Goal: Task Accomplishment & Management: Manage account settings

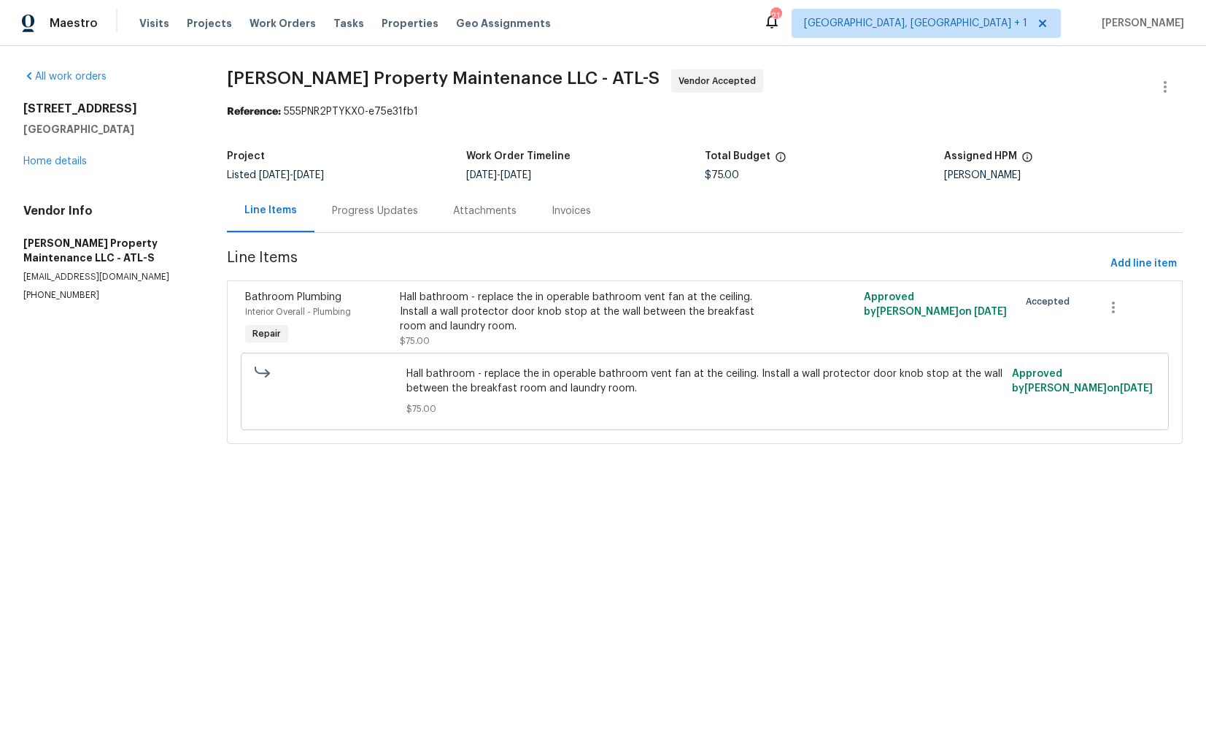
click at [372, 215] on div "Progress Updates" at bounding box center [375, 211] width 86 height 15
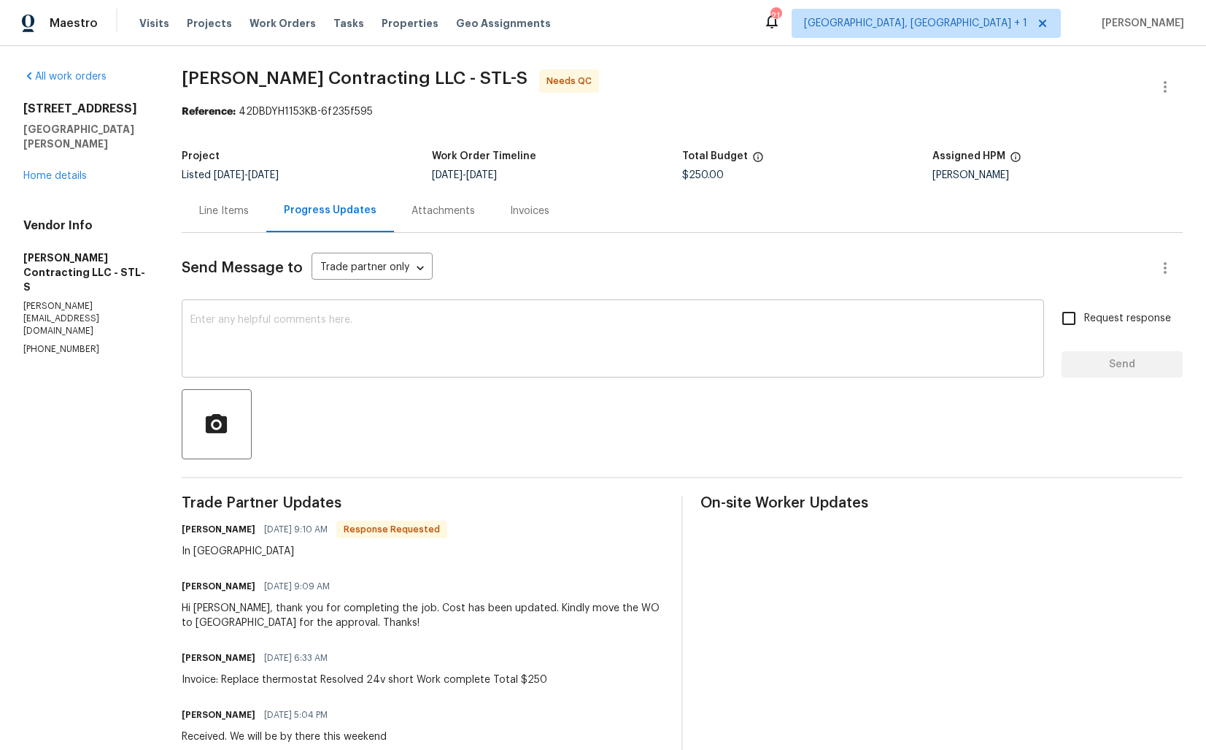
click at [388, 363] on textarea at bounding box center [612, 340] width 845 height 51
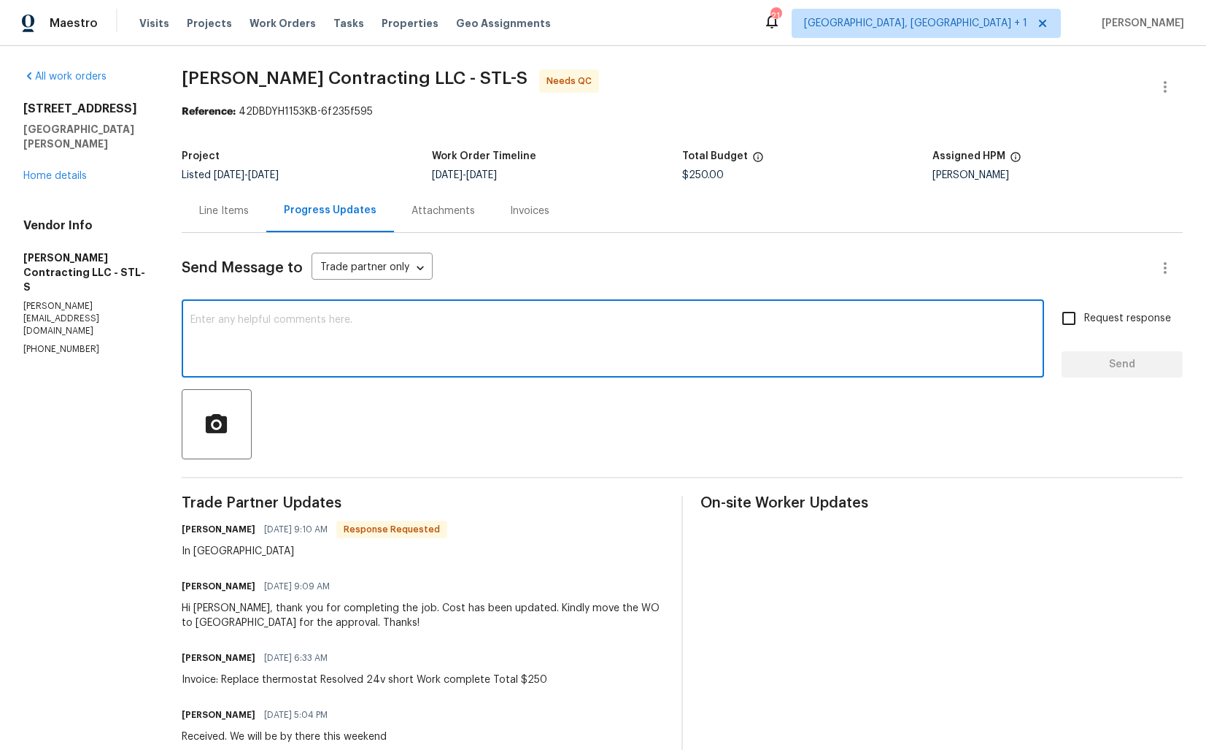
click at [238, 225] on div "Line Items" at bounding box center [224, 210] width 85 height 43
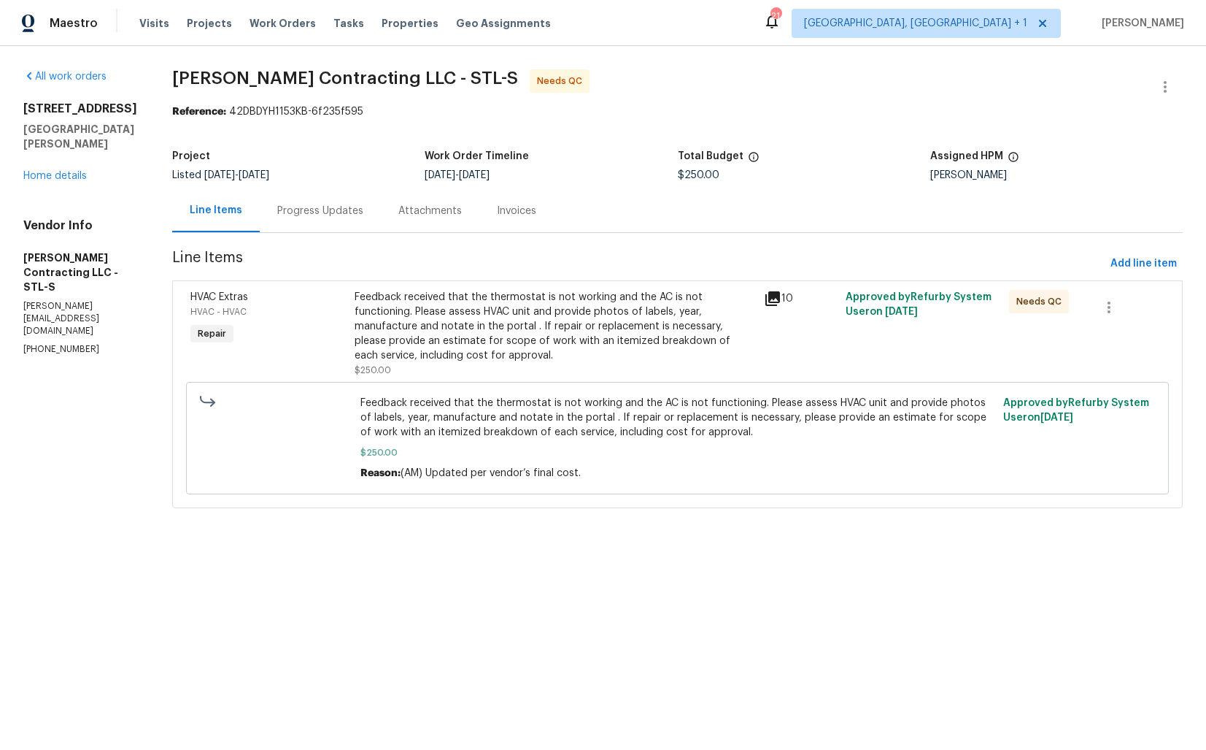
click at [528, 326] on div "Feedback received that the thermostat is not working and the AC is not function…" at bounding box center [555, 326] width 401 height 73
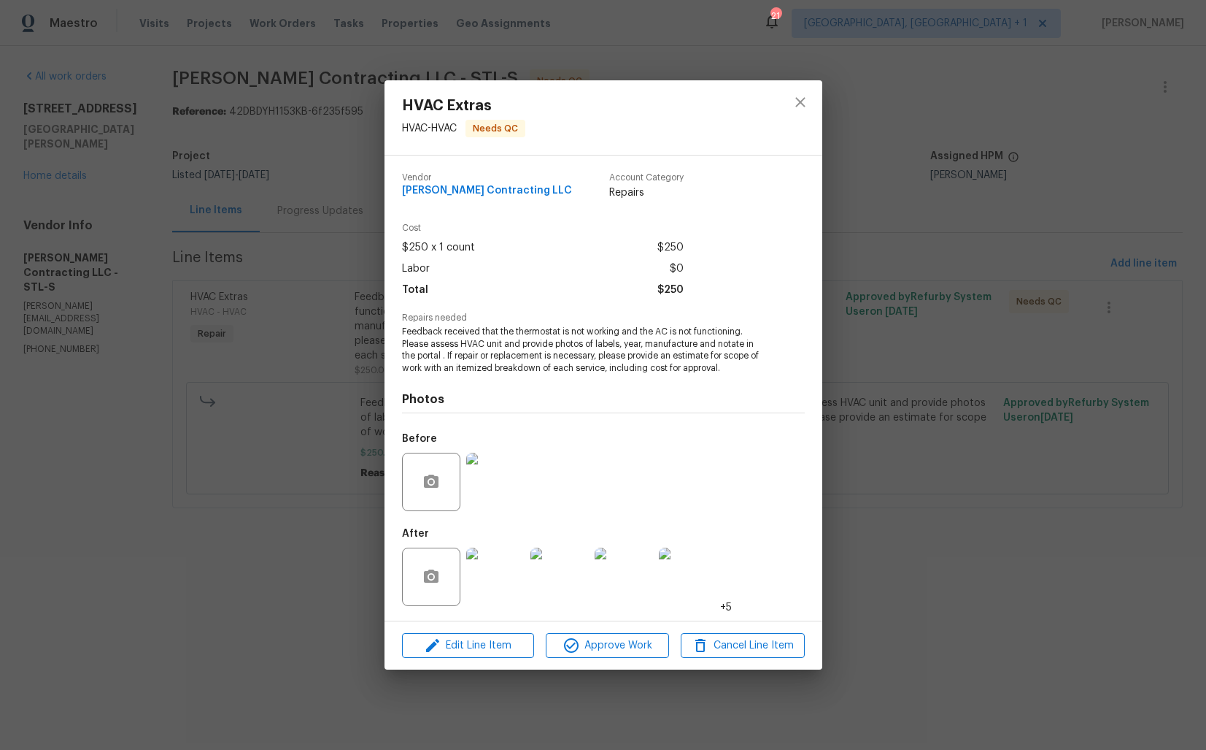
click at [339, 507] on div "HVAC Extras HVAC - HVAC Needs QC Vendor Loftin Contracting LLC Account Category…" at bounding box center [603, 375] width 1206 height 750
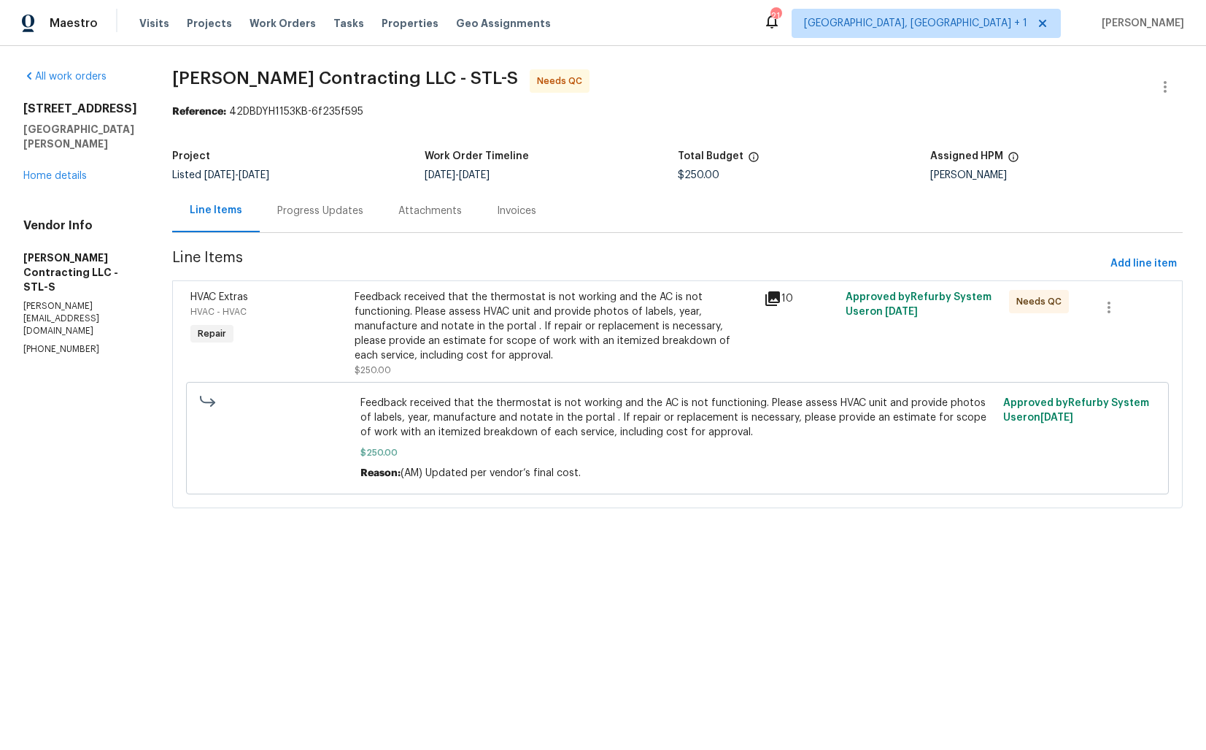
click at [346, 215] on div "Progress Updates" at bounding box center [320, 211] width 86 height 15
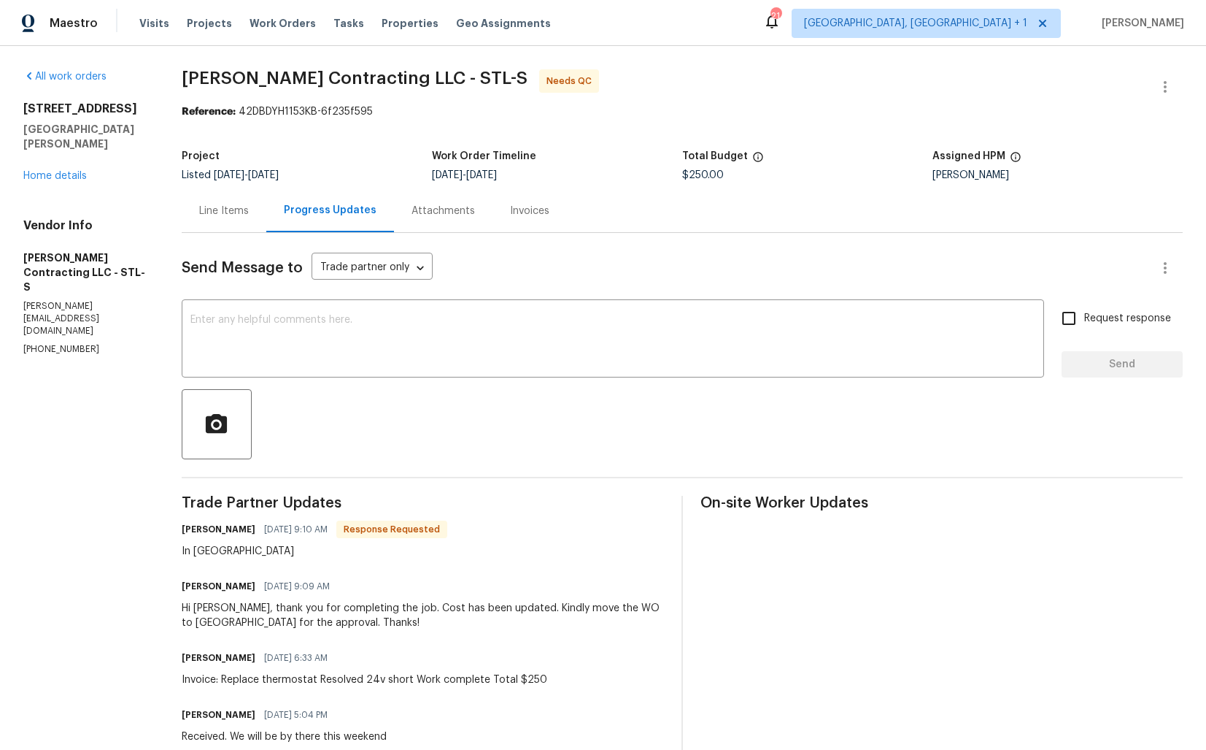
click at [198, 528] on h6 "Jonathan Loftin" at bounding box center [219, 529] width 74 height 15
click at [198, 528] on h6 "[PERSON_NAME]" at bounding box center [219, 529] width 74 height 15
copy h6 "Jonathan"
click at [412, 331] on textarea at bounding box center [612, 340] width 845 height 51
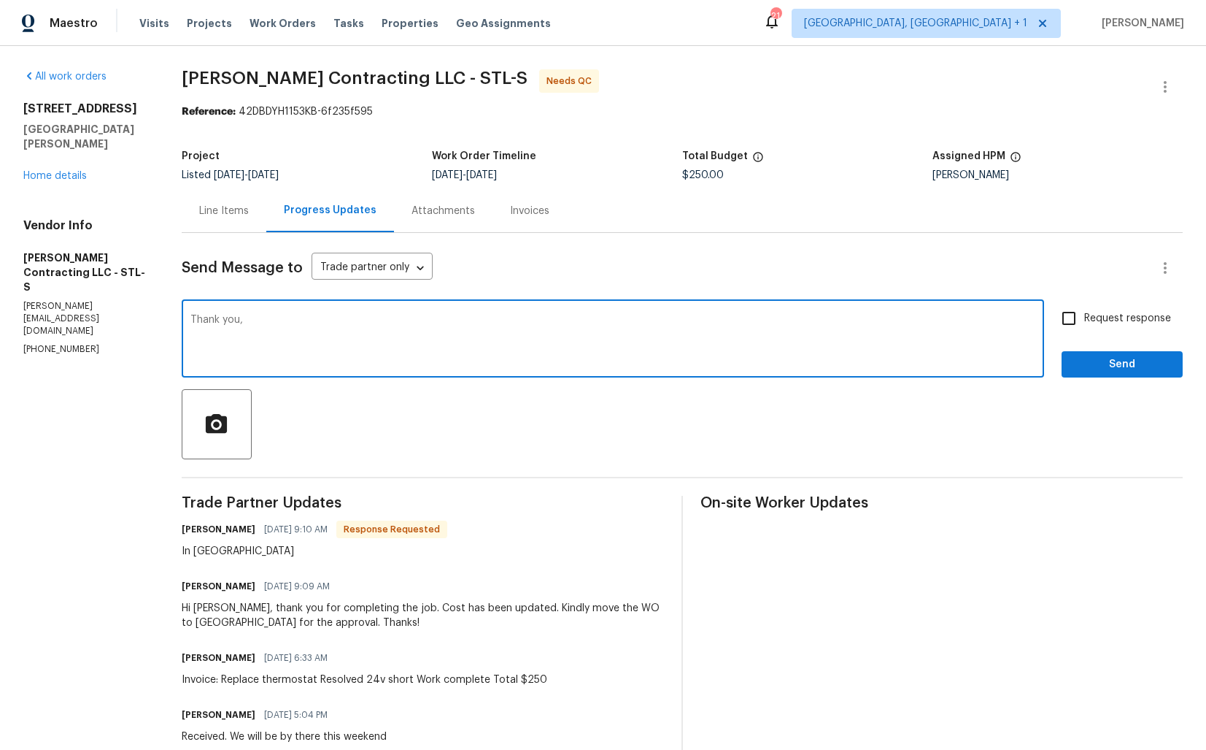
paste textarea "Jonathan"
type textarea "Thank you, Jonathan. WO is approved. Thanks!"
click at [1109, 360] on span "Send" at bounding box center [1123, 364] width 98 height 18
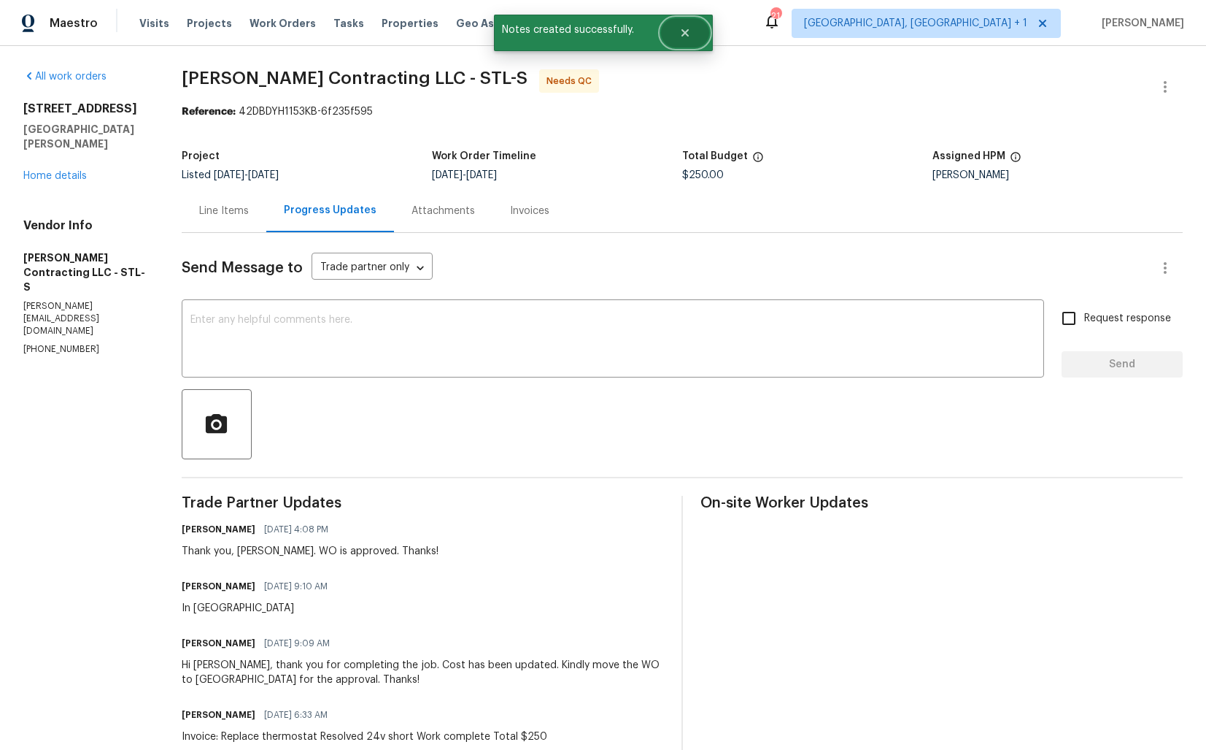
click at [695, 23] on button "Close" at bounding box center [685, 32] width 48 height 29
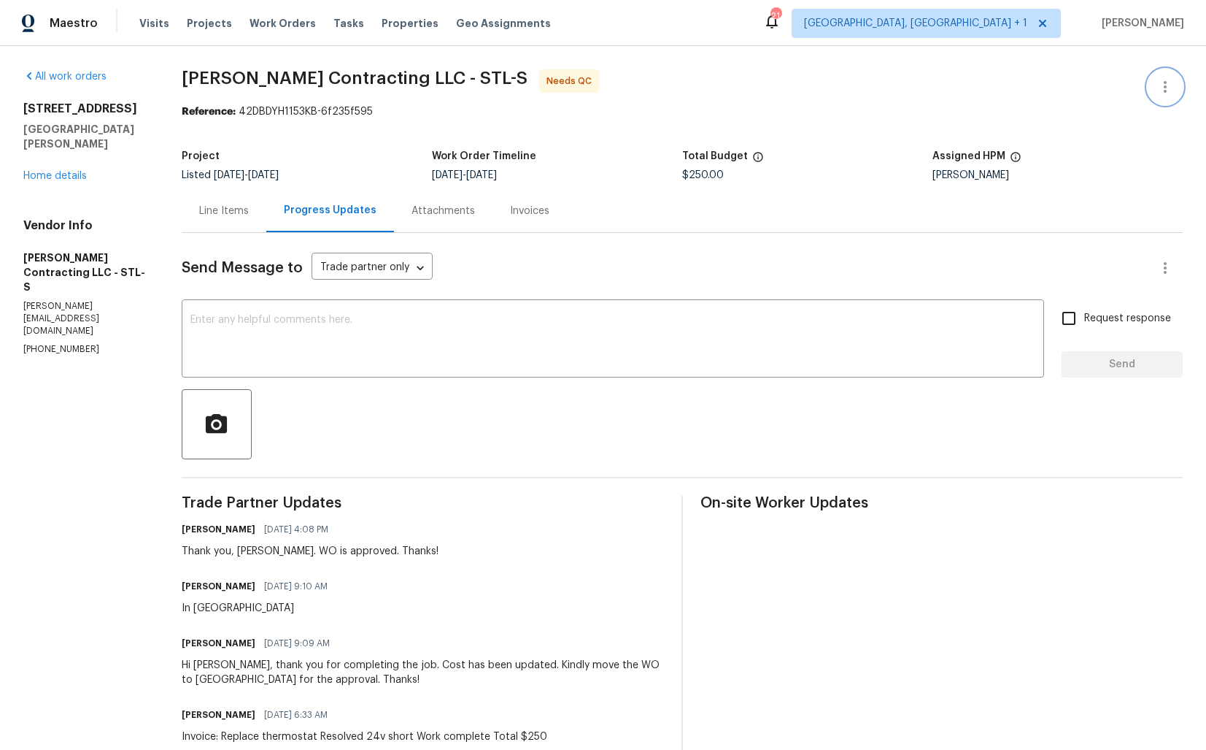
click at [1163, 96] on button "button" at bounding box center [1165, 86] width 35 height 35
click at [1087, 90] on li "Edit" at bounding box center [1118, 87] width 158 height 24
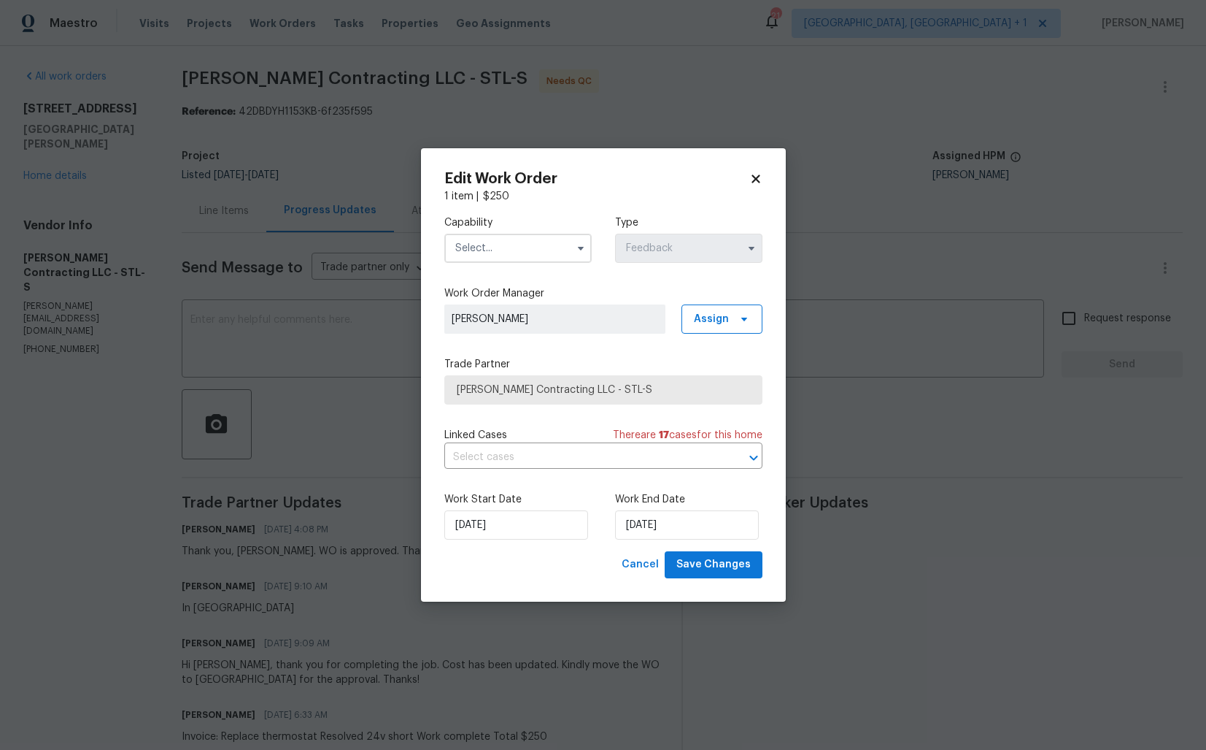
click at [534, 250] on input "text" at bounding box center [517, 248] width 147 height 29
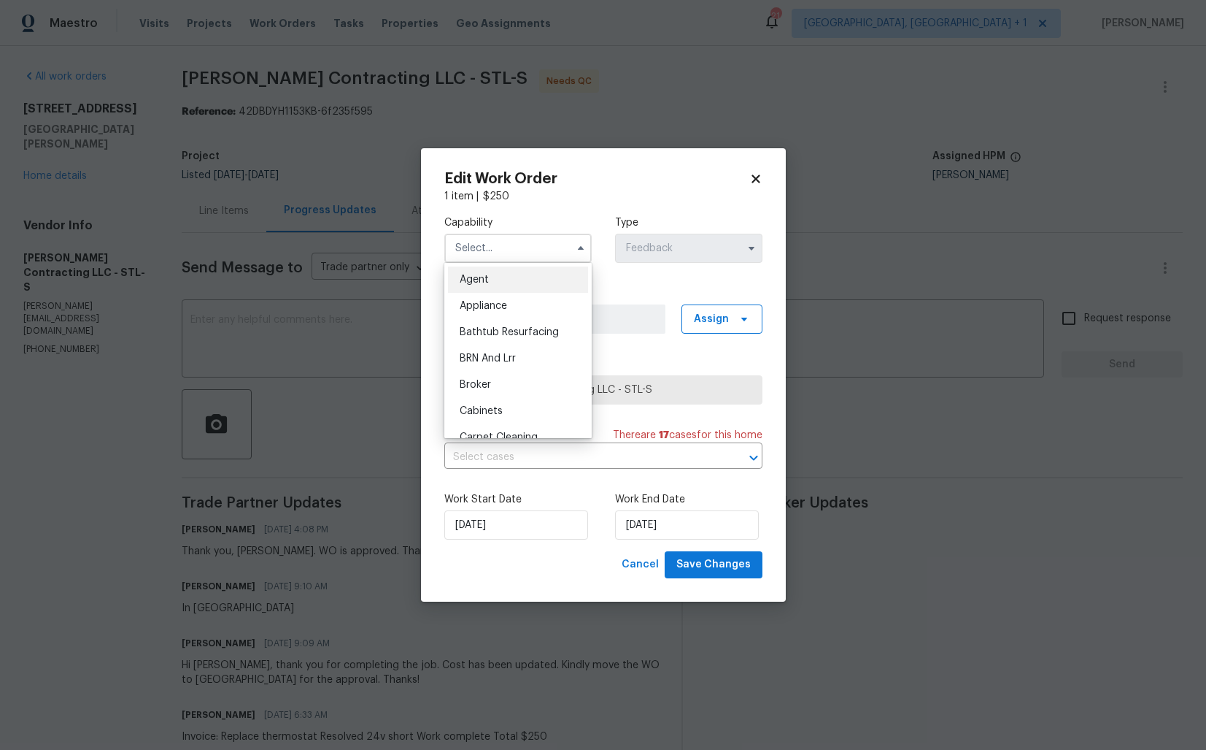
click at [516, 388] on div "Broker" at bounding box center [518, 384] width 140 height 26
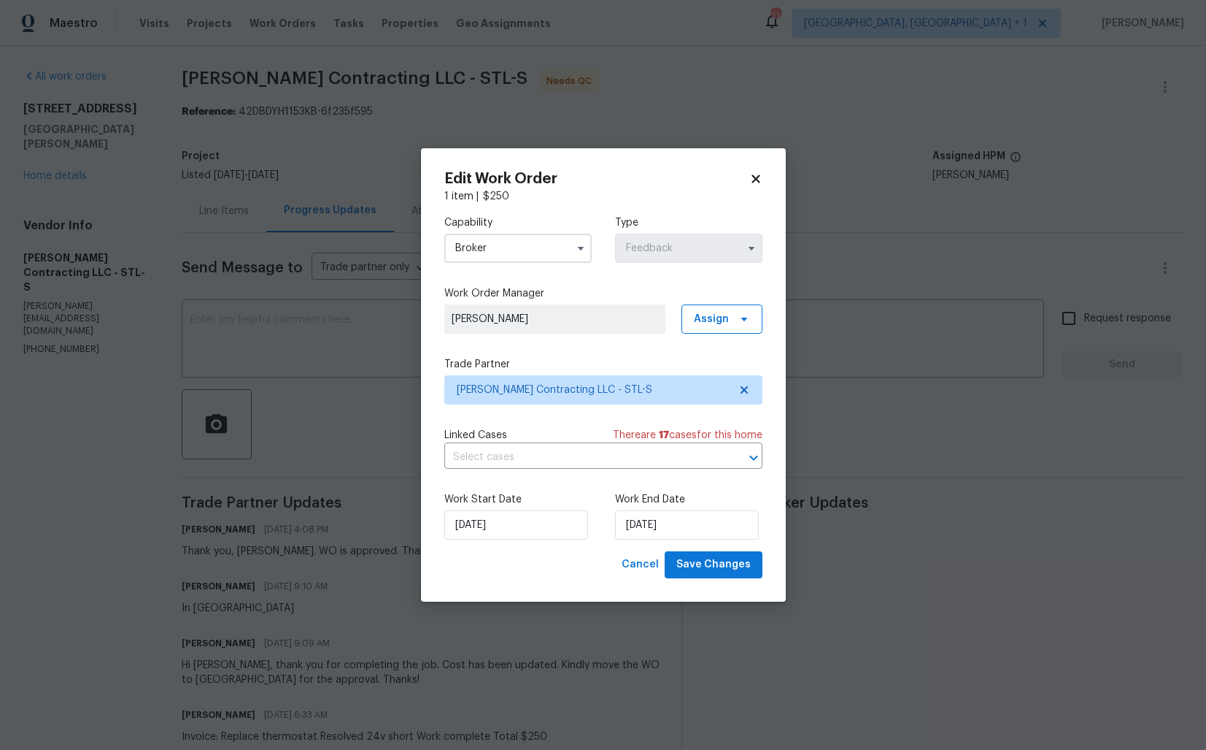
click at [546, 251] on input "Broker" at bounding box center [517, 248] width 147 height 29
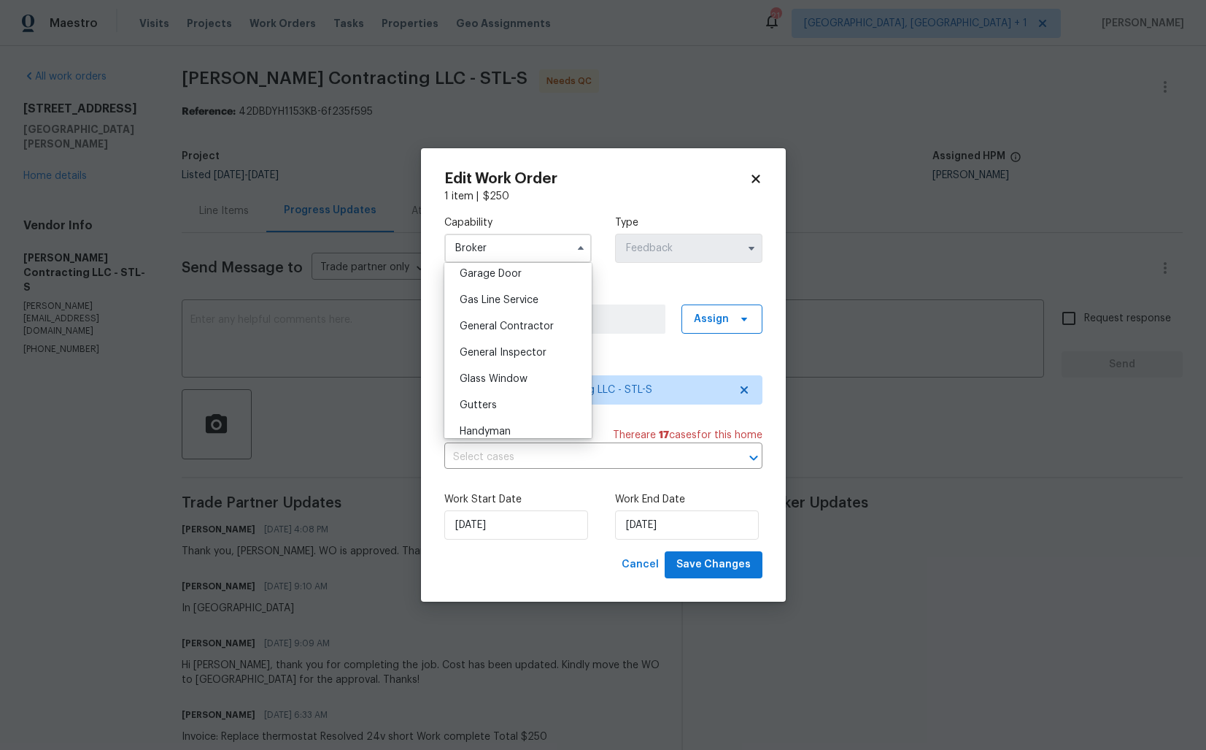
scroll to position [745, 0]
click at [521, 336] on div "Handyman" at bounding box center [518, 337] width 140 height 26
type input "Handyman"
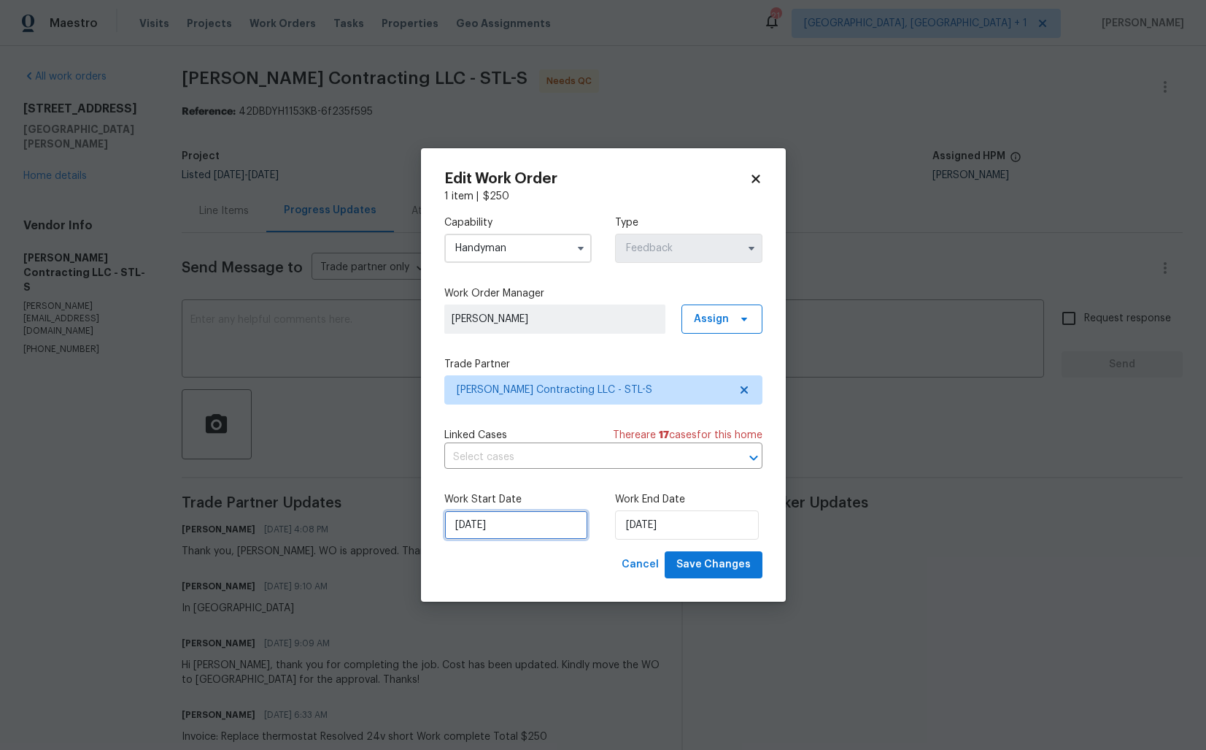
click at [517, 533] on input "19/09/2025" at bounding box center [516, 524] width 144 height 29
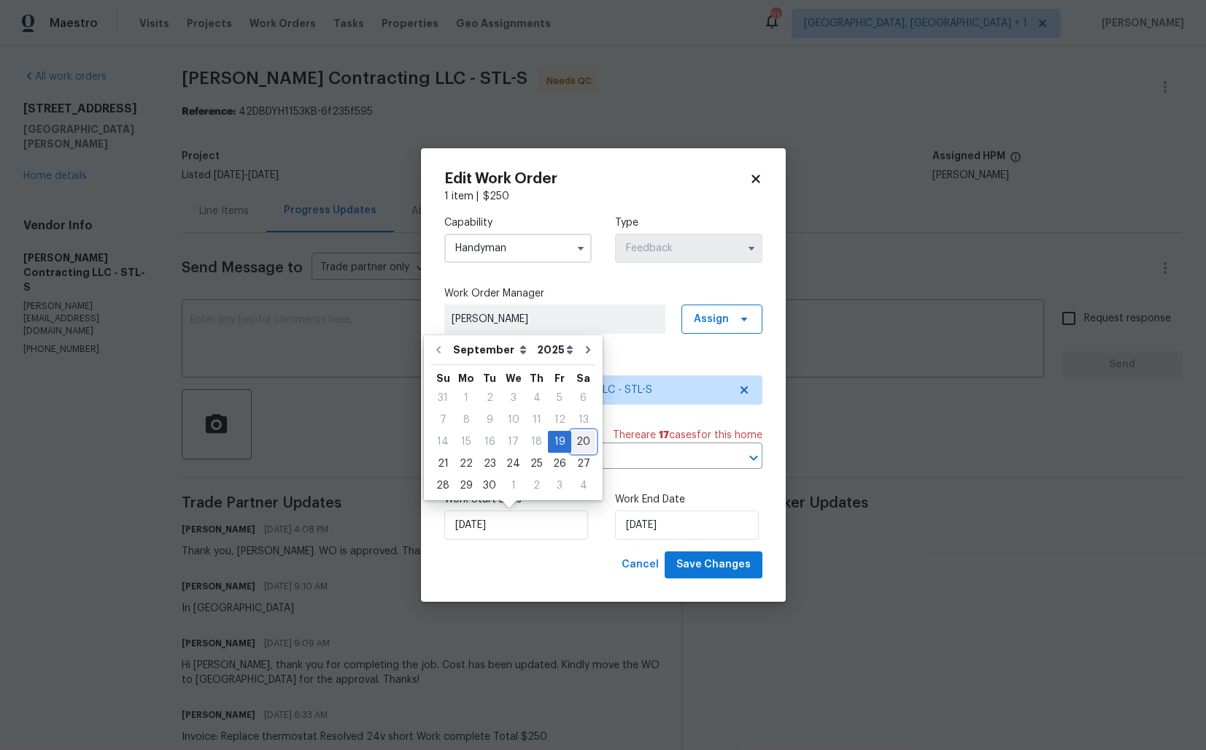
click at [577, 441] on div "20" at bounding box center [583, 441] width 24 height 20
type input "20/09/2025"
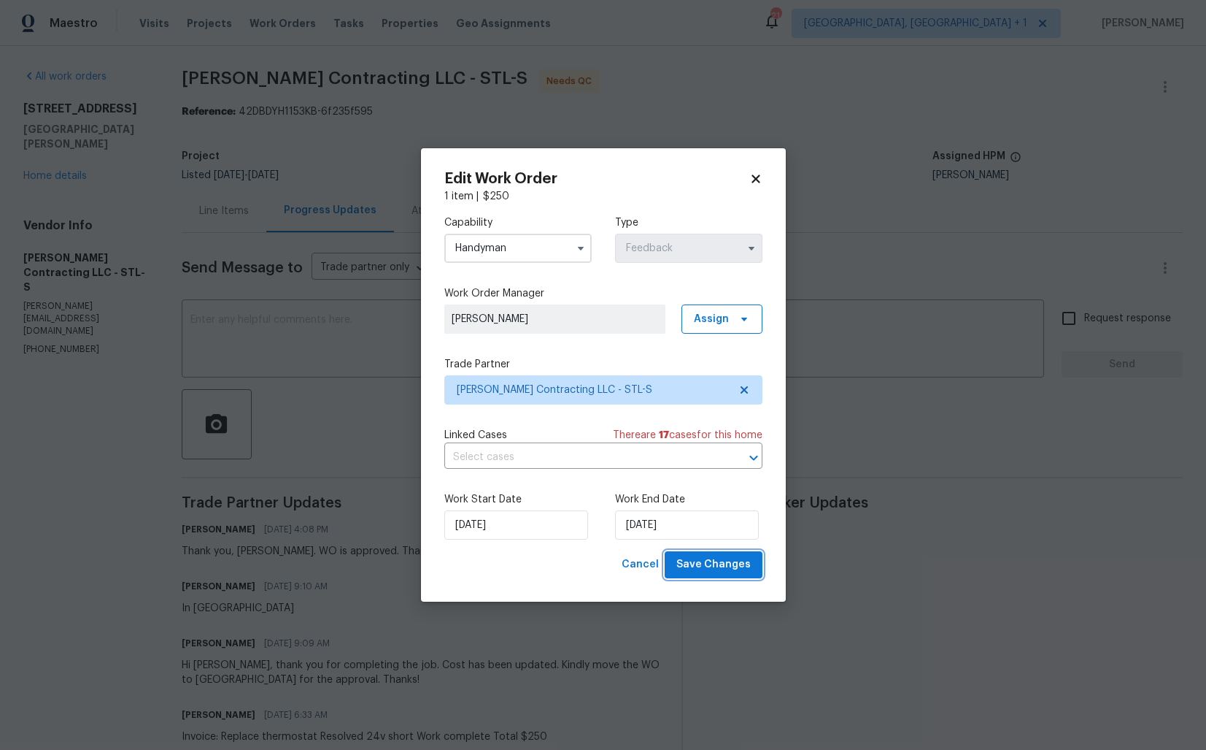
click at [706, 562] on span "Save Changes" at bounding box center [714, 564] width 74 height 18
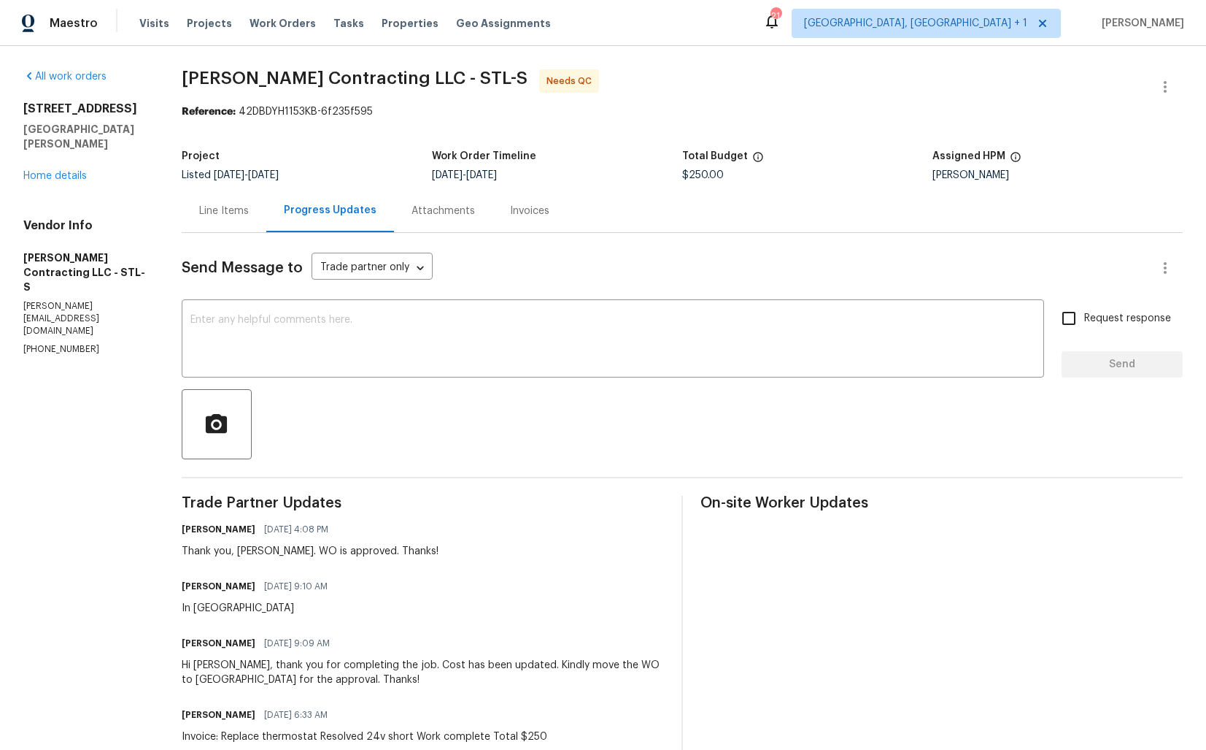
click at [221, 218] on div "Line Items" at bounding box center [224, 210] width 85 height 43
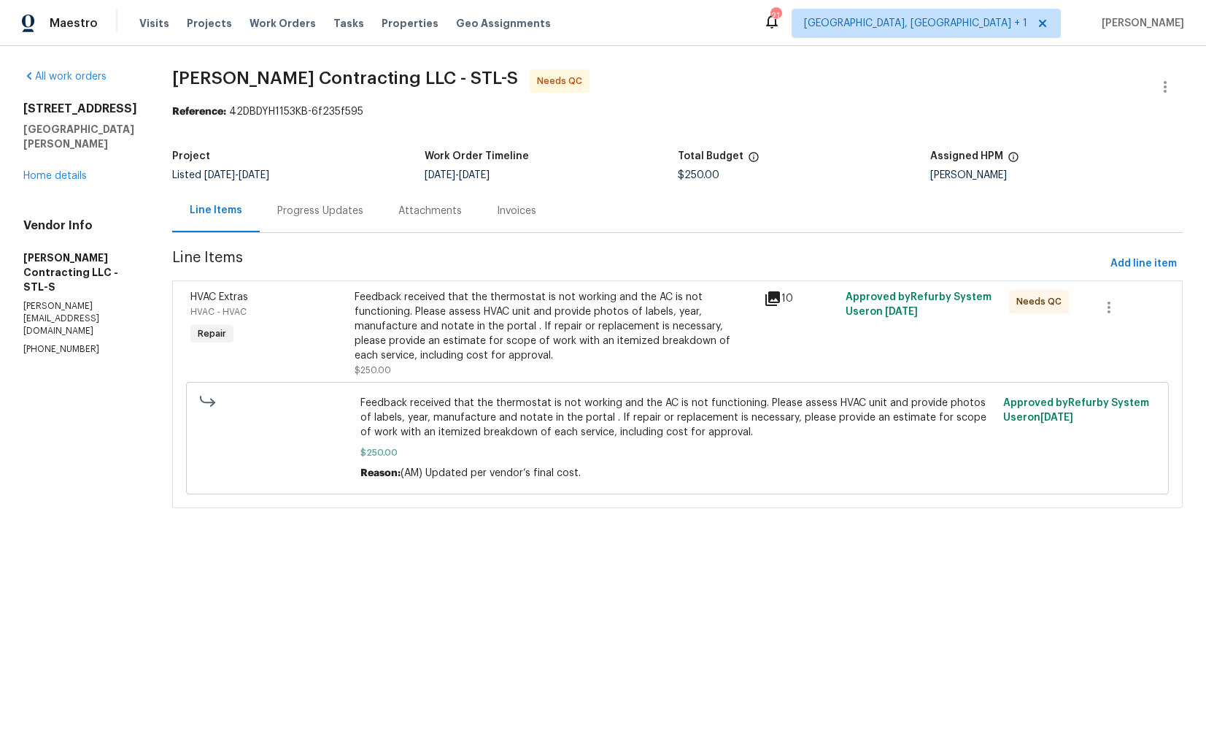
click at [536, 313] on div "Feedback received that the thermostat is not working and the AC is not function…" at bounding box center [555, 326] width 401 height 73
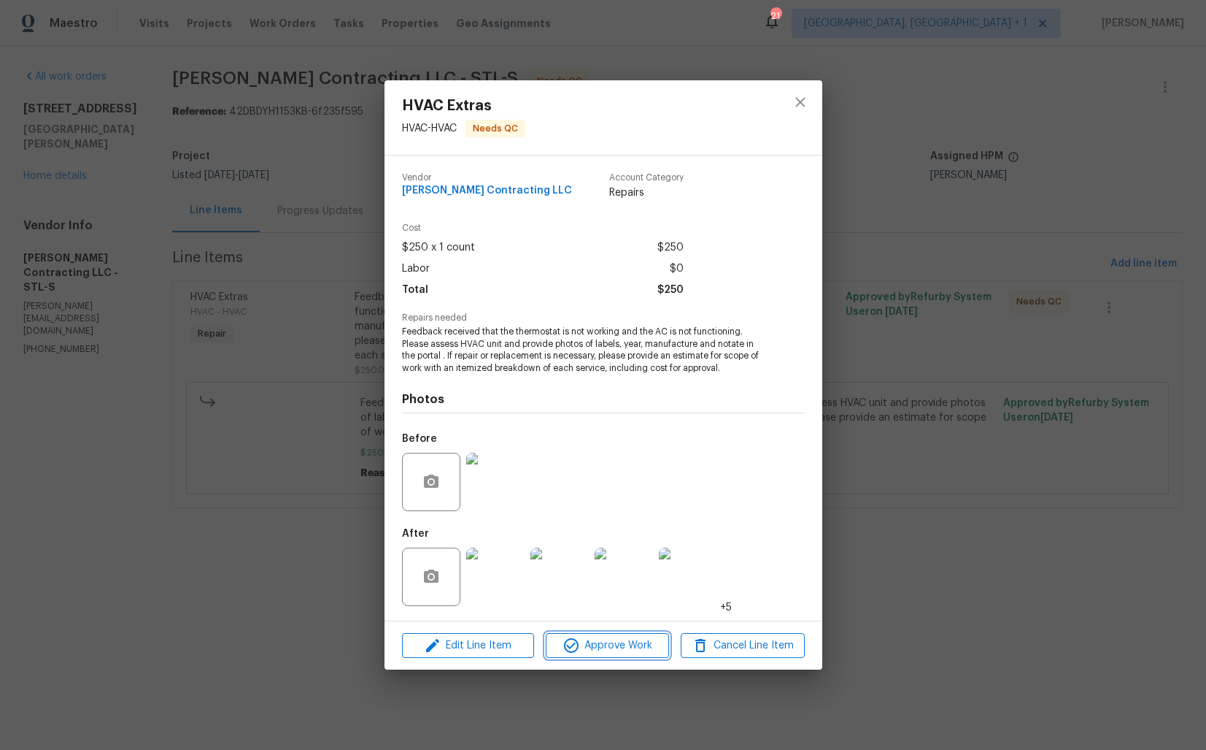
click at [620, 650] on span "Approve Work" at bounding box center [607, 645] width 115 height 18
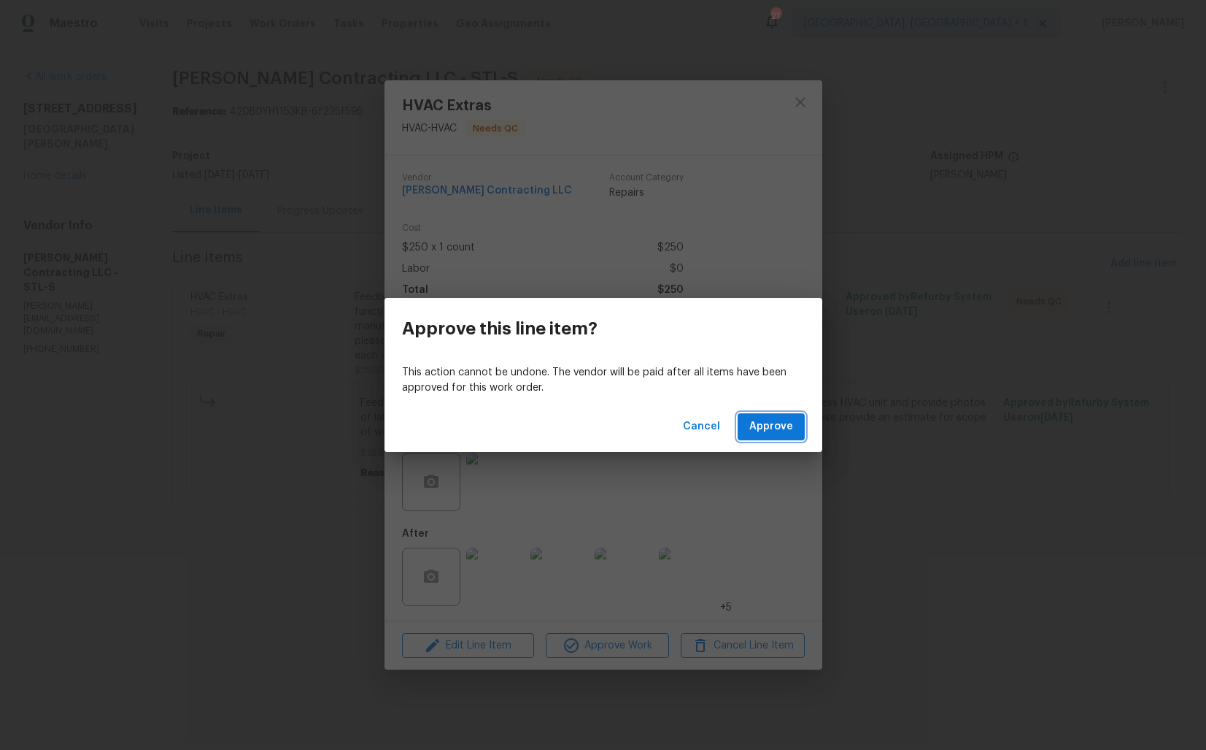
click at [770, 425] on span "Approve" at bounding box center [772, 426] width 44 height 18
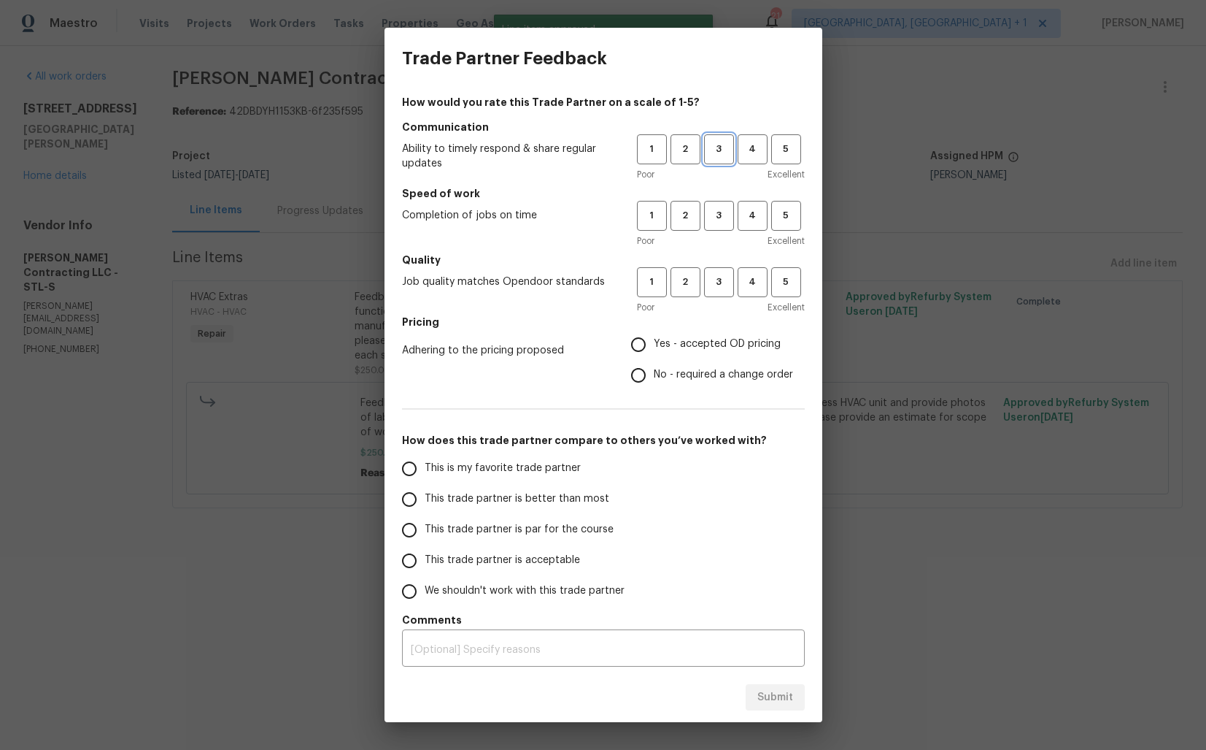
click at [718, 134] on button "3" at bounding box center [719, 149] width 30 height 30
click at [718, 204] on button "3" at bounding box center [719, 216] width 30 height 30
click at [711, 294] on button "3" at bounding box center [719, 282] width 30 height 30
click at [642, 347] on input "Yes - accepted OD pricing" at bounding box center [638, 344] width 31 height 31
radio input "true"
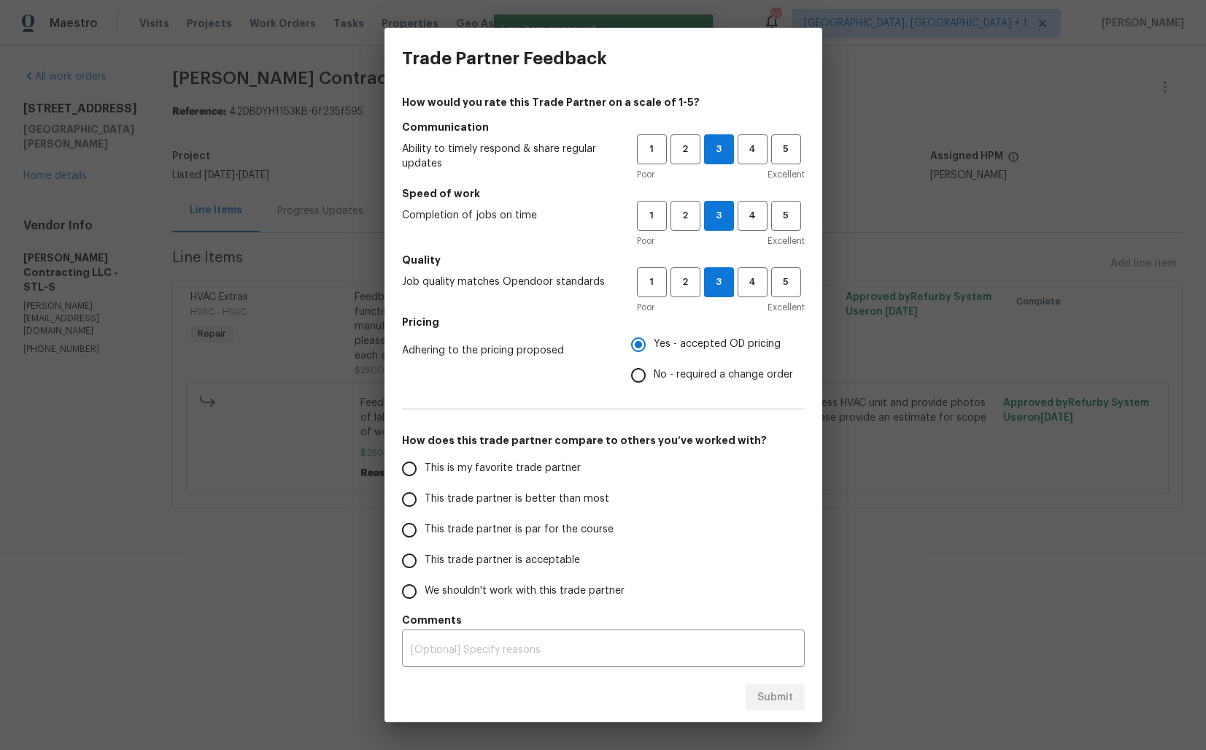
click at [650, 377] on input "No - required a change order" at bounding box center [638, 375] width 31 height 31
radio input "true"
click at [528, 496] on span "This trade partner is better than most" at bounding box center [517, 498] width 185 height 15
click at [425, 496] on input "This trade partner is better than most" at bounding box center [409, 499] width 31 height 31
click at [779, 693] on span "Submit" at bounding box center [776, 697] width 36 height 18
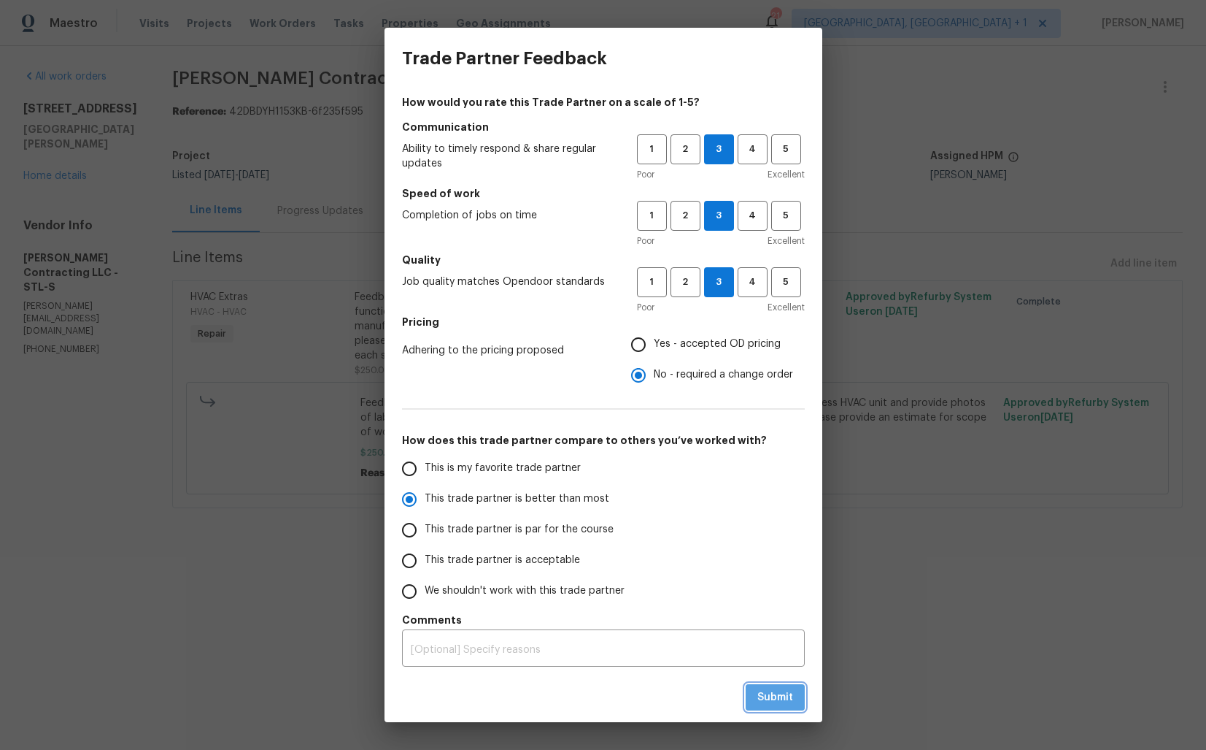
radio input "true"
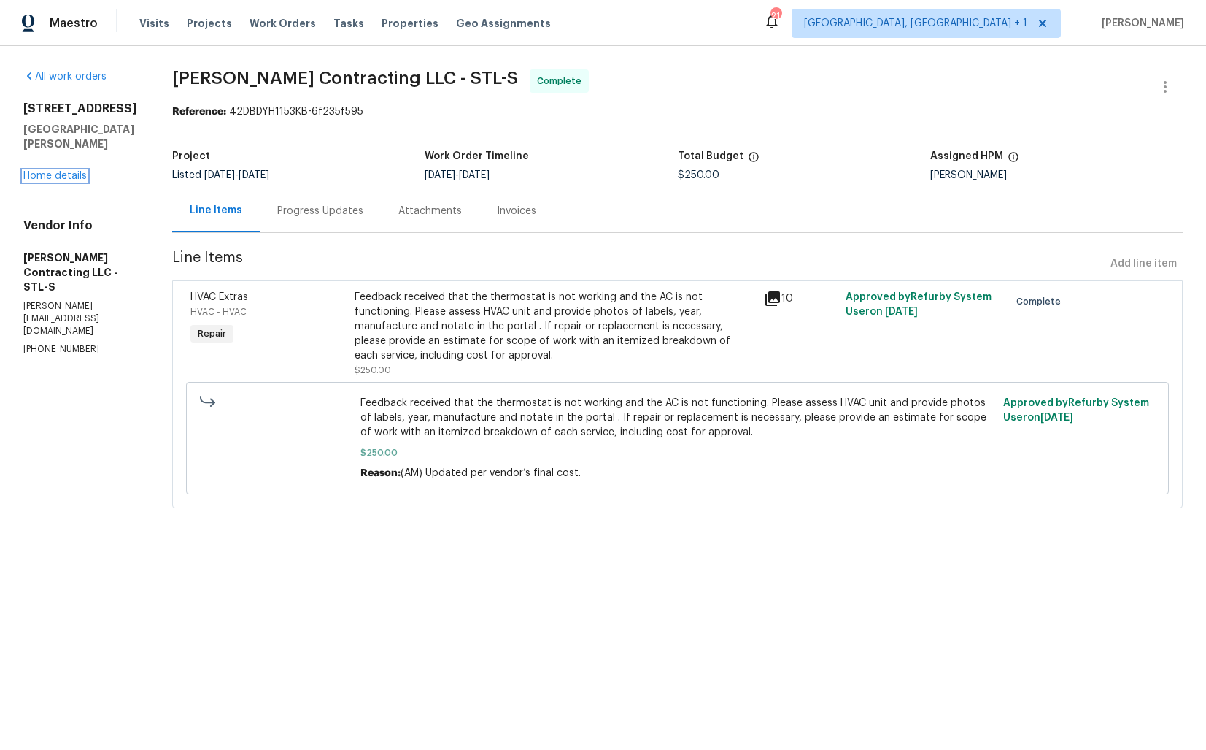
click at [47, 171] on link "Home details" at bounding box center [54, 176] width 63 height 10
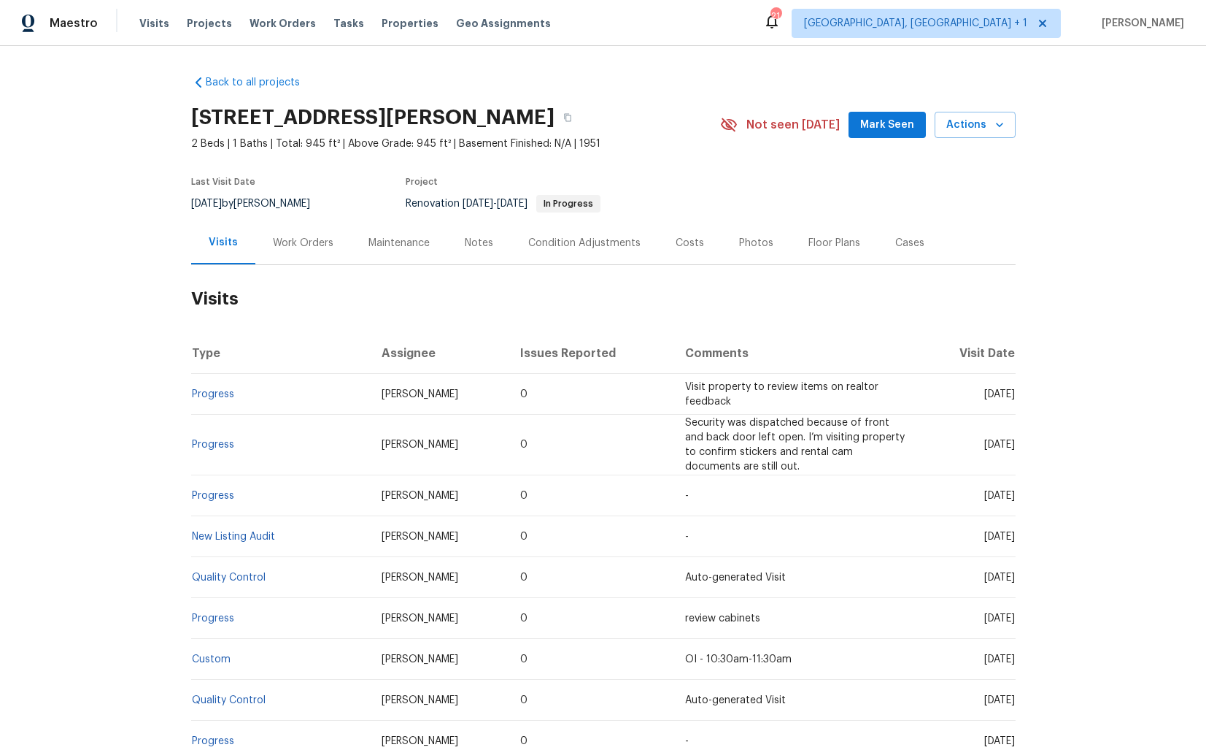
click at [326, 247] on div "Work Orders" at bounding box center [303, 243] width 61 height 15
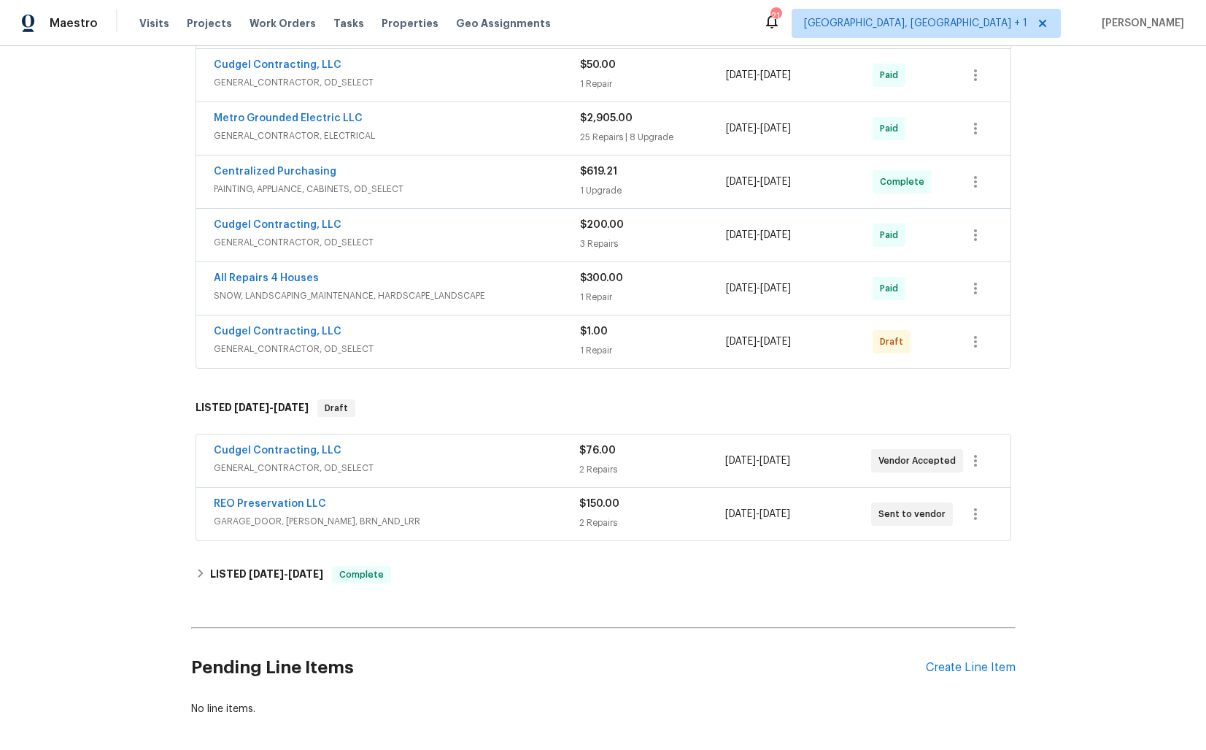
scroll to position [823, 0]
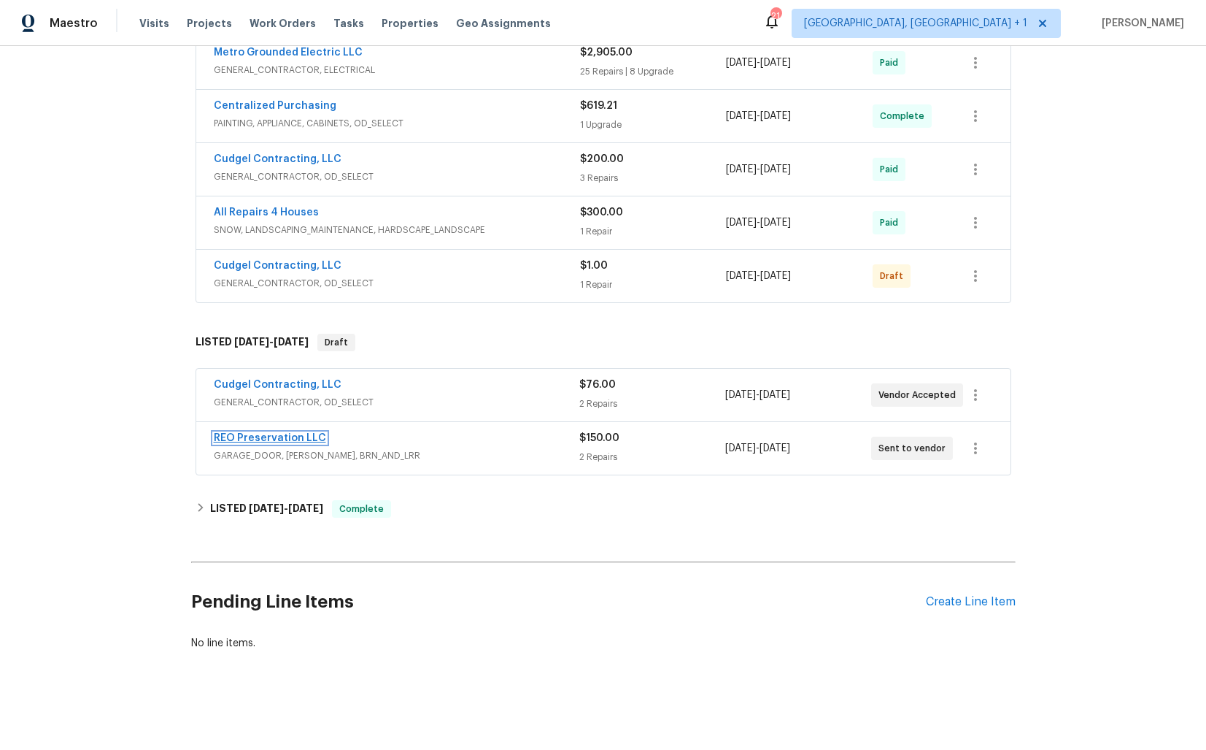
click at [266, 439] on link "REO Preservation LLC" at bounding box center [270, 438] width 112 height 10
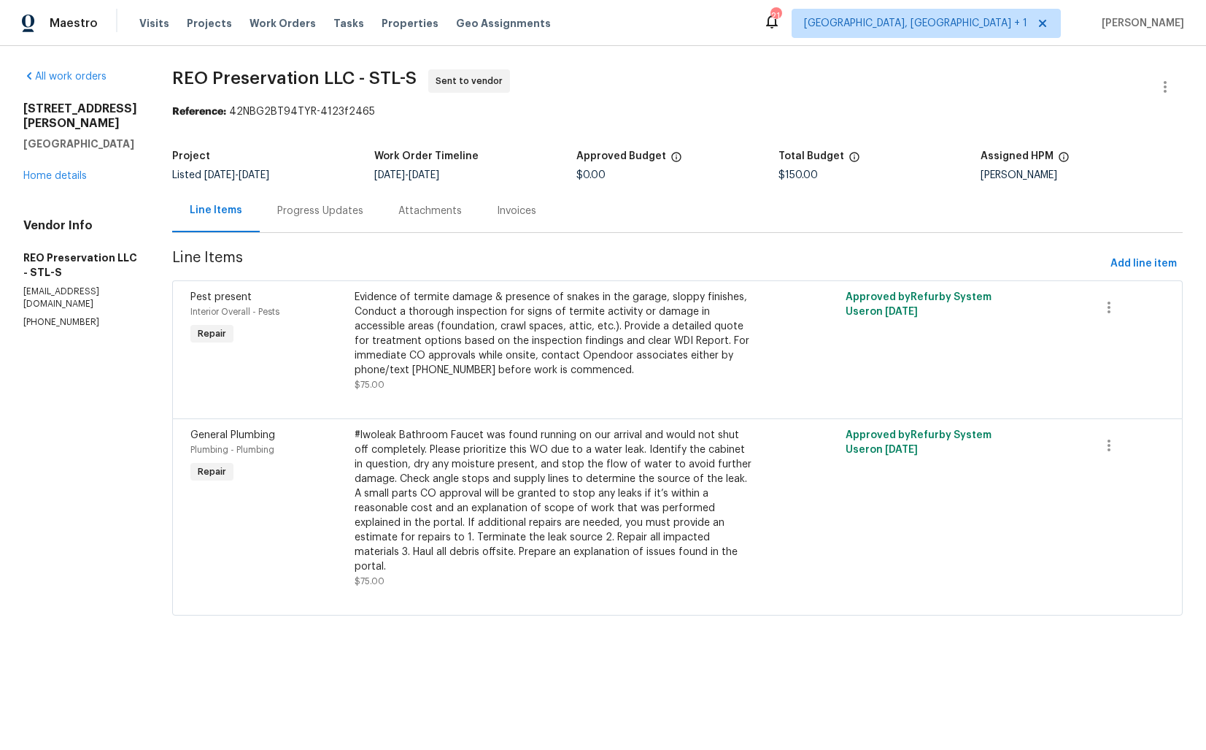
click at [306, 217] on div "Progress Updates" at bounding box center [320, 211] width 86 height 15
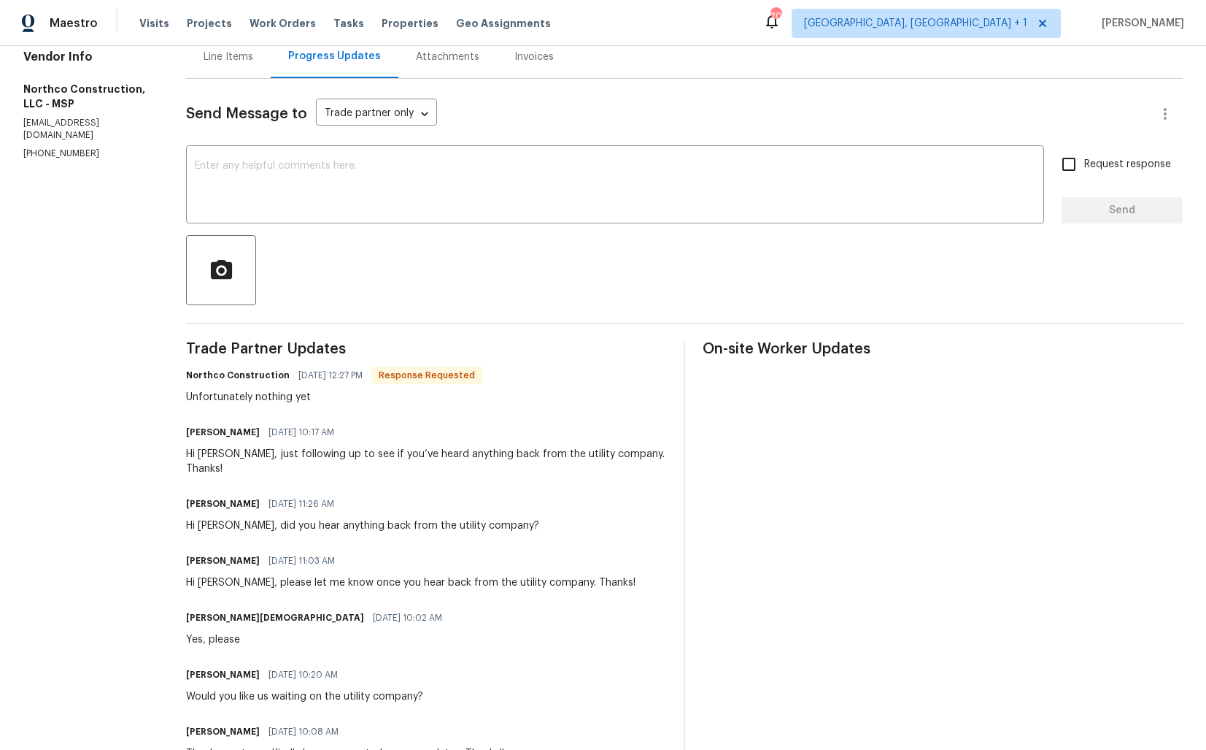
scroll to position [223, 0]
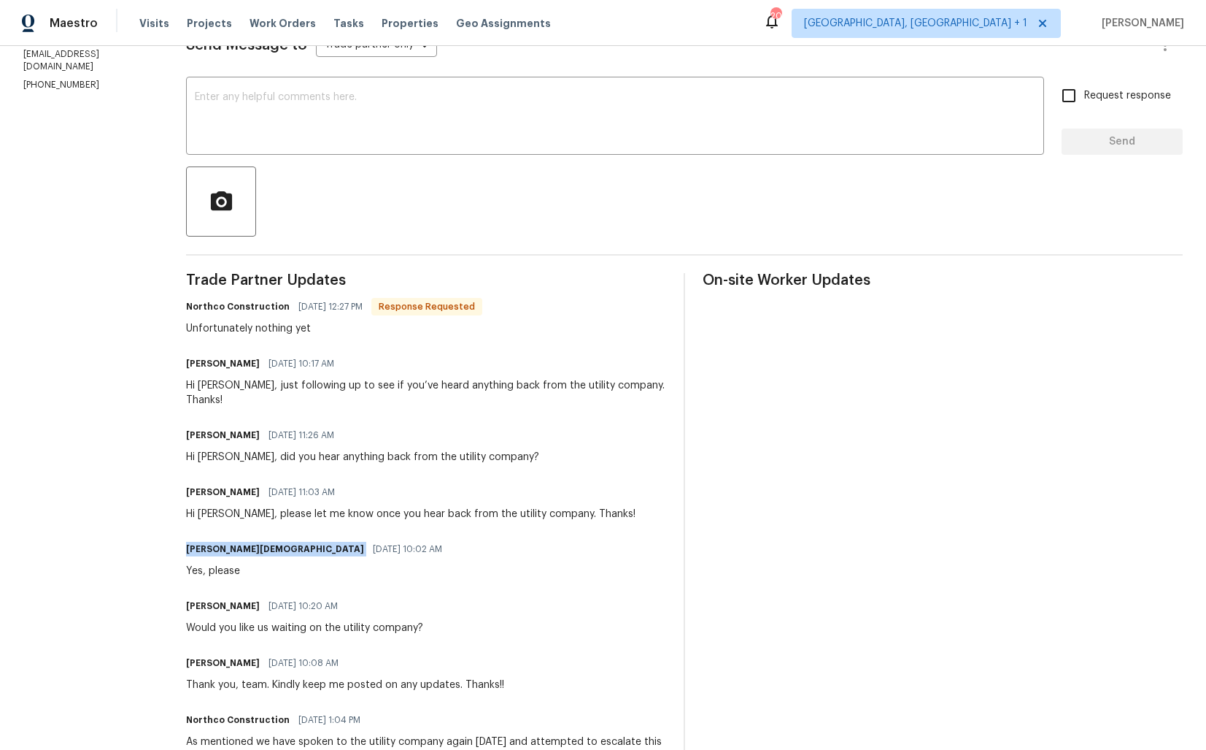
drag, startPoint x: 182, startPoint y: 537, endPoint x: 249, endPoint y: 536, distance: 66.4
click at [215, 542] on h6 "[PERSON_NAME][DEMOGRAPHIC_DATA]" at bounding box center [275, 549] width 178 height 15
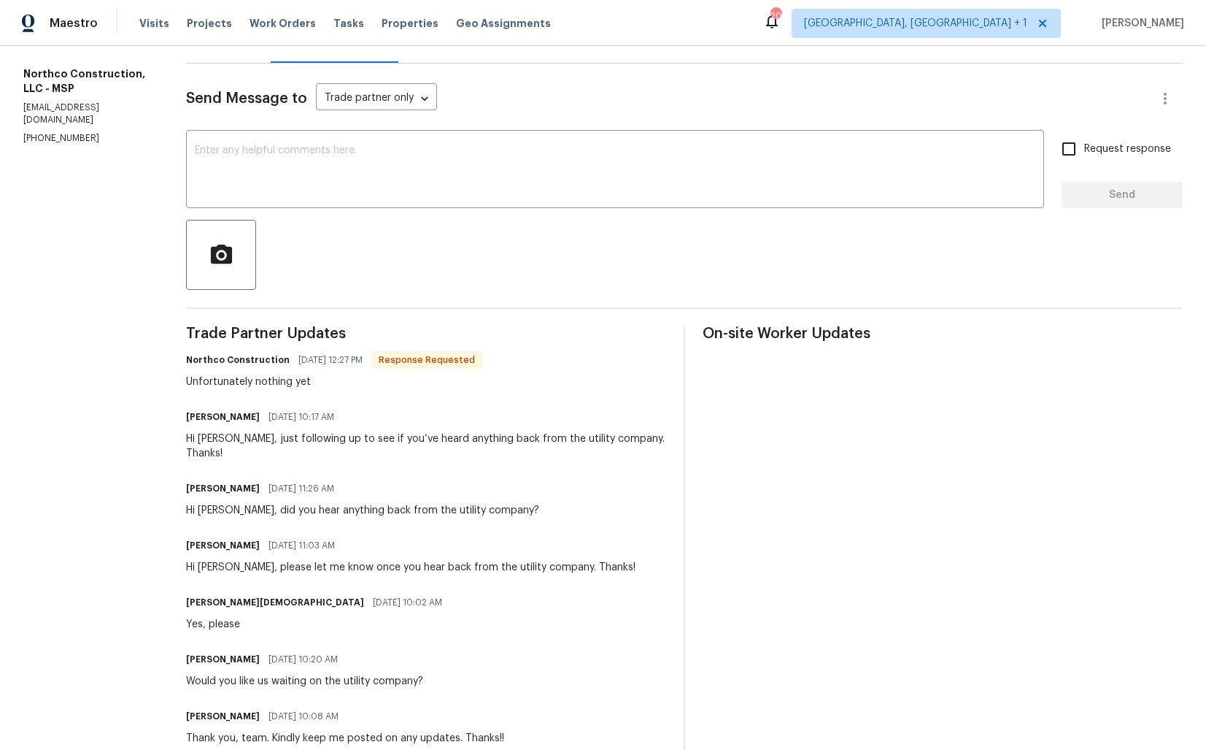
scroll to position [0, 0]
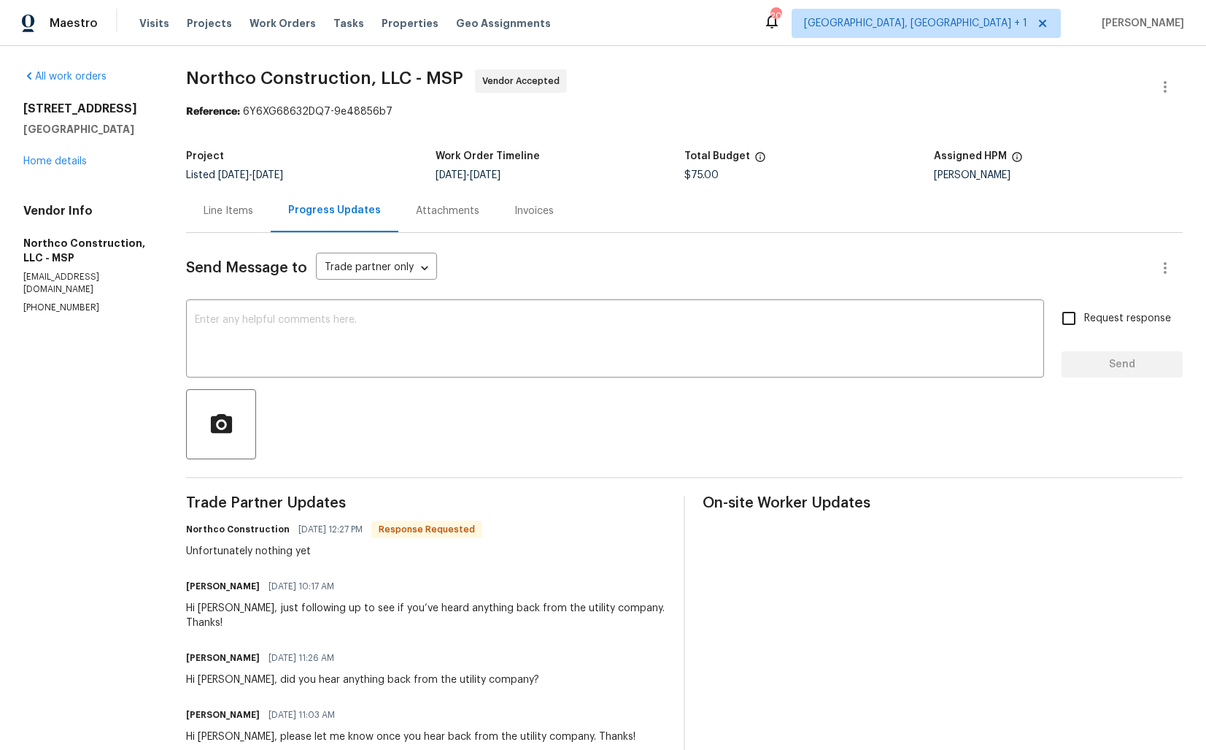
click at [198, 529] on h6 "Northco Construction" at bounding box center [238, 529] width 104 height 15
copy h6 "Northco"
click at [470, 360] on textarea at bounding box center [615, 340] width 841 height 51
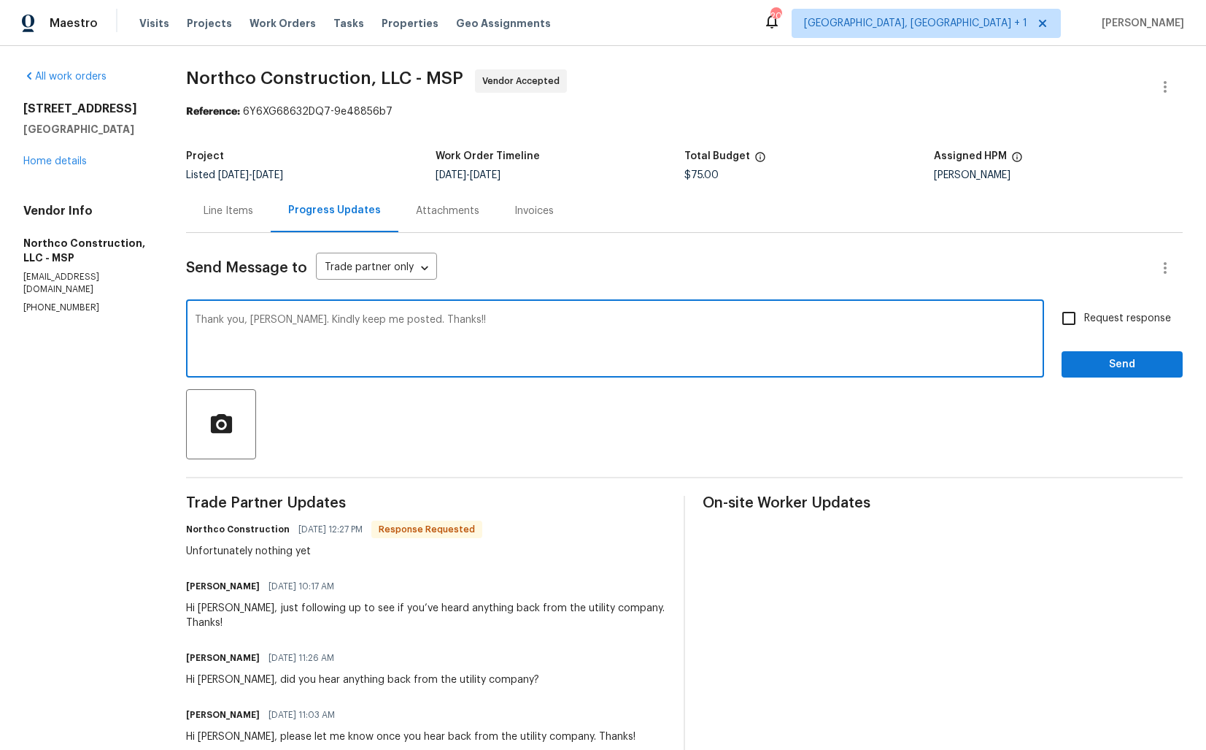
type textarea "Thank you, [PERSON_NAME]. Kindly keep me posted. Thanks!!"
click at [1122, 364] on span "Send" at bounding box center [1123, 364] width 98 height 18
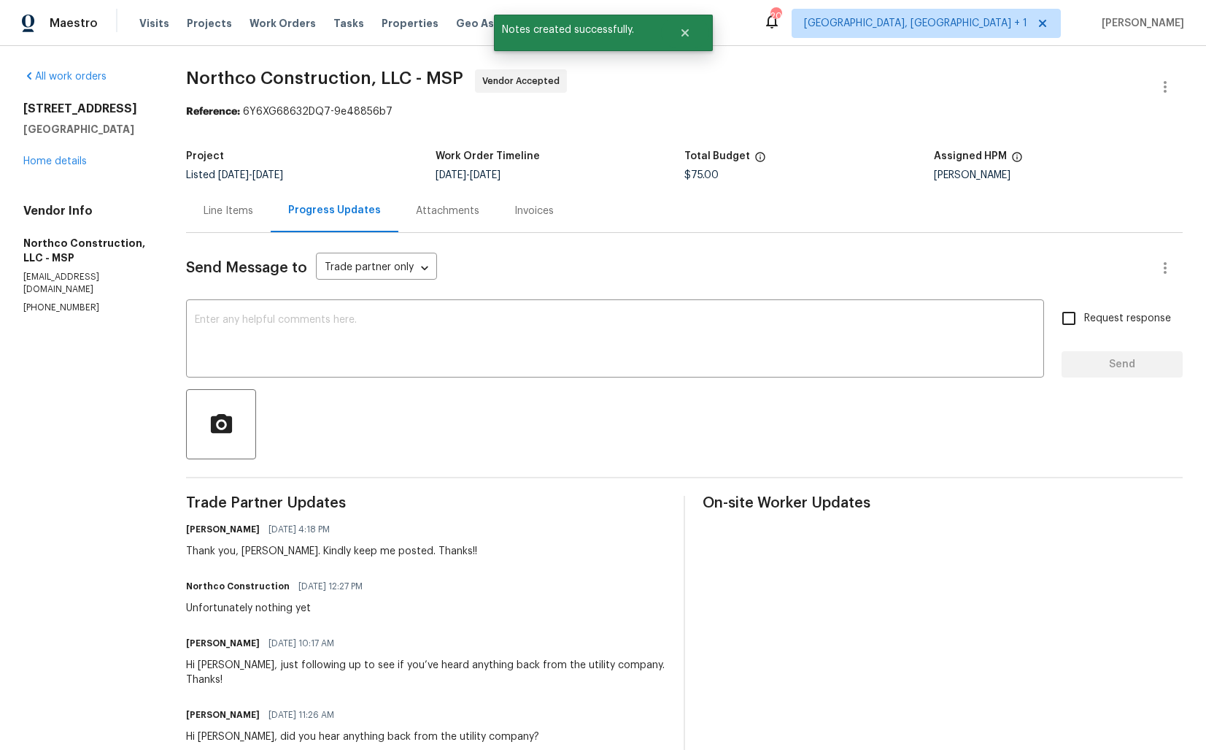
click at [252, 608] on div "Unfortunately nothing yet" at bounding box center [278, 608] width 185 height 15
click at [229, 606] on div "Unfortunately nothing yet" at bounding box center [278, 608] width 185 height 15
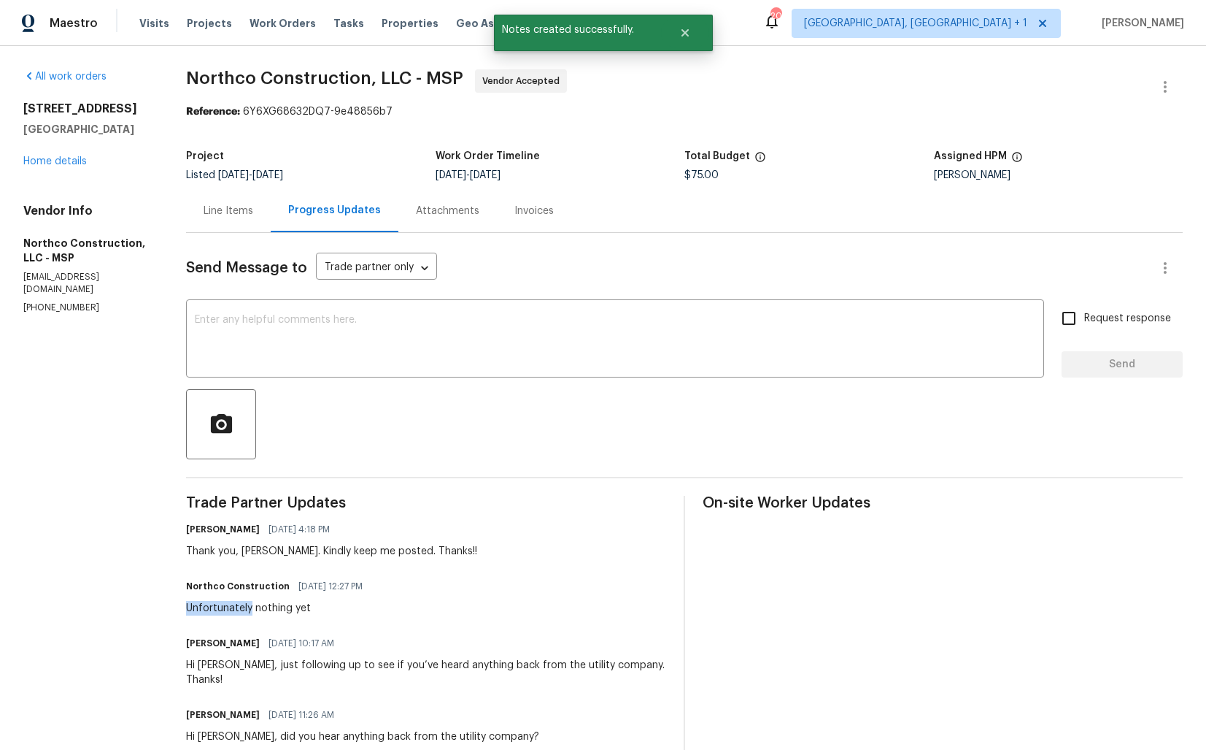
click at [229, 606] on div "Unfortunately nothing yet" at bounding box center [278, 608] width 185 height 15
copy div "Unfortunately nothing yet"
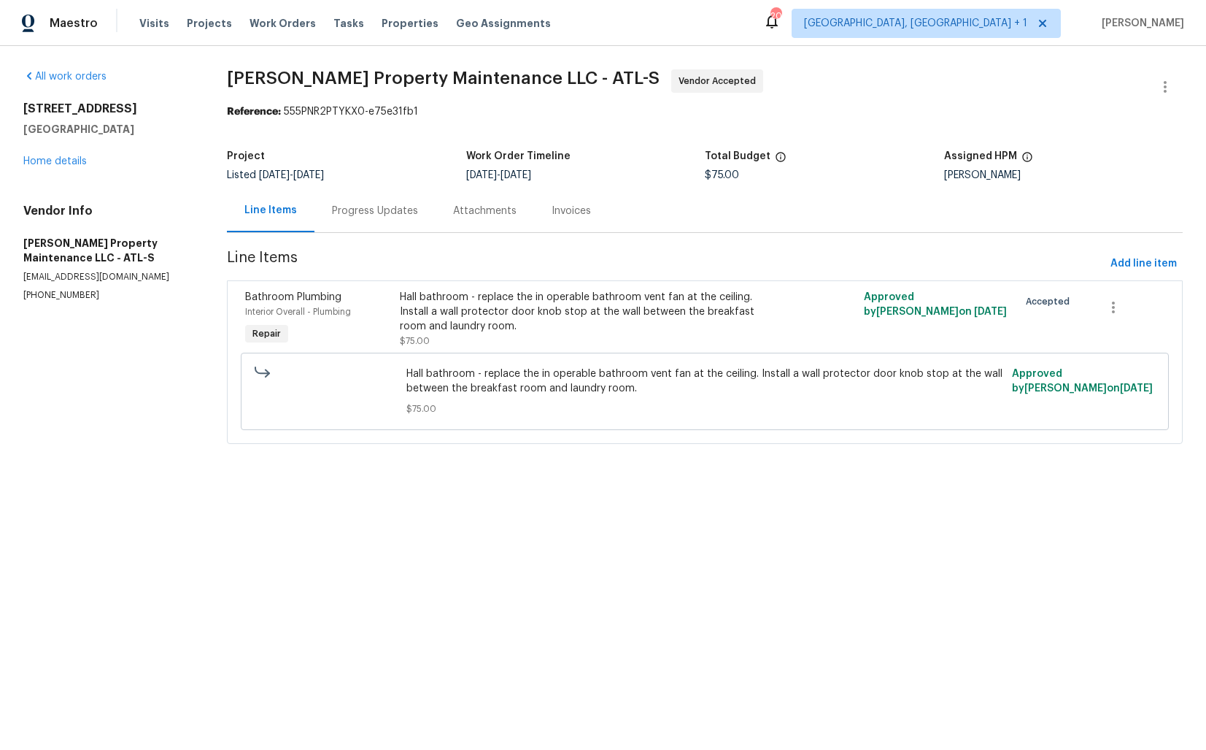
click at [380, 215] on div "Progress Updates" at bounding box center [375, 211] width 86 height 15
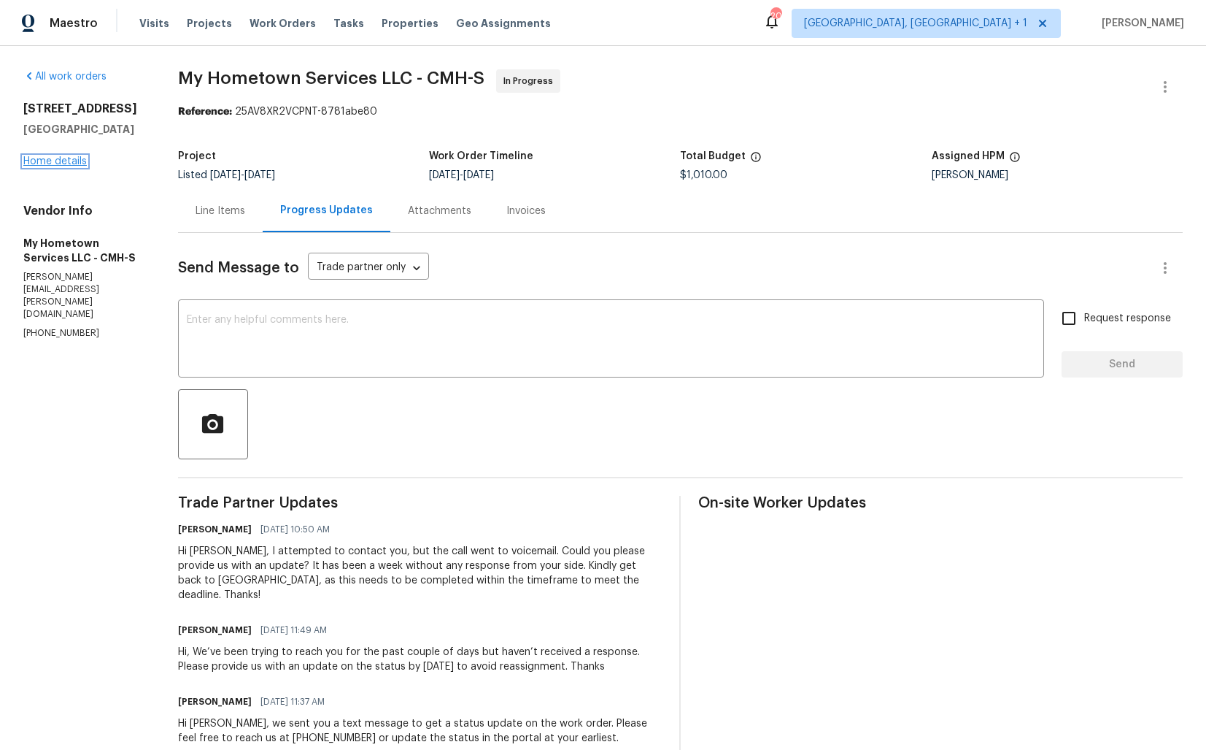
click at [66, 166] on link "Home details" at bounding box center [54, 161] width 63 height 10
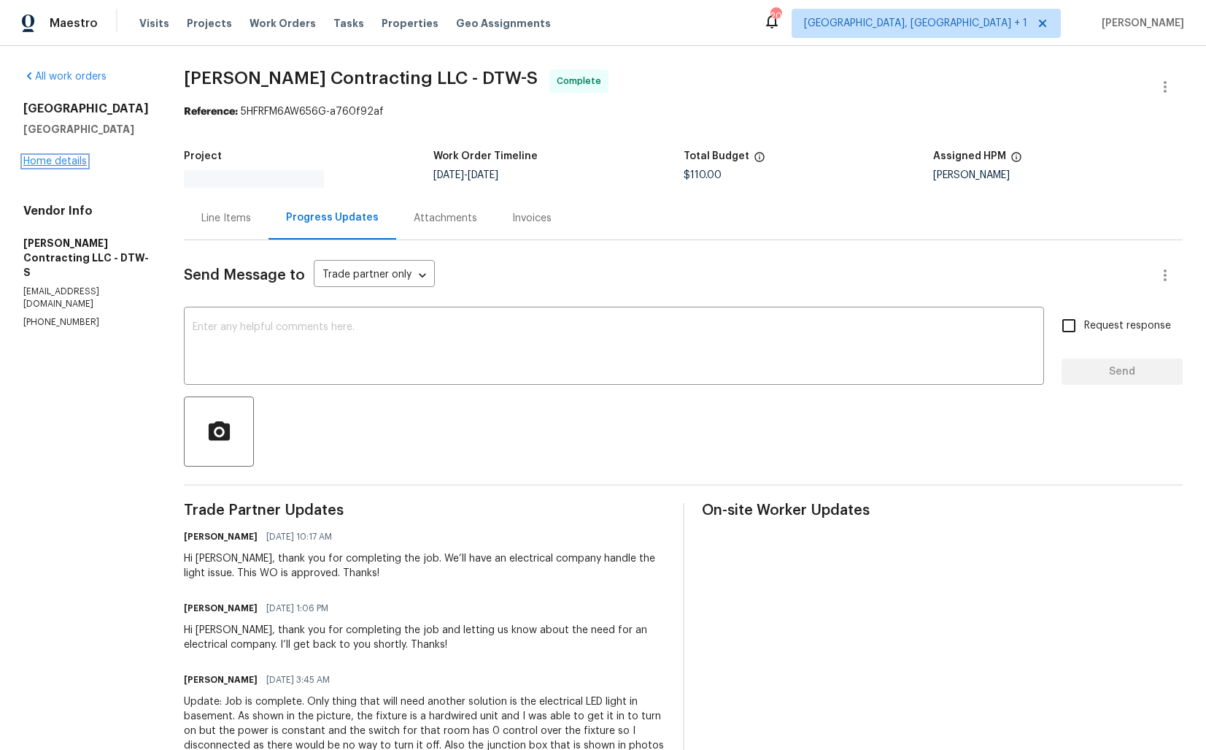
click at [58, 159] on link "Home details" at bounding box center [54, 161] width 63 height 10
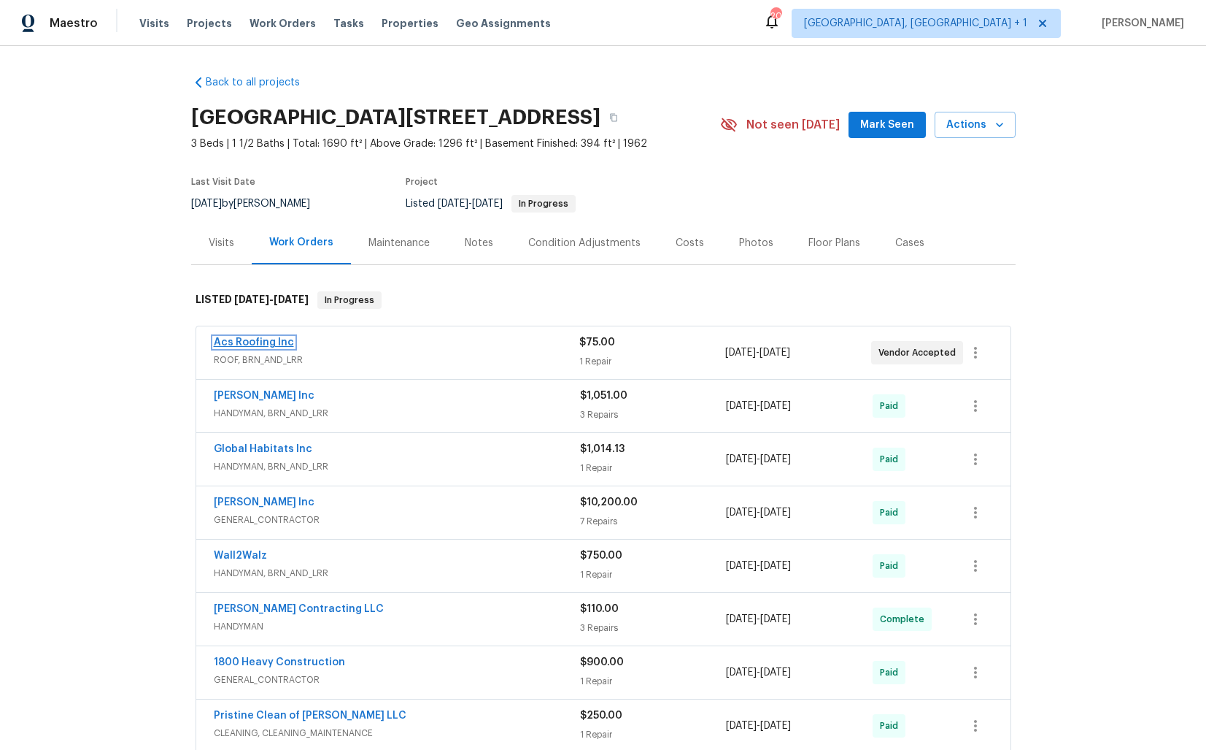
click at [254, 338] on link "Acs Roofing Inc" at bounding box center [254, 342] width 80 height 10
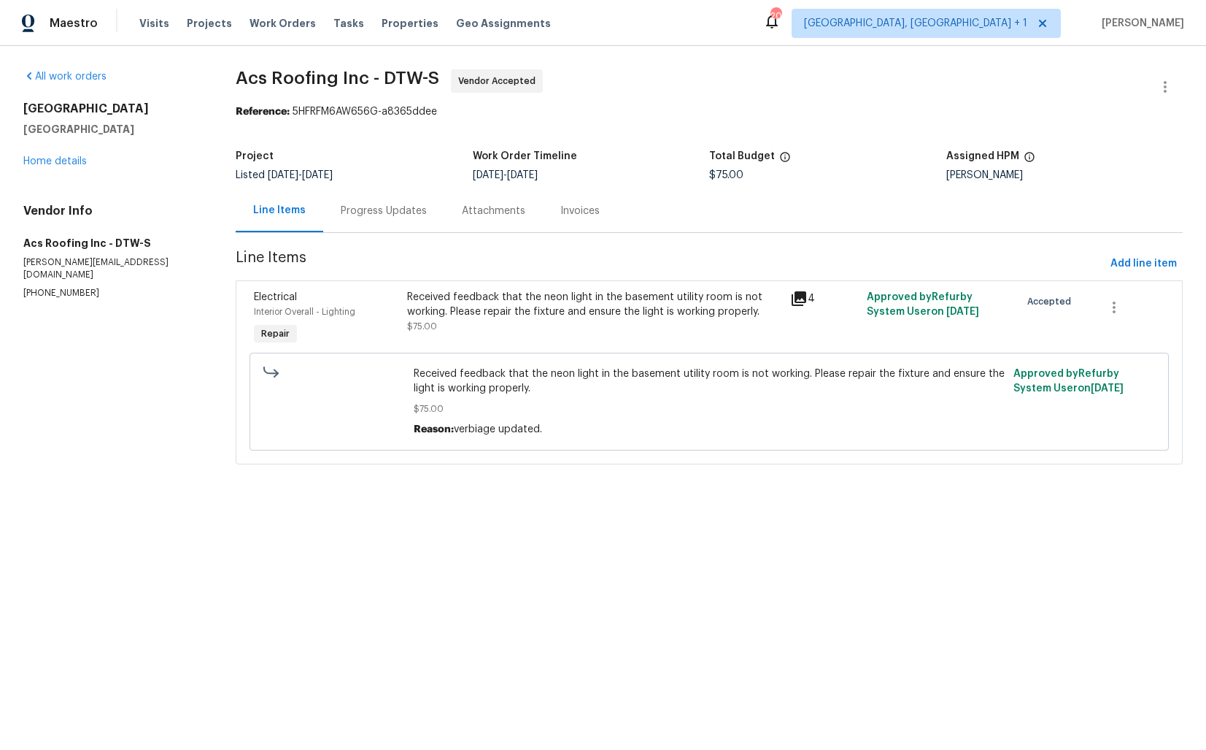
click at [385, 210] on div "Progress Updates" at bounding box center [384, 211] width 86 height 15
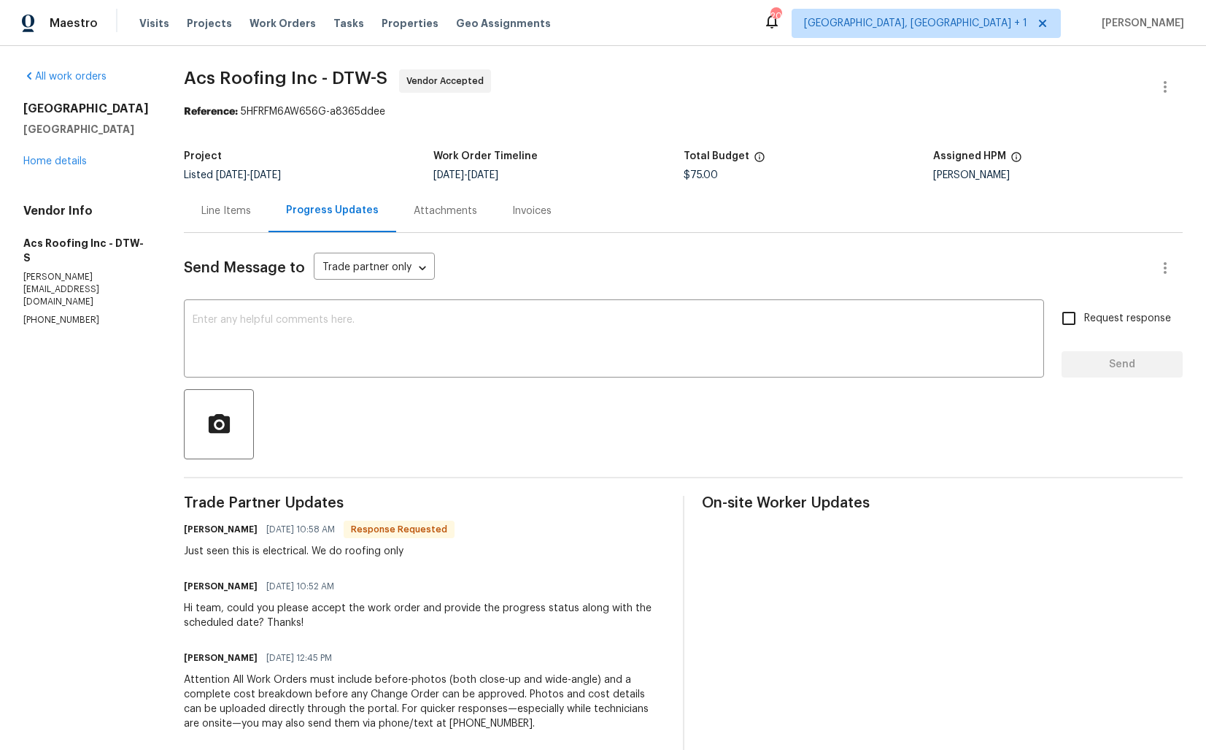
click at [228, 207] on div "Line Items" at bounding box center [226, 211] width 50 height 15
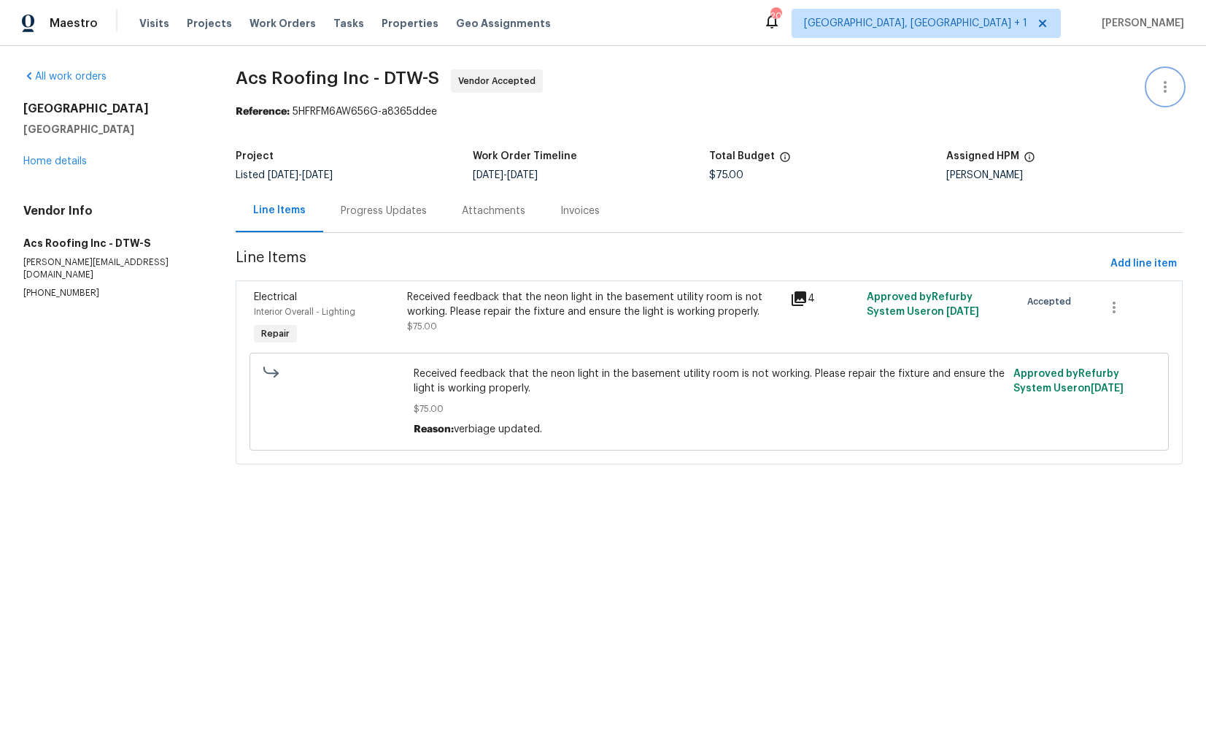
click at [1174, 82] on icon "button" at bounding box center [1166, 87] width 18 height 18
click at [1108, 96] on li "Edit" at bounding box center [1118, 87] width 158 height 24
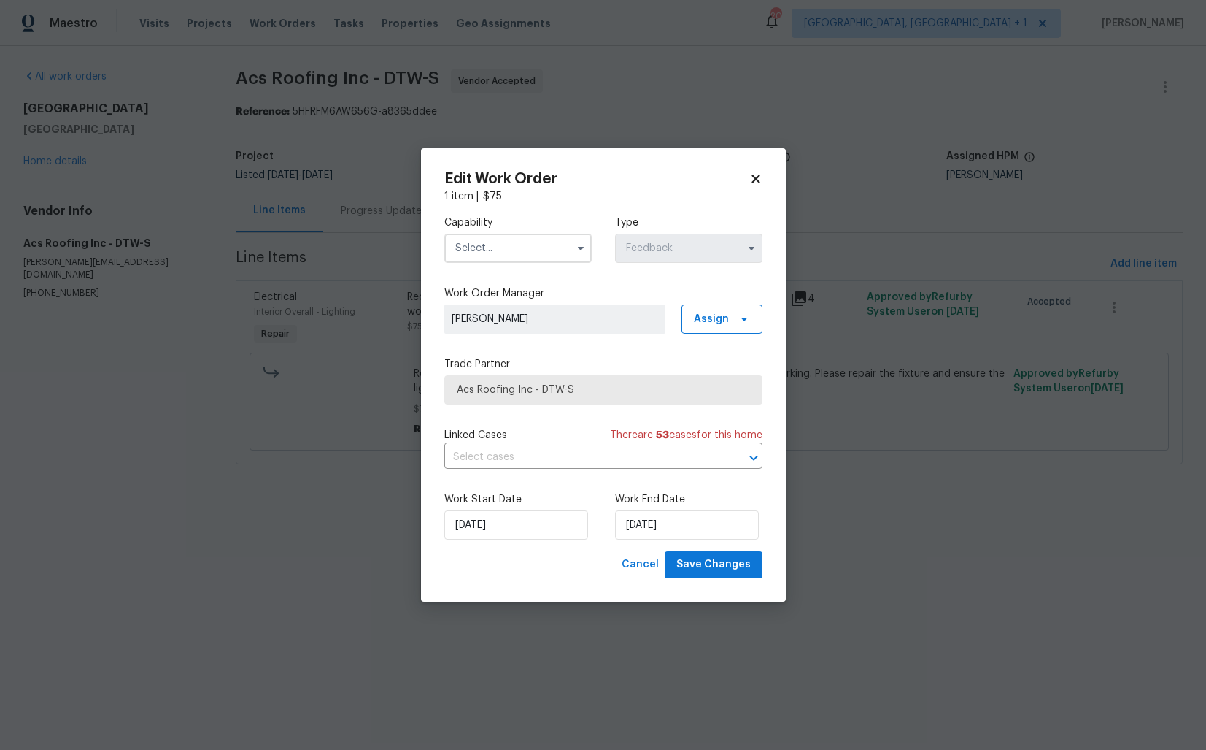
click at [312, 261] on body "Maestro Visits Projects Work Orders Tasks Properties Geo Assignments 20 Albuque…" at bounding box center [603, 252] width 1206 height 505
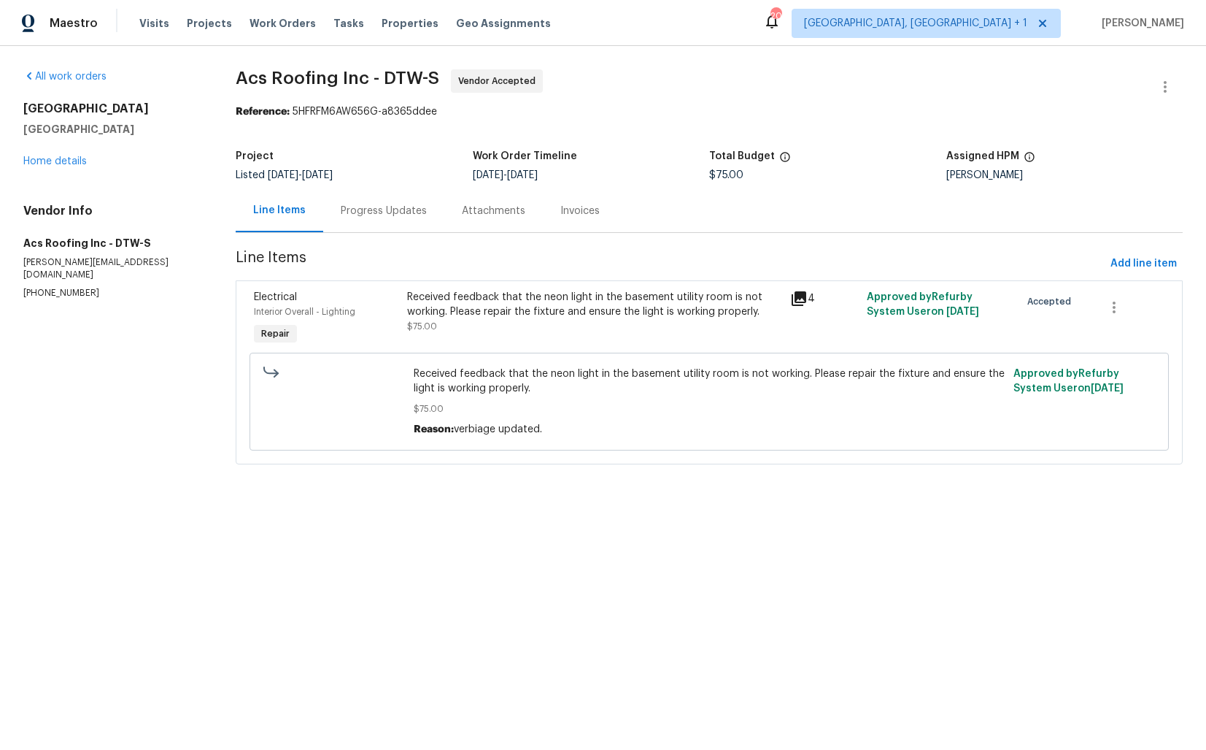
click at [364, 206] on div "Progress Updates" at bounding box center [384, 211] width 86 height 15
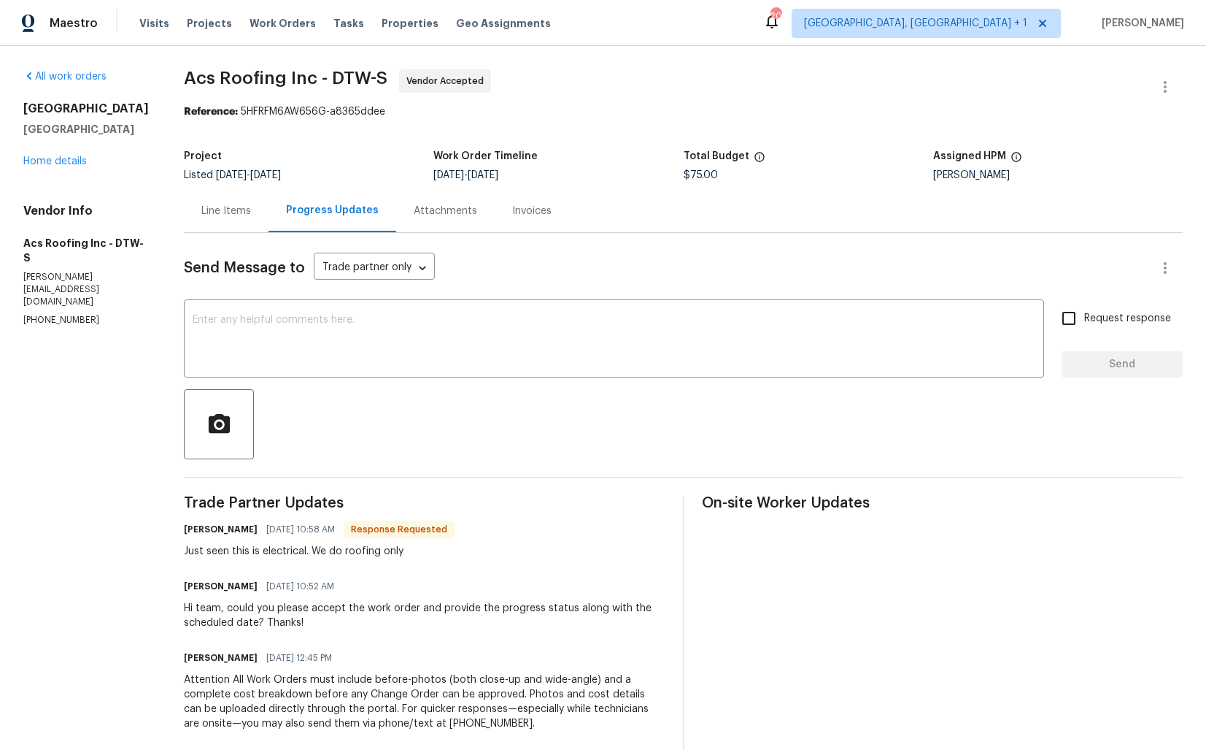
click at [242, 204] on div "Line Items" at bounding box center [226, 211] width 50 height 15
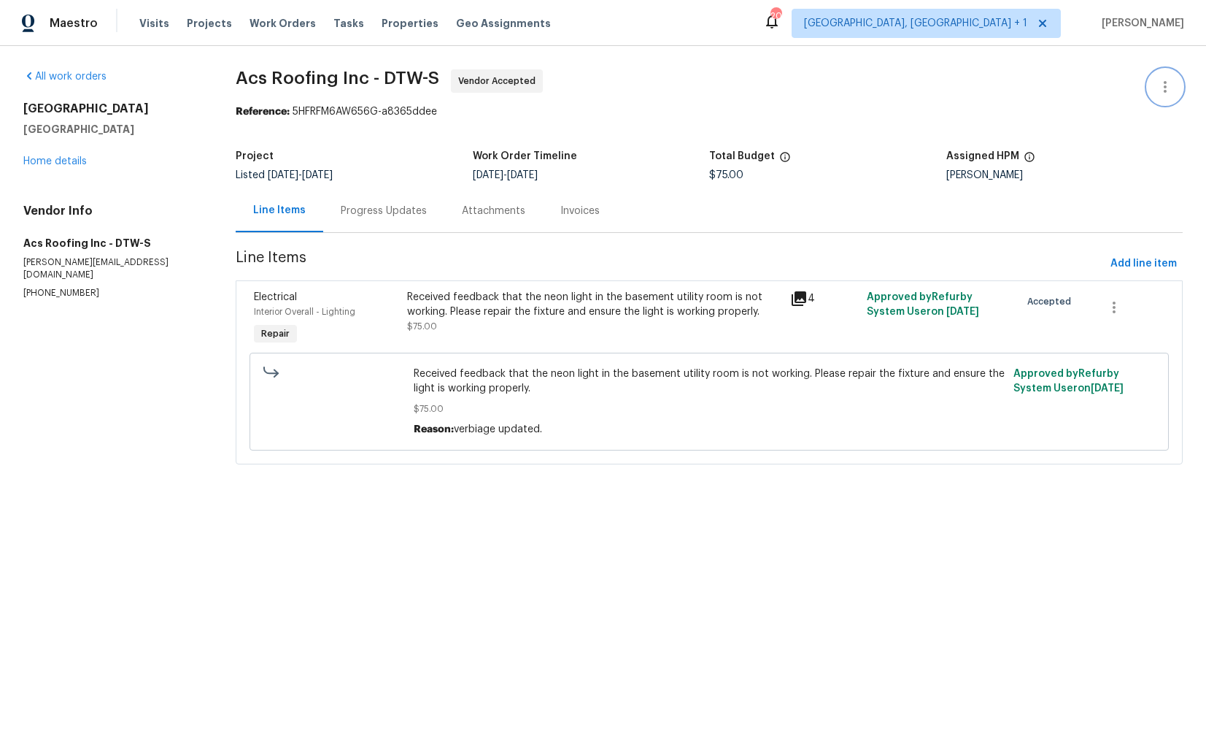
click at [1168, 78] on icon "button" at bounding box center [1166, 87] width 18 height 18
click at [1067, 89] on li "Edit" at bounding box center [1118, 87] width 158 height 24
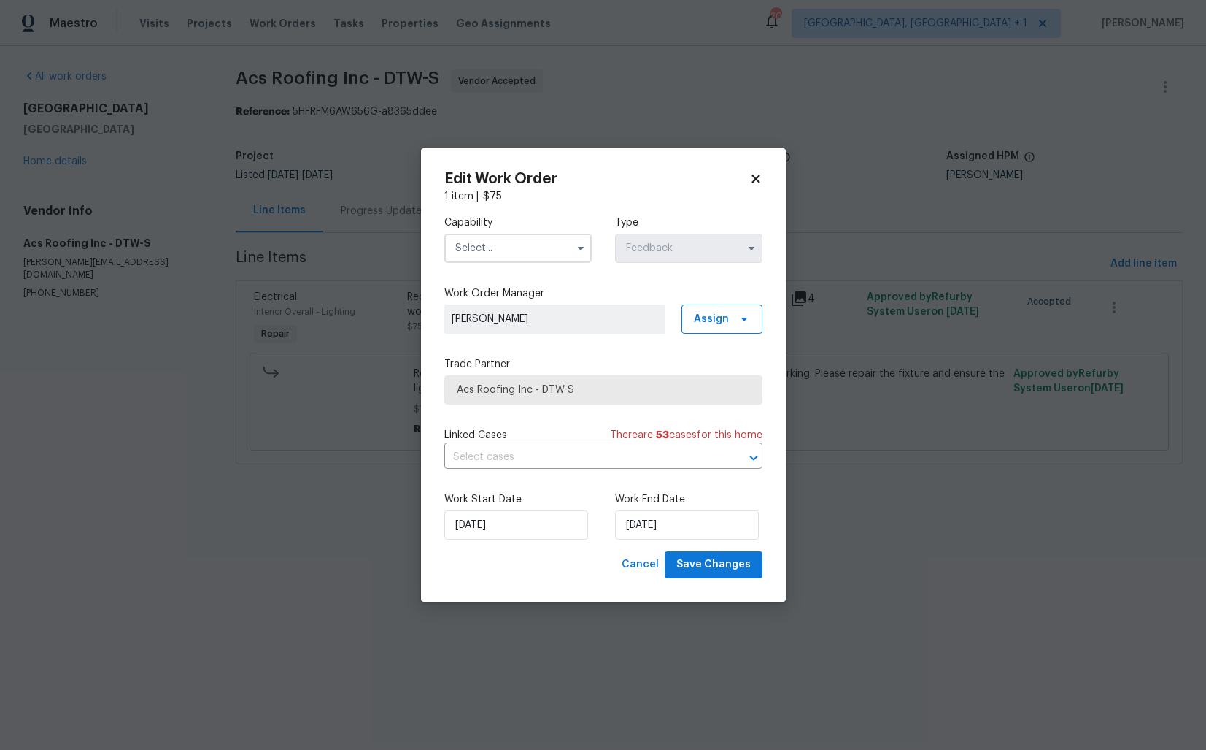
click at [548, 252] on input "text" at bounding box center [517, 248] width 147 height 29
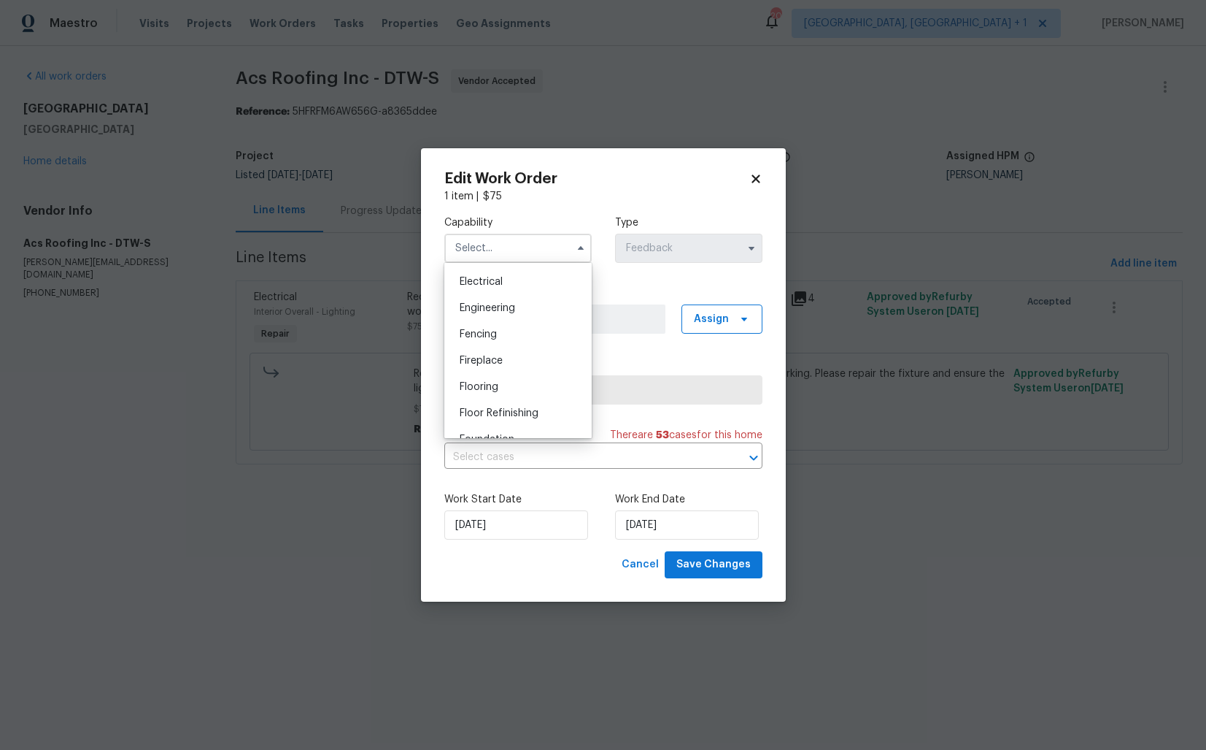
scroll to position [458, 0]
click at [501, 285] on span "Electrical" at bounding box center [481, 282] width 43 height 10
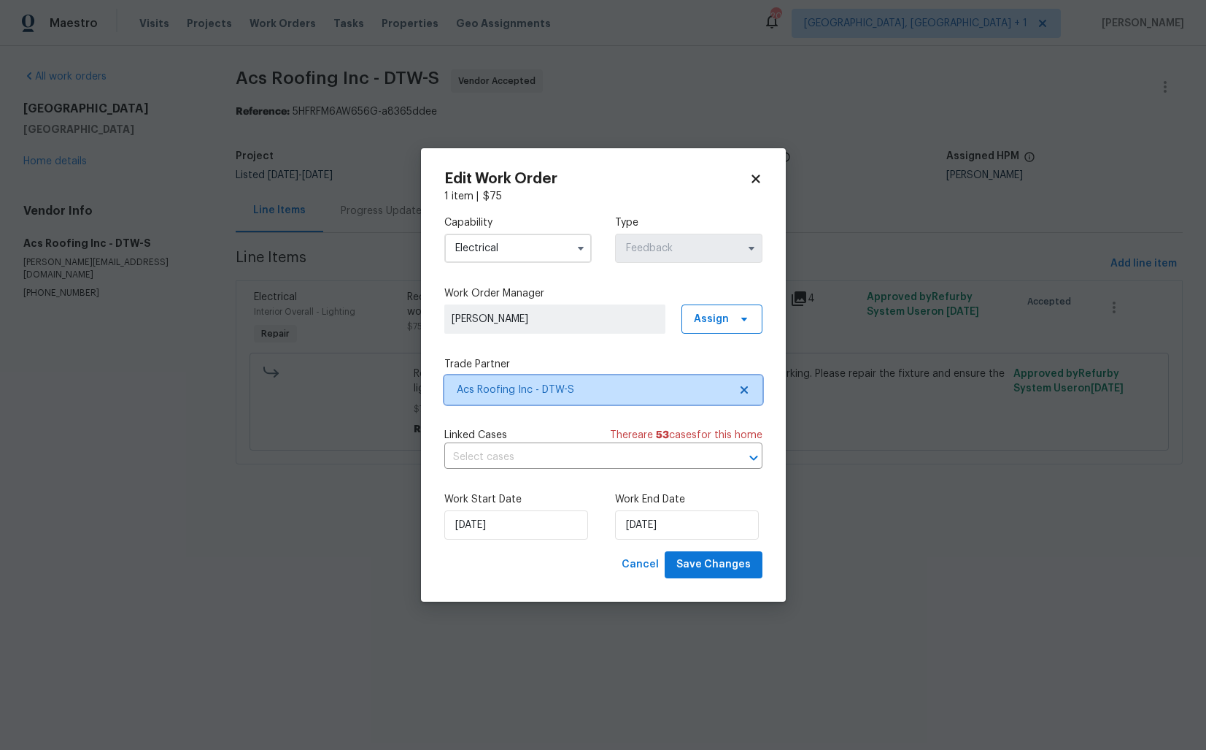
click at [561, 387] on span "Acs Roofing Inc - DTW-S" at bounding box center [593, 389] width 272 height 15
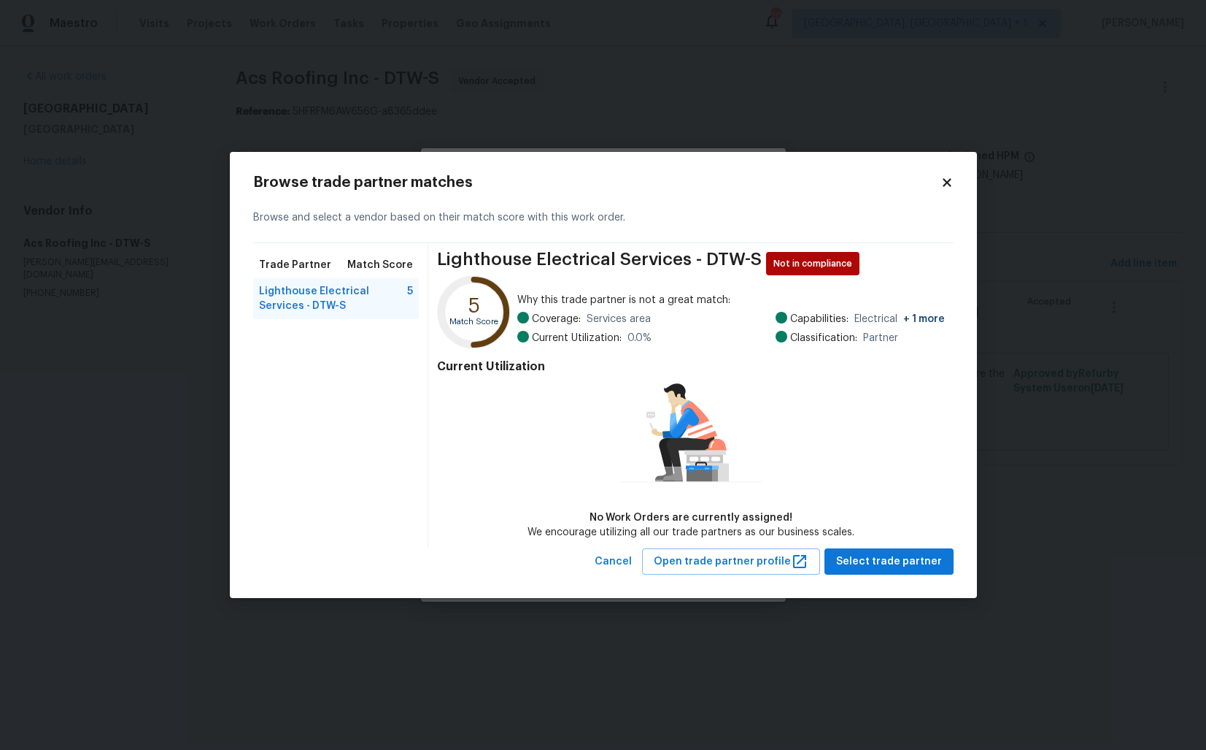
click at [552, 107] on body "Maestro Visits Projects Work Orders Tasks Properties Geo Assignments 20 Albuque…" at bounding box center [603, 252] width 1206 height 505
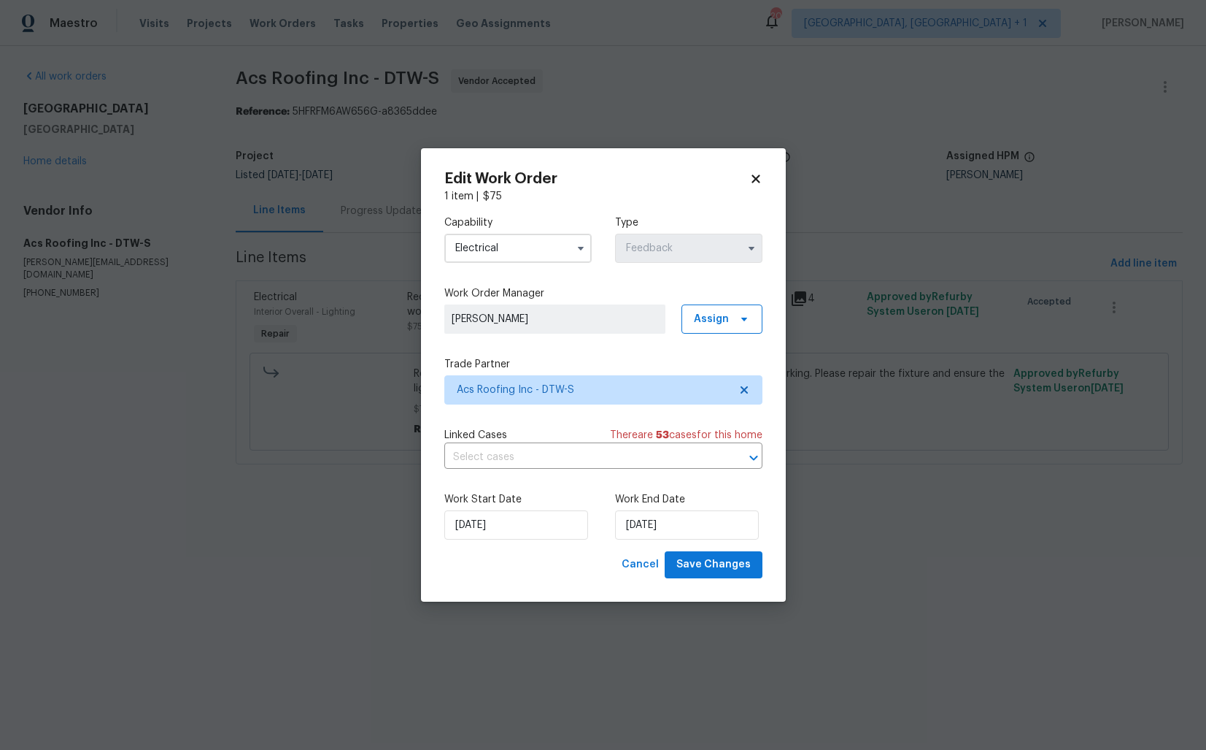
click at [542, 252] on input "Electrical" at bounding box center [517, 248] width 147 height 29
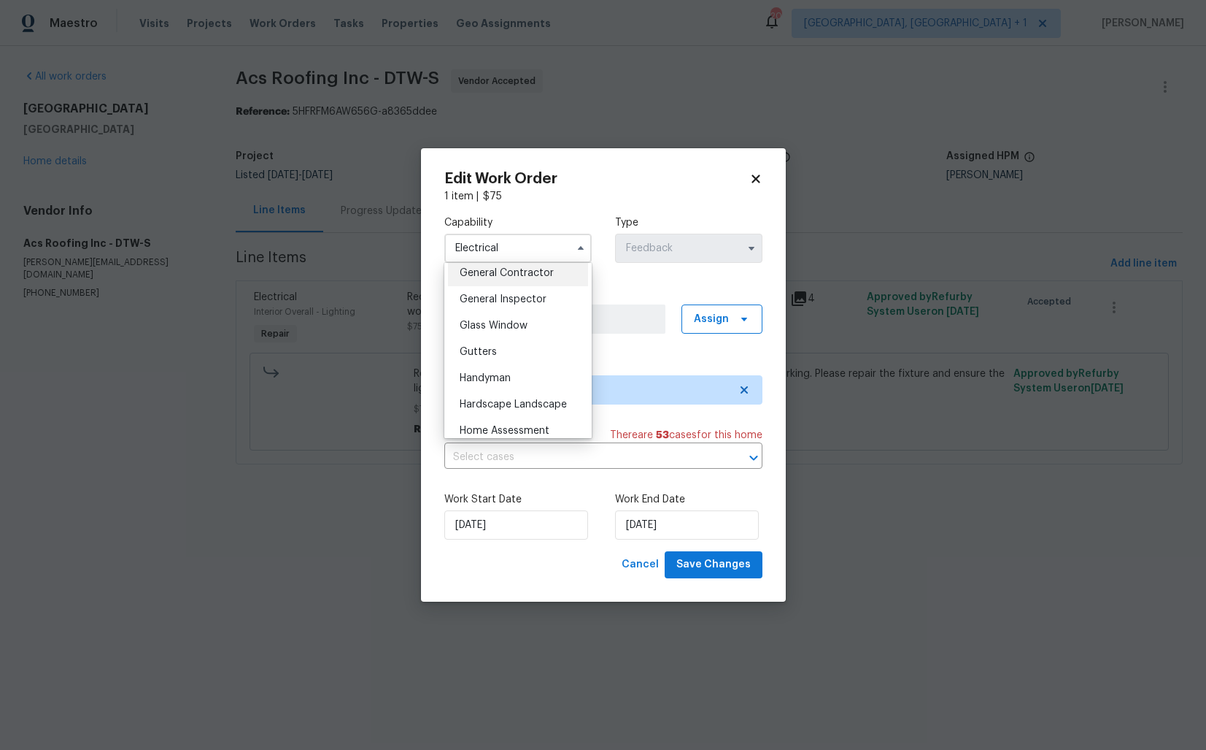
click at [527, 277] on span "General Contractor" at bounding box center [507, 273] width 94 height 10
type input "General Contractor"
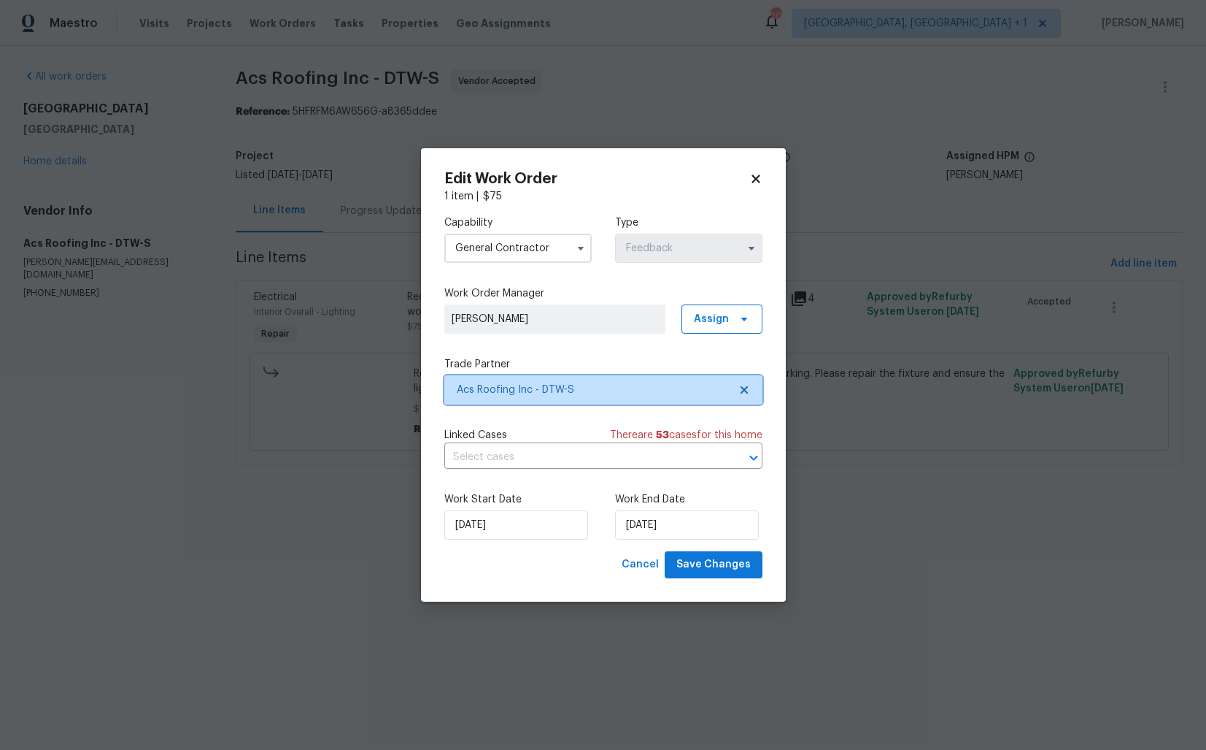
click at [542, 401] on span "Acs Roofing Inc - DTW-S" at bounding box center [603, 389] width 318 height 29
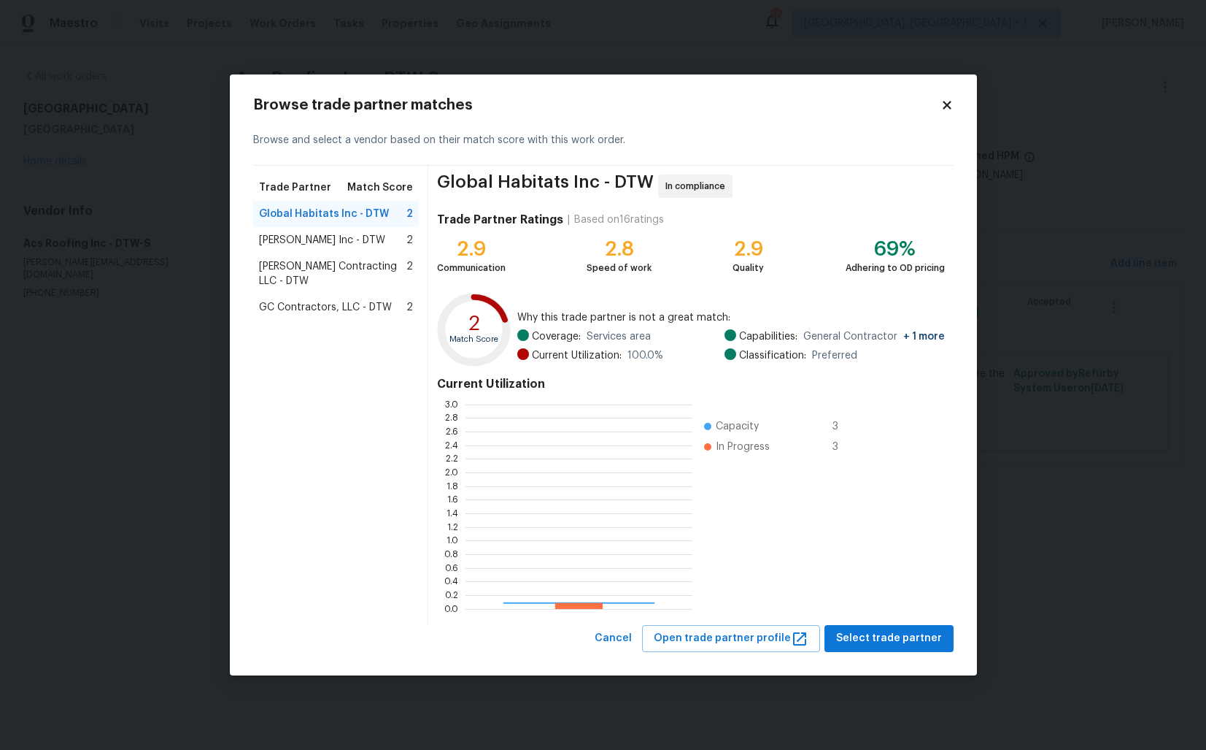
scroll to position [204, 227]
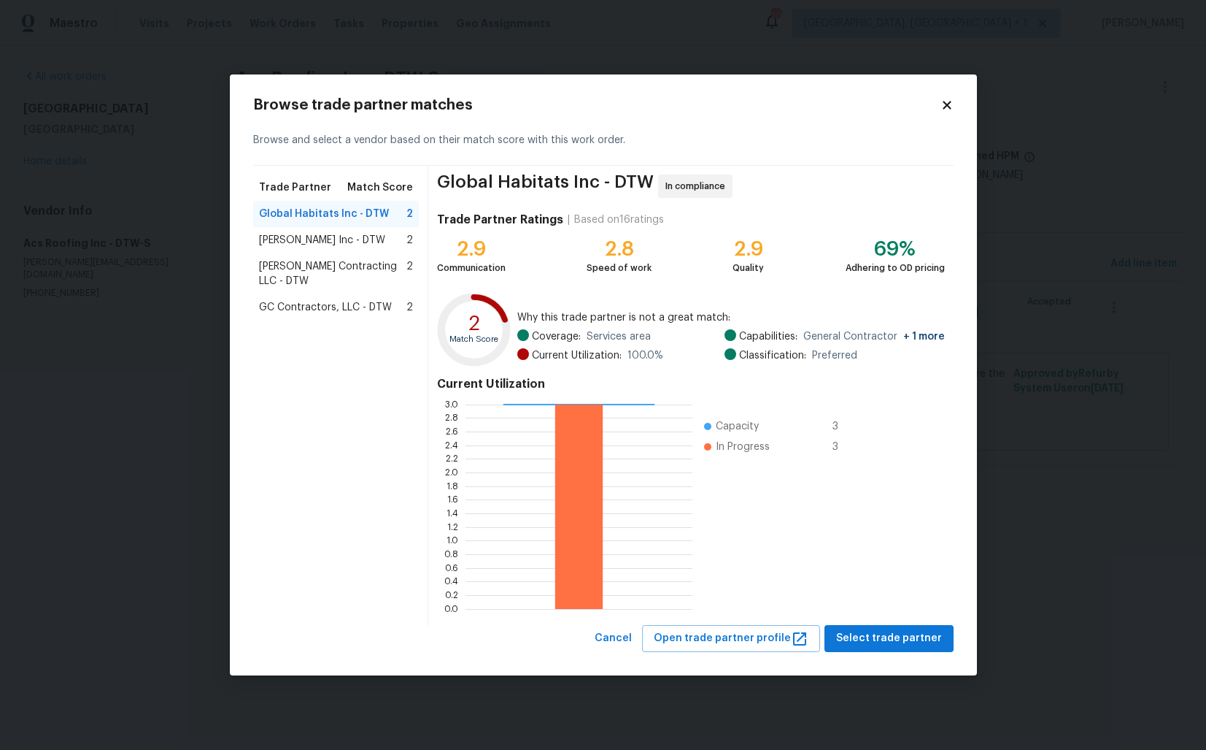
click at [292, 242] on span "Michael Radney Inc - DTW" at bounding box center [322, 240] width 126 height 15
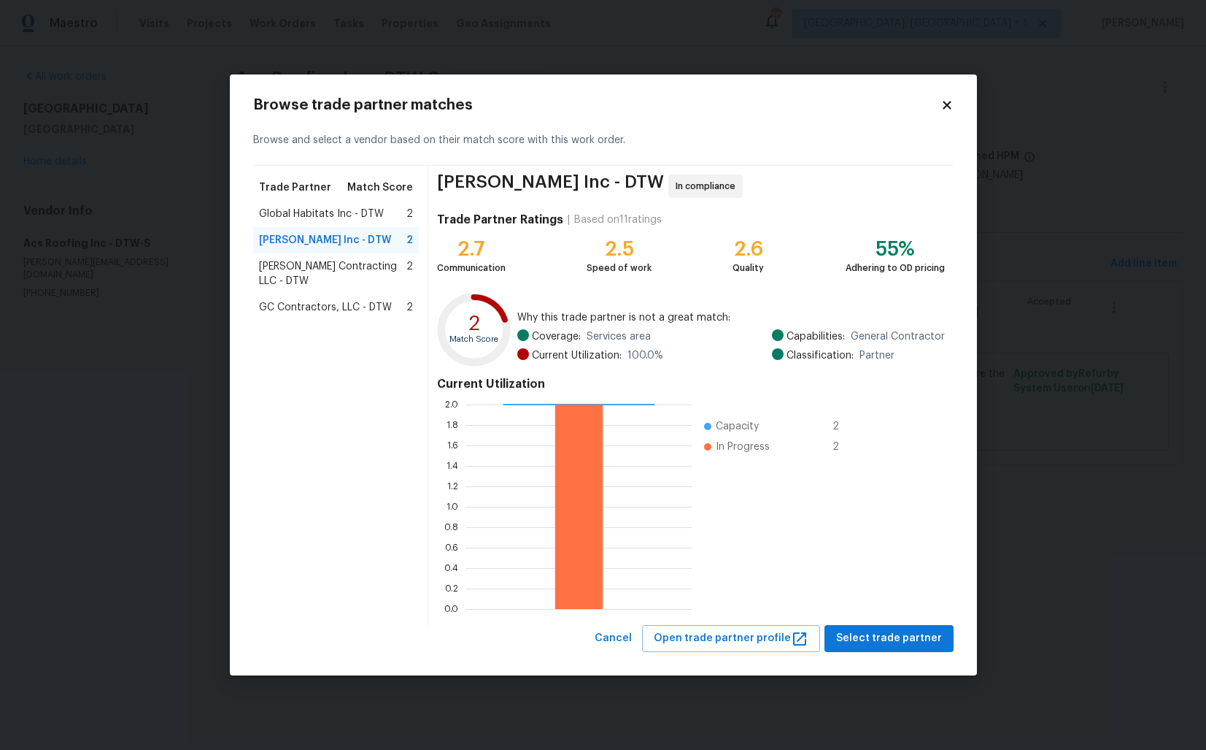
click at [289, 265] on span "Solano Contracting LLC - DTW" at bounding box center [333, 273] width 148 height 29
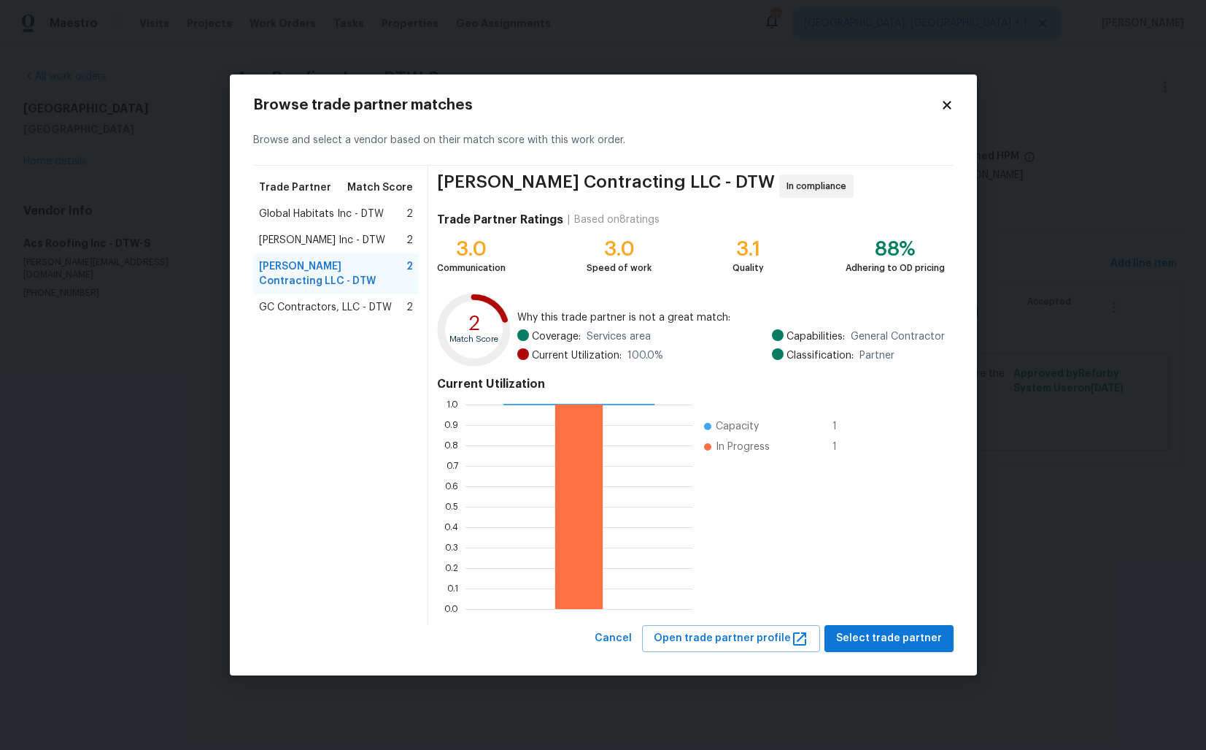
click at [316, 300] on span "GC Contractors, LLC - DTW" at bounding box center [325, 307] width 133 height 15
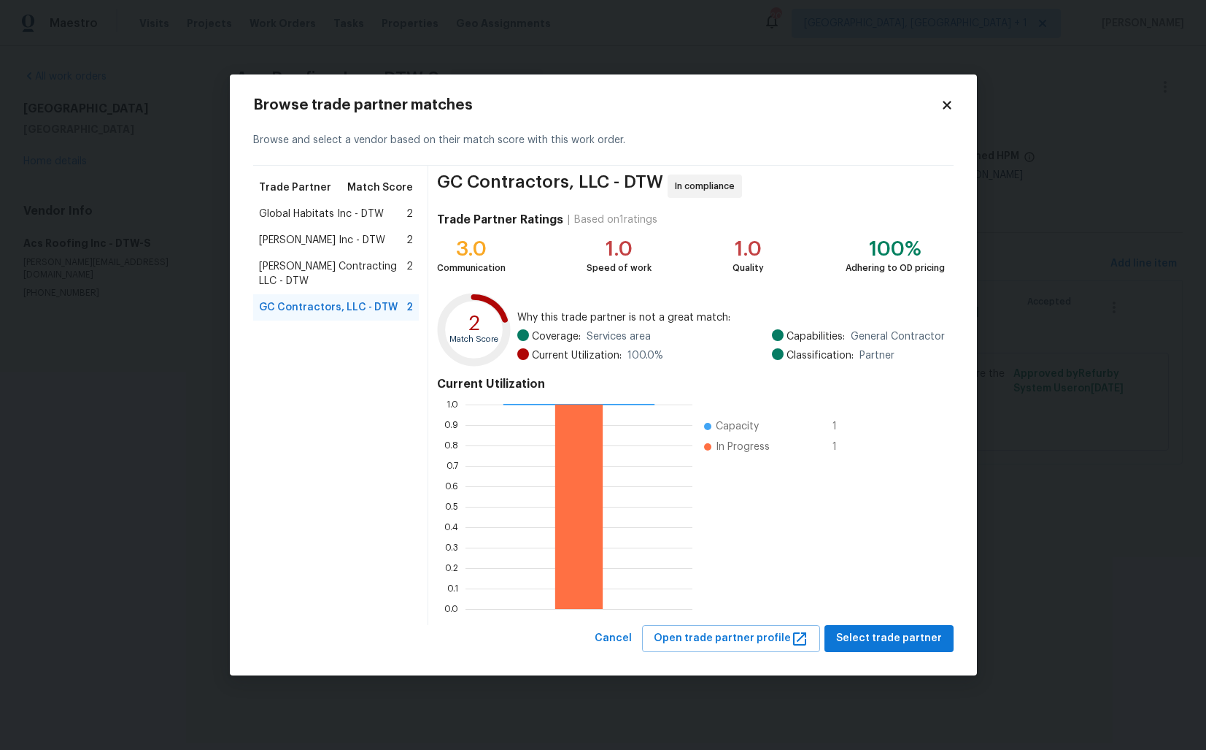
click at [317, 213] on span "Global Habitats Inc - DTW" at bounding box center [321, 214] width 125 height 15
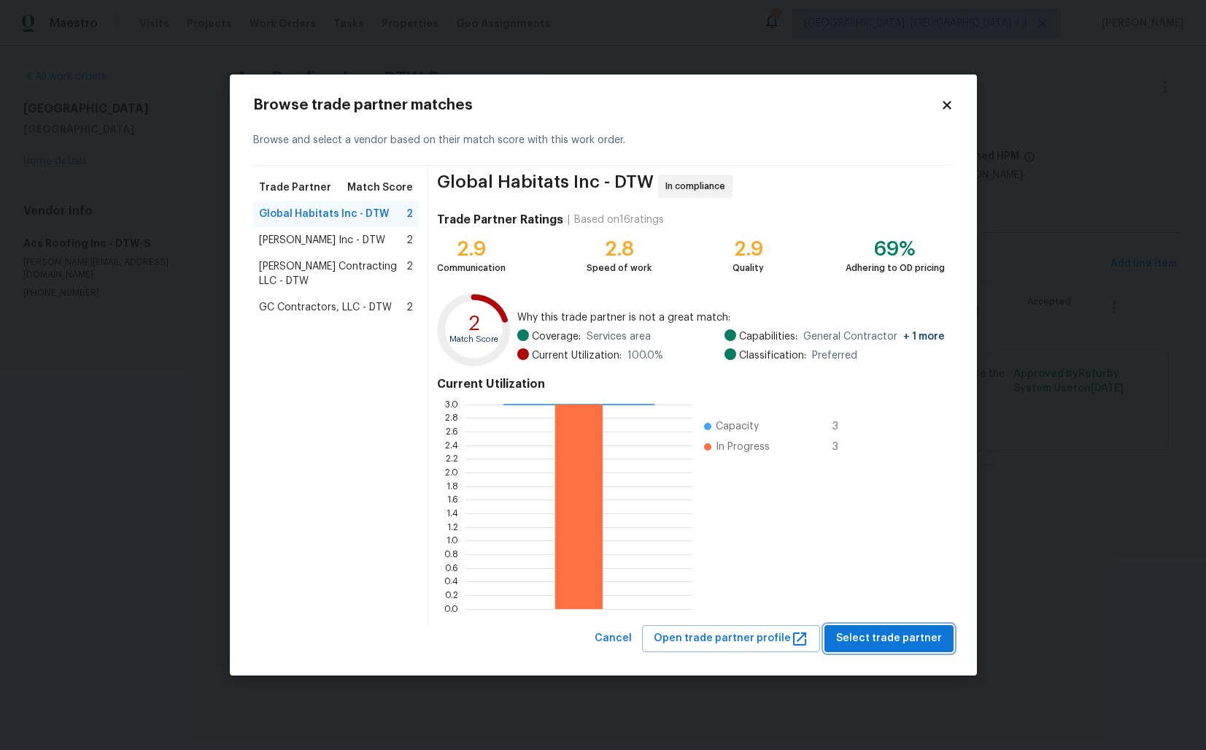
click at [920, 641] on span "Select trade partner" at bounding box center [889, 638] width 106 height 18
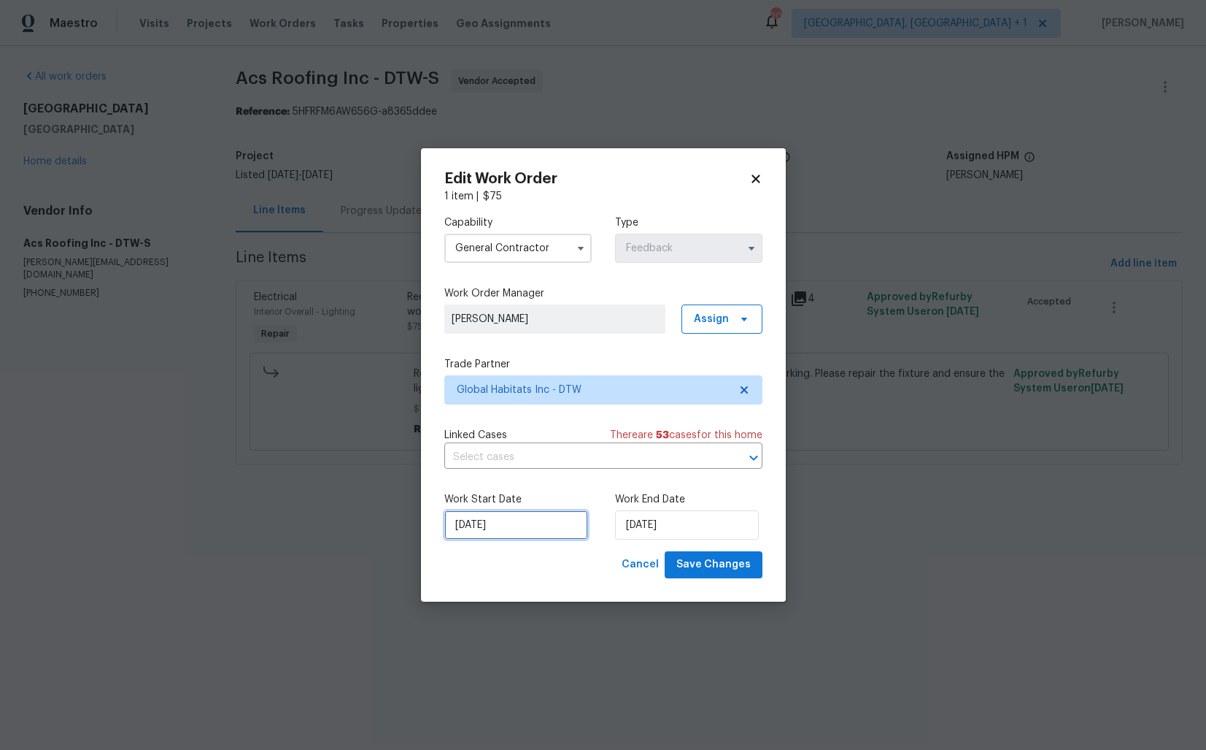
click at [508, 525] on input "19/09/2025" at bounding box center [516, 524] width 144 height 29
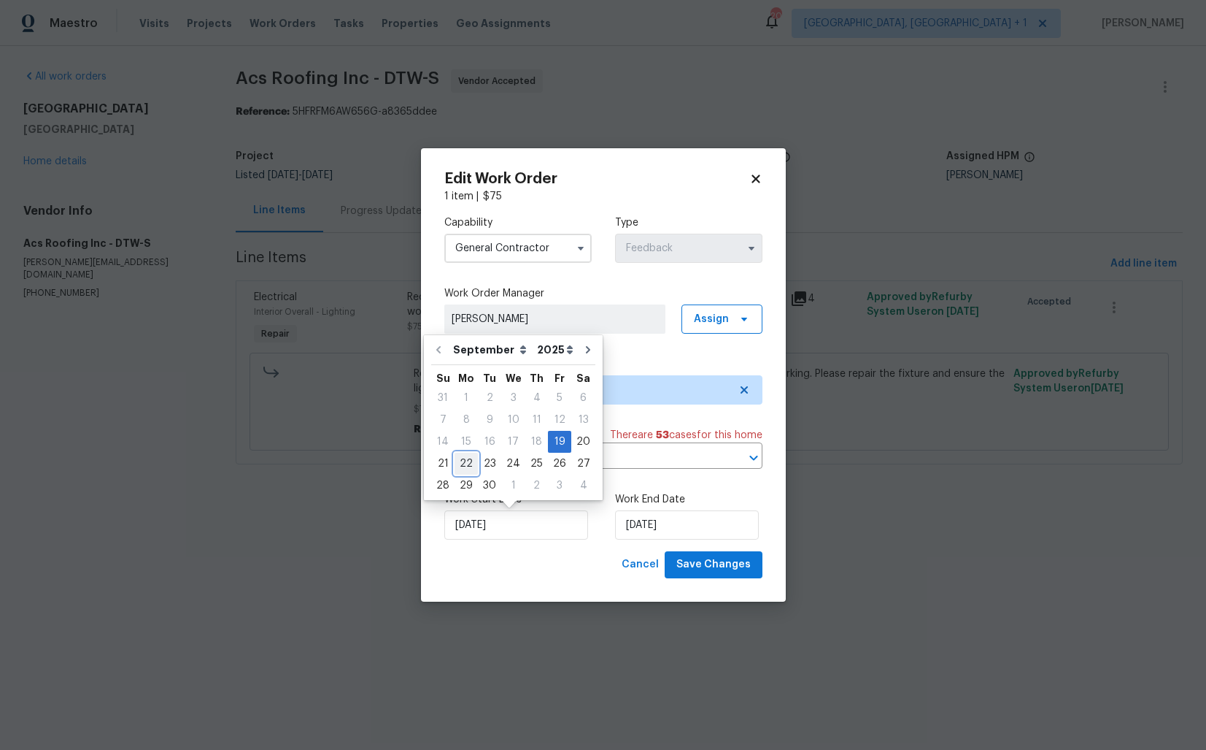
click at [464, 459] on div "22" at bounding box center [466, 463] width 23 height 20
type input "22/09/2025"
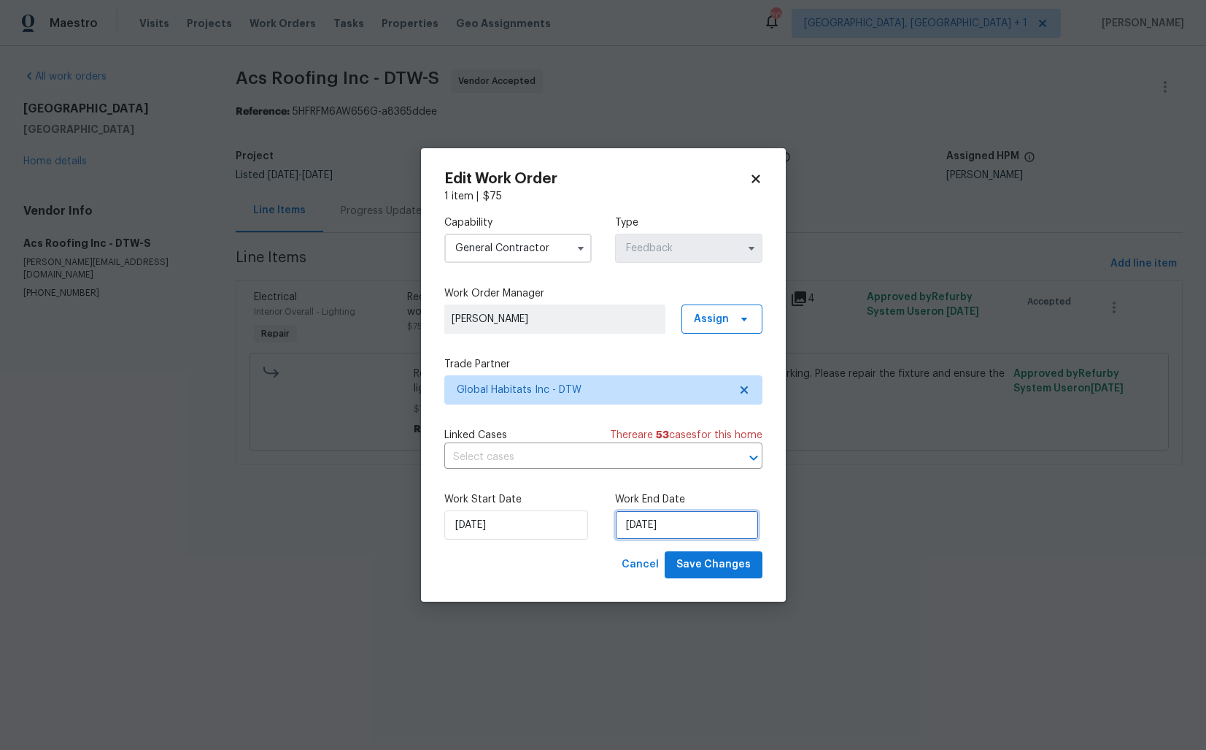
click at [690, 520] on input "22/09/2025" at bounding box center [687, 524] width 144 height 29
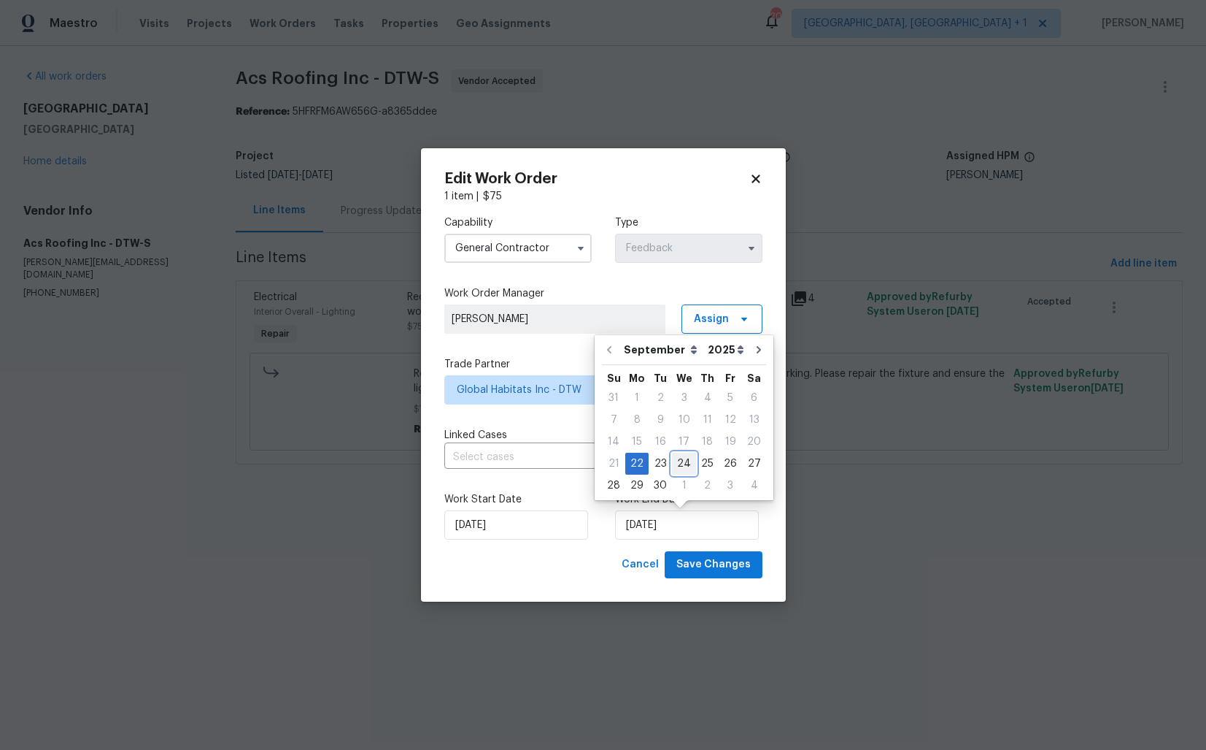
click at [687, 465] on div "24" at bounding box center [684, 463] width 24 height 20
type input "24/09/2025"
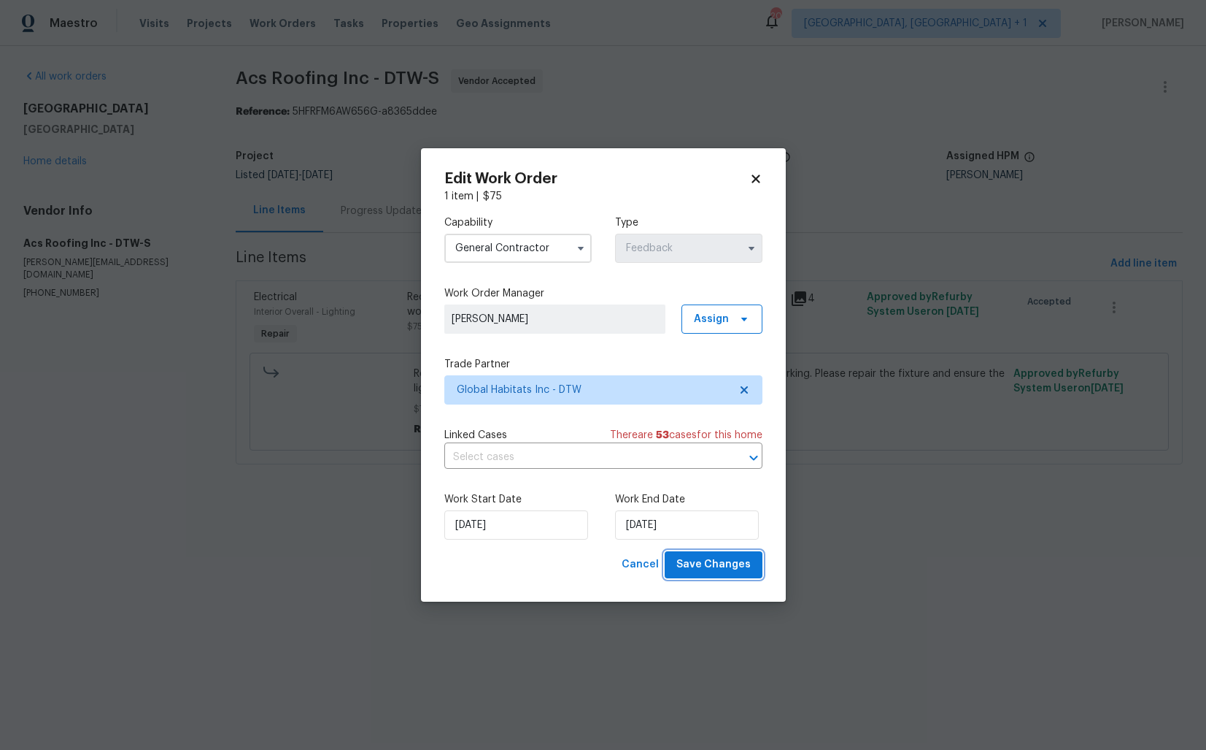
click at [707, 569] on span "Save Changes" at bounding box center [714, 564] width 74 height 18
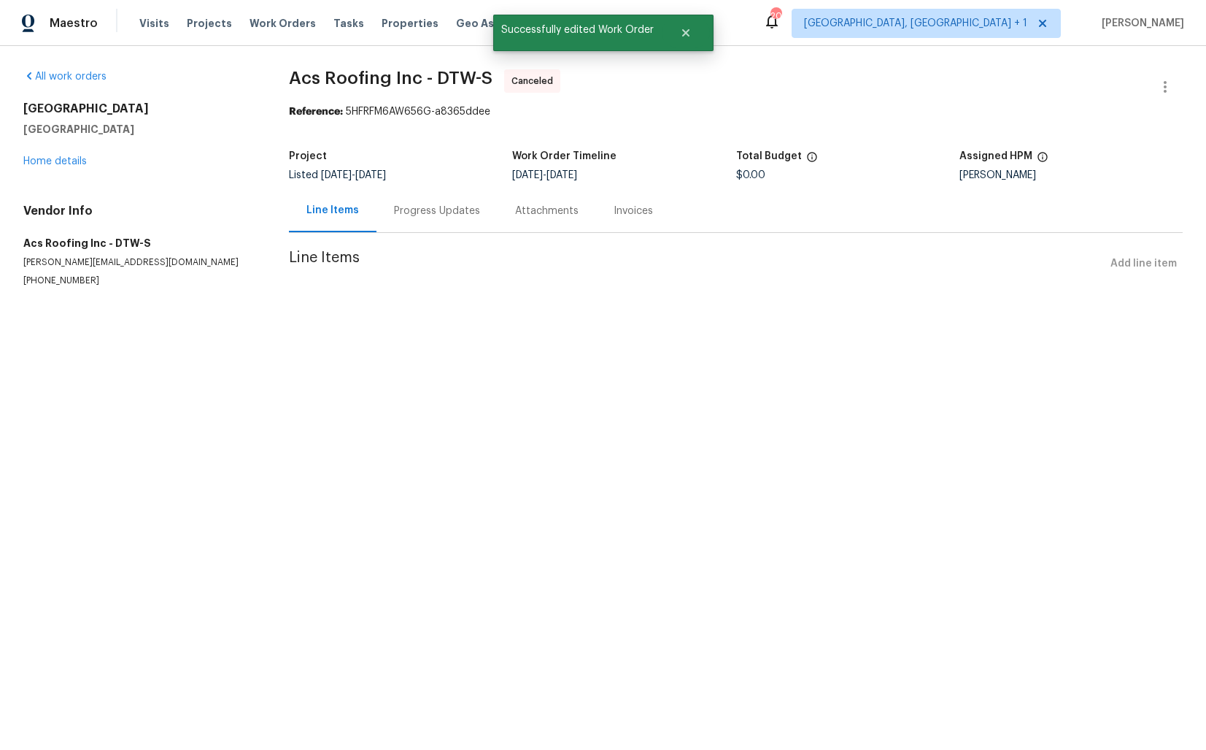
click at [418, 209] on div "Progress Updates" at bounding box center [437, 211] width 86 height 15
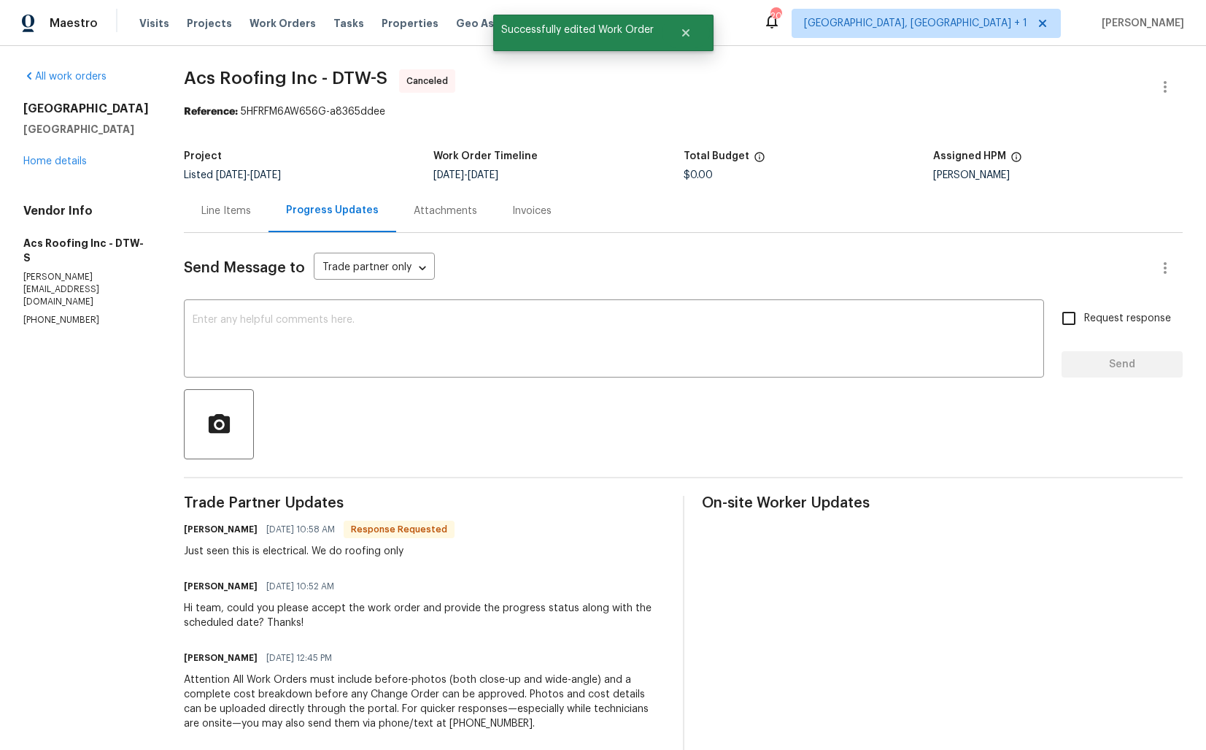
click at [193, 531] on h6 "David Kuczynski" at bounding box center [221, 529] width 74 height 15
copy h6 "David"
click at [408, 362] on textarea at bounding box center [614, 340] width 843 height 51
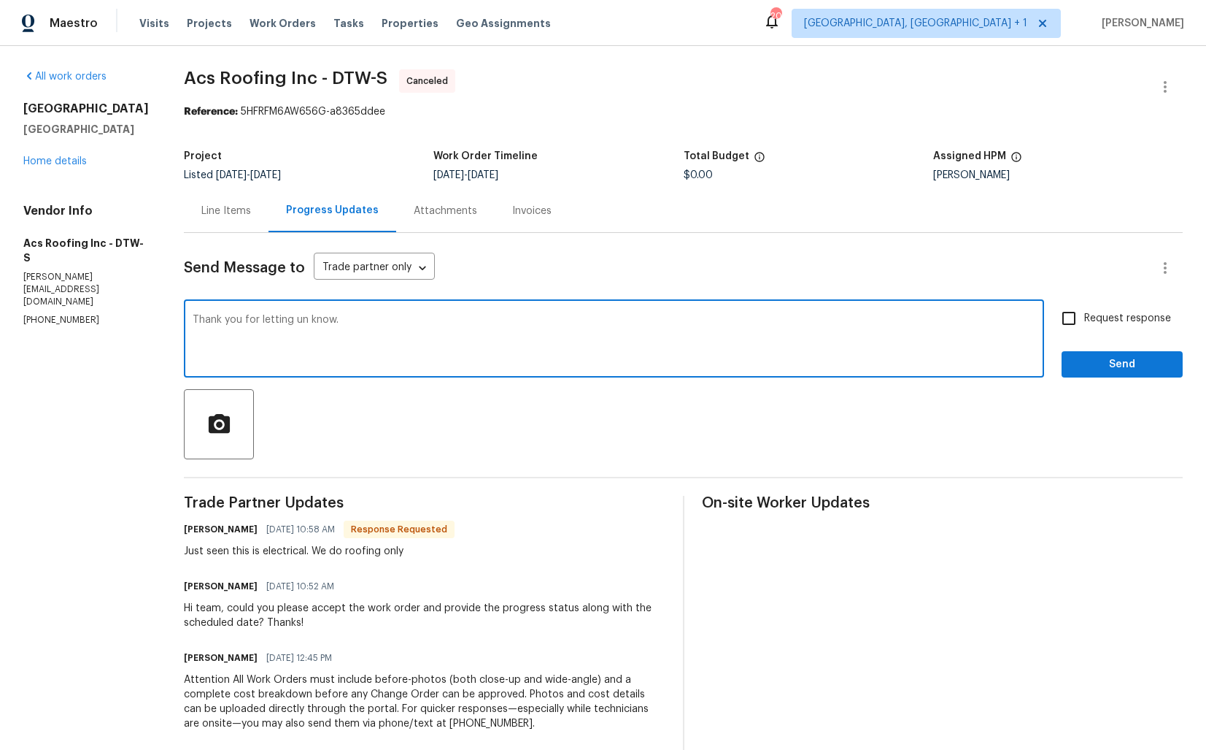
click at [301, 321] on textarea "Thank you for letting un know." at bounding box center [614, 340] width 843 height 51
type textarea "Thank you for letting us know."
click at [1125, 363] on span "Send" at bounding box center [1123, 364] width 98 height 18
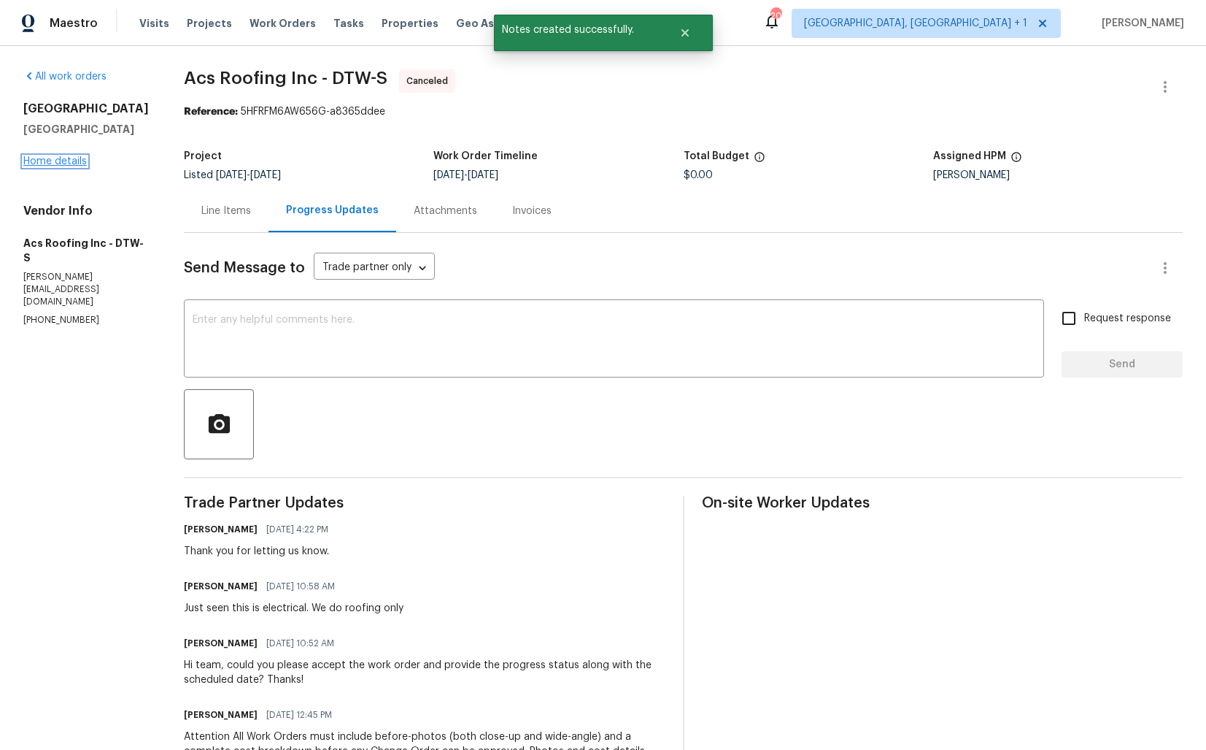
click at [60, 166] on link "Home details" at bounding box center [54, 161] width 63 height 10
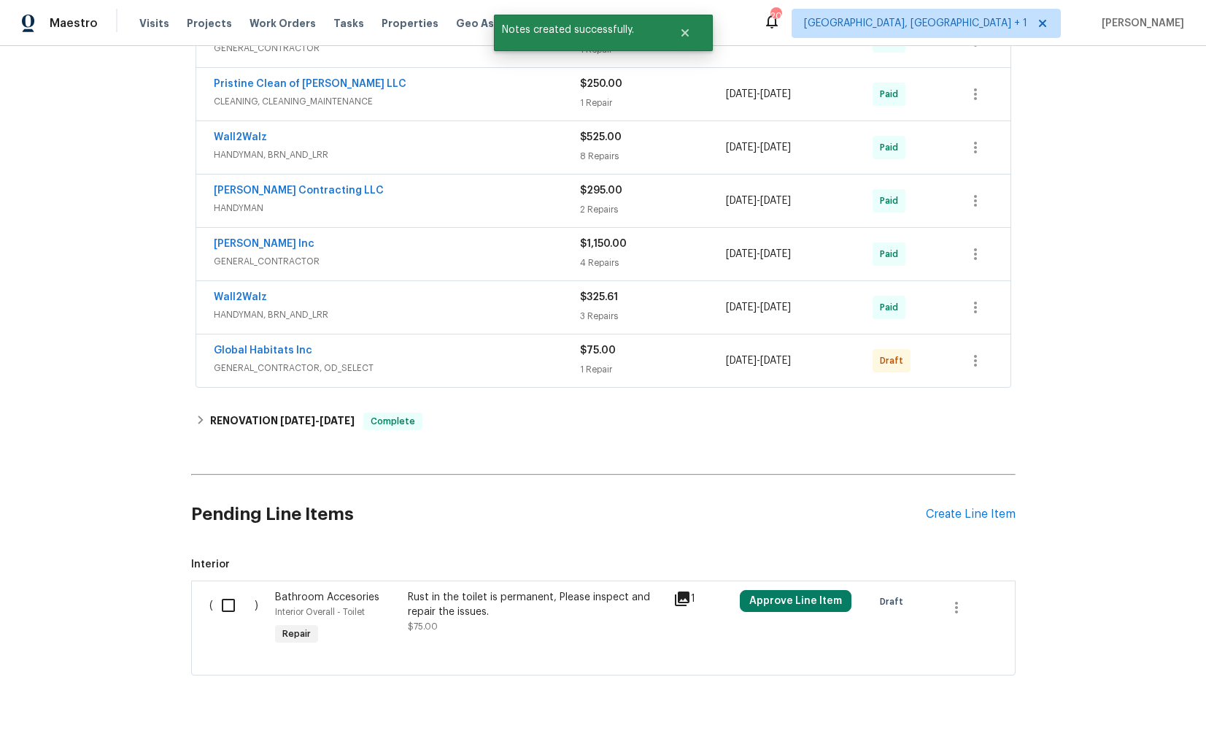
scroll to position [587, 0]
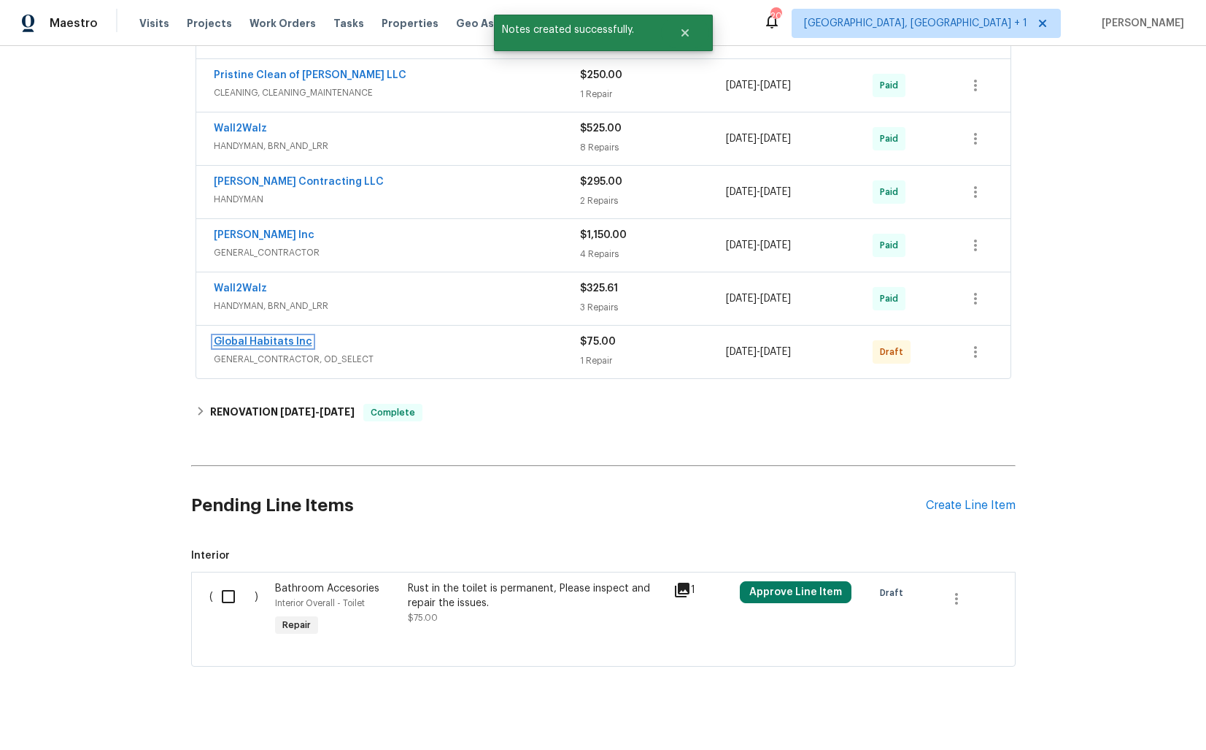
click at [236, 339] on link "Global Habitats Inc" at bounding box center [263, 341] width 99 height 10
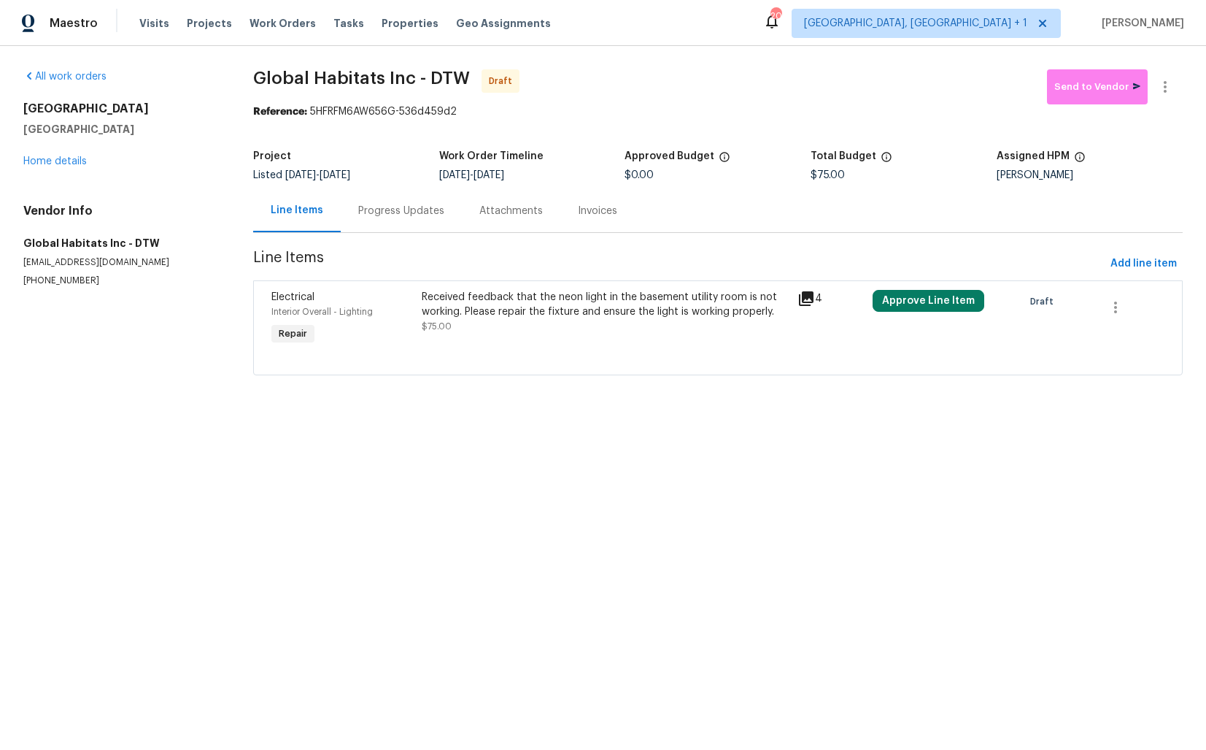
click at [456, 328] on div "Received feedback that the neon light in the basement utility room is not worki…" at bounding box center [605, 312] width 367 height 44
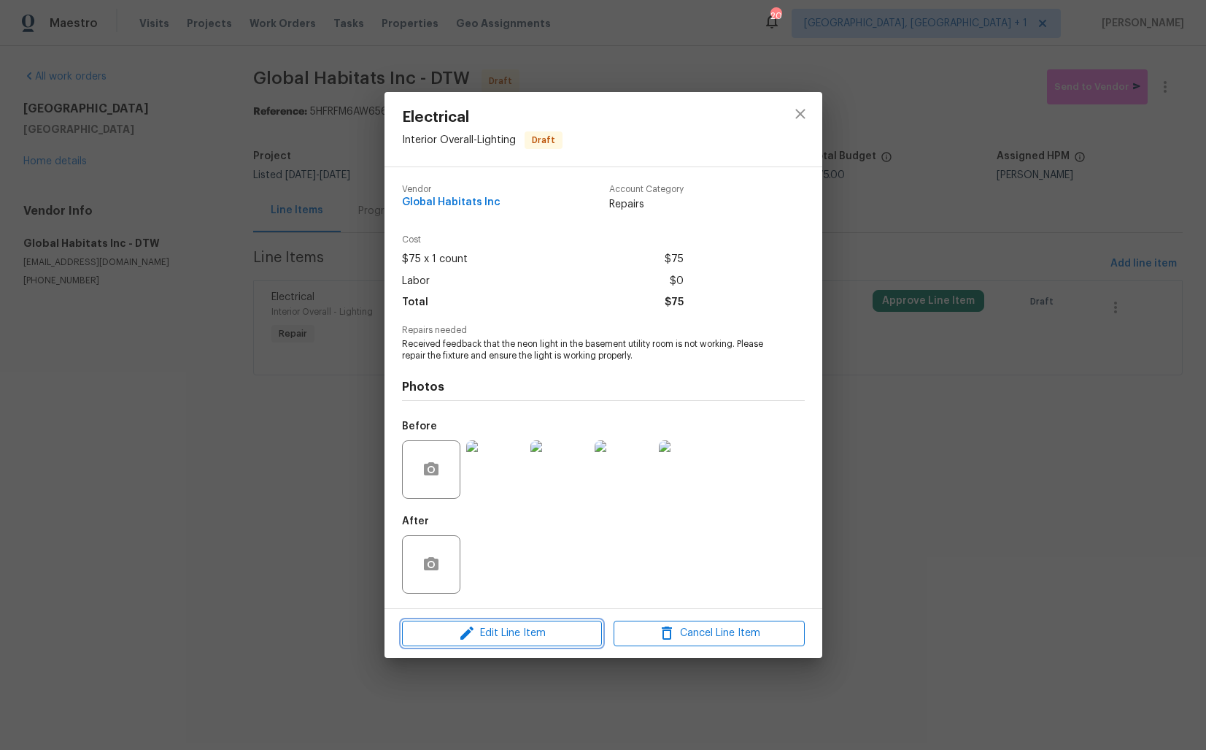
click at [457, 633] on span "Edit Line Item" at bounding box center [502, 633] width 191 height 18
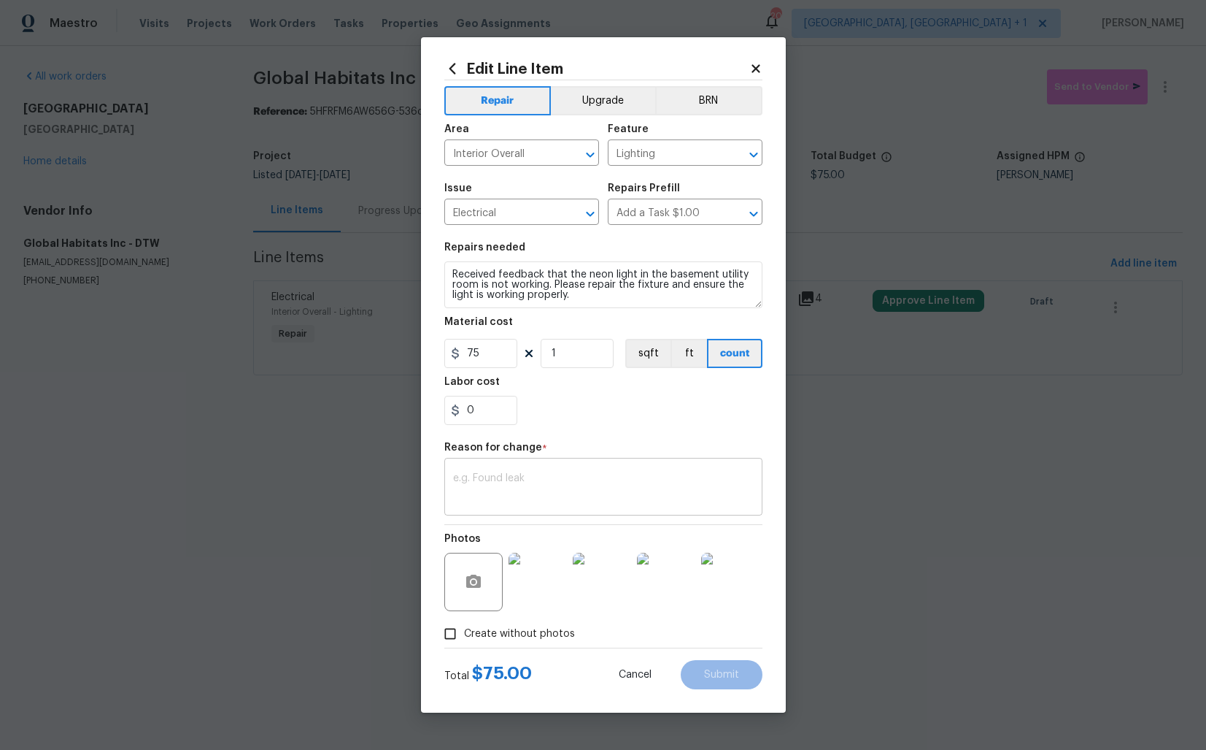
click at [523, 474] on textarea at bounding box center [603, 488] width 301 height 31
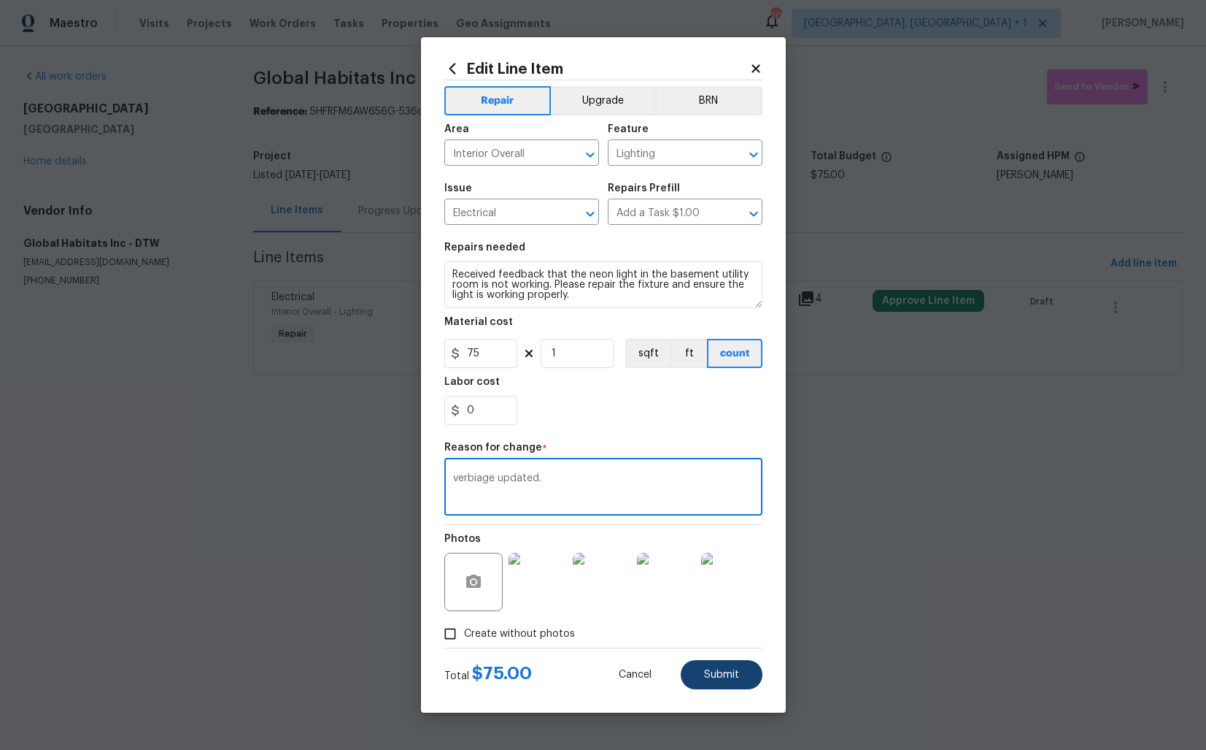
type textarea "verbiage updated."
click at [715, 671] on span "Submit" at bounding box center [721, 674] width 35 height 11
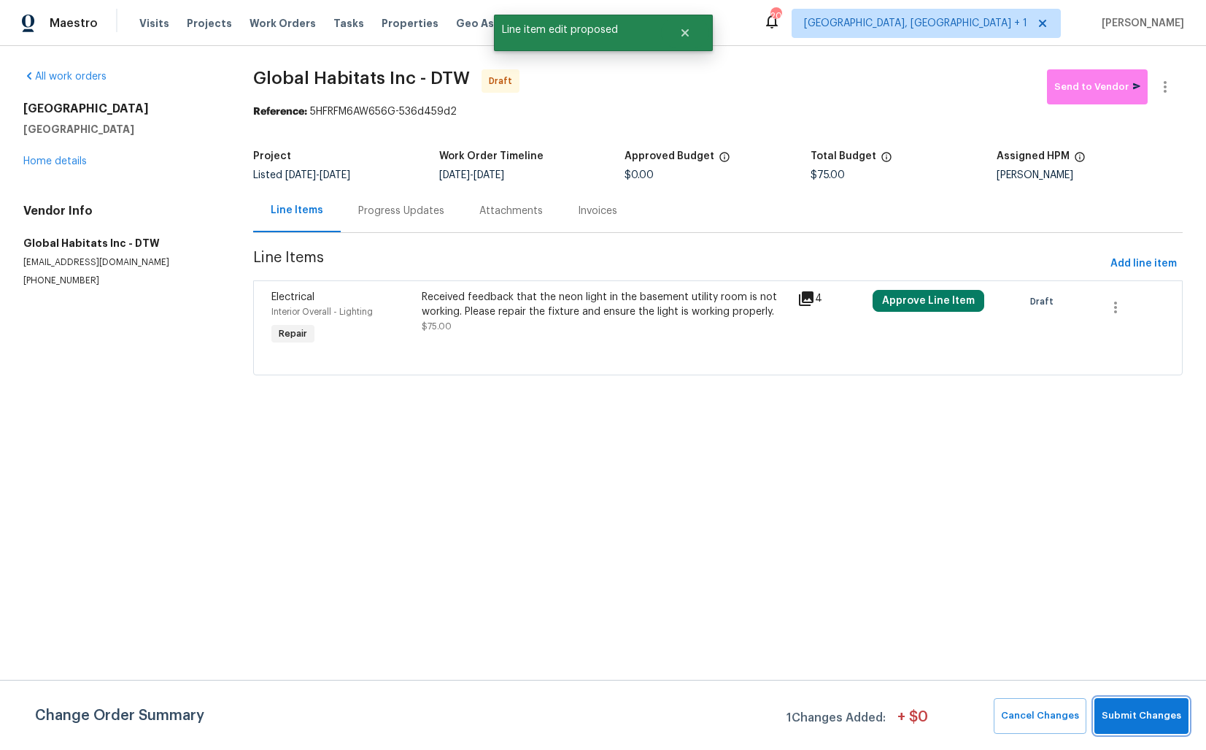
click at [1130, 715] on span "Submit Changes" at bounding box center [1142, 715] width 80 height 17
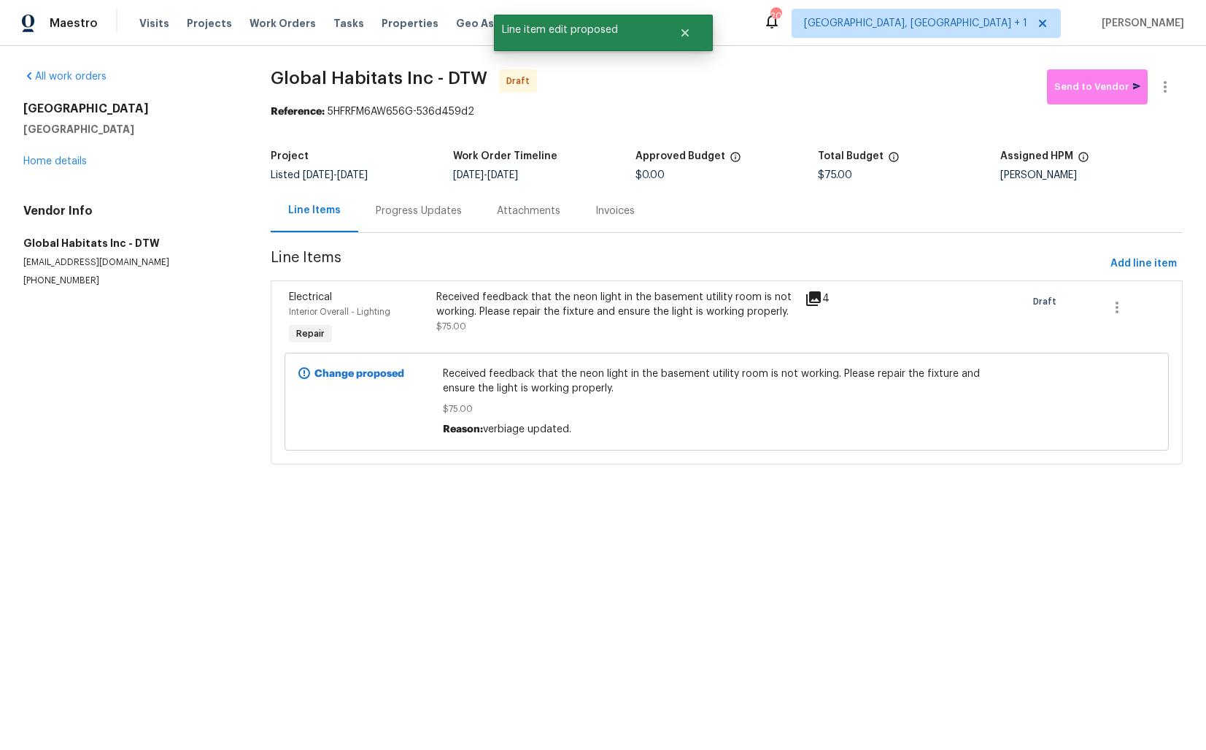
click at [414, 207] on div "Progress Updates" at bounding box center [419, 211] width 86 height 15
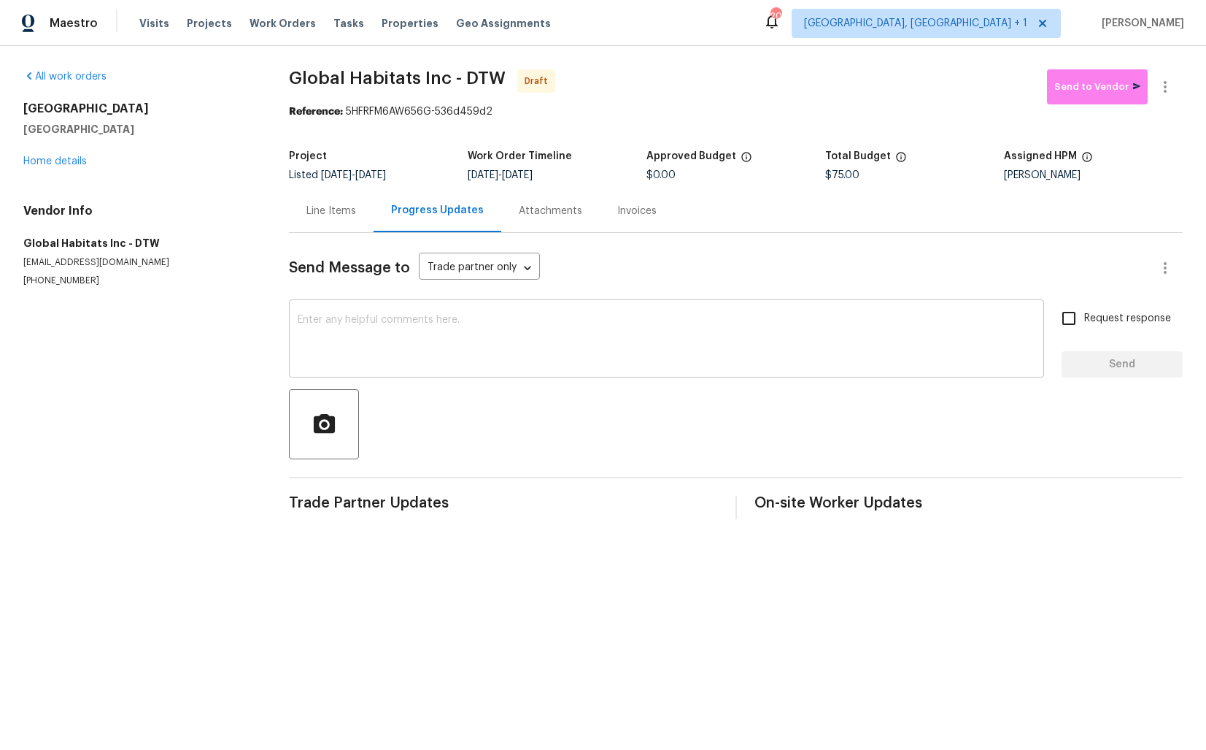
click at [552, 352] on textarea at bounding box center [667, 340] width 738 height 51
paste textarea "Hi this is Arvind with Opendoor. I’m confirming you received the WO for the pro…"
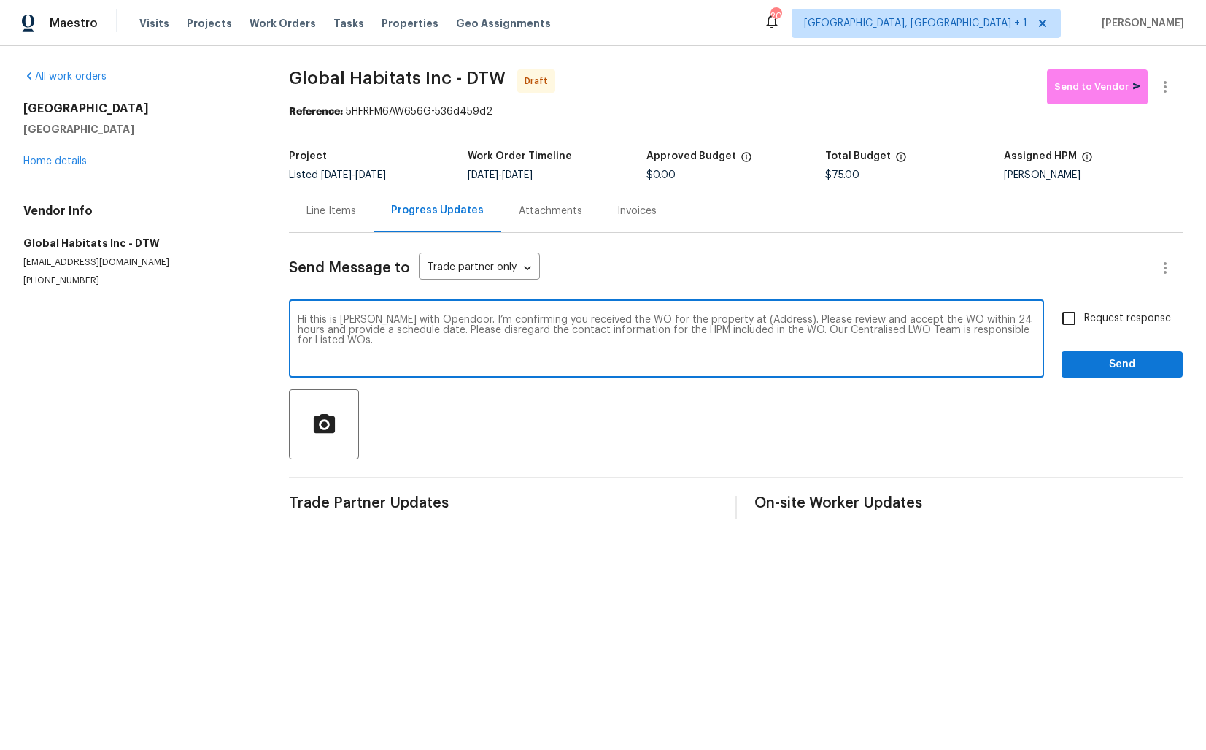
drag, startPoint x: 763, startPoint y: 323, endPoint x: 717, endPoint y: 318, distance: 45.5
click at [717, 318] on textarea "Hi this is Arvind with Opendoor. I’m confirming you received the WO for the pro…" at bounding box center [667, 340] width 738 height 51
paste textarea "53044 Ruann Dr, Shelby Township, MI 48316"
type textarea "Hi this is Arvind with Opendoor. I’m confirming you received the WO for the pro…"
click at [1068, 317] on input "Request response" at bounding box center [1069, 318] width 31 height 31
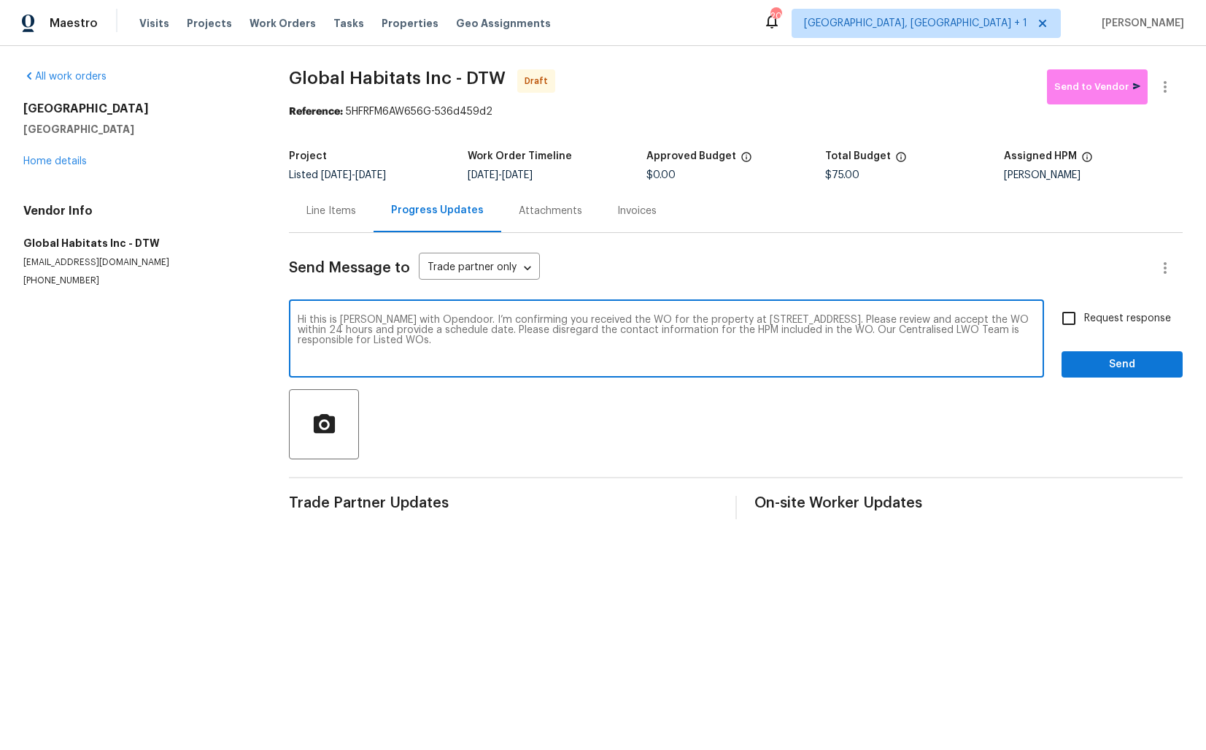
checkbox input "true"
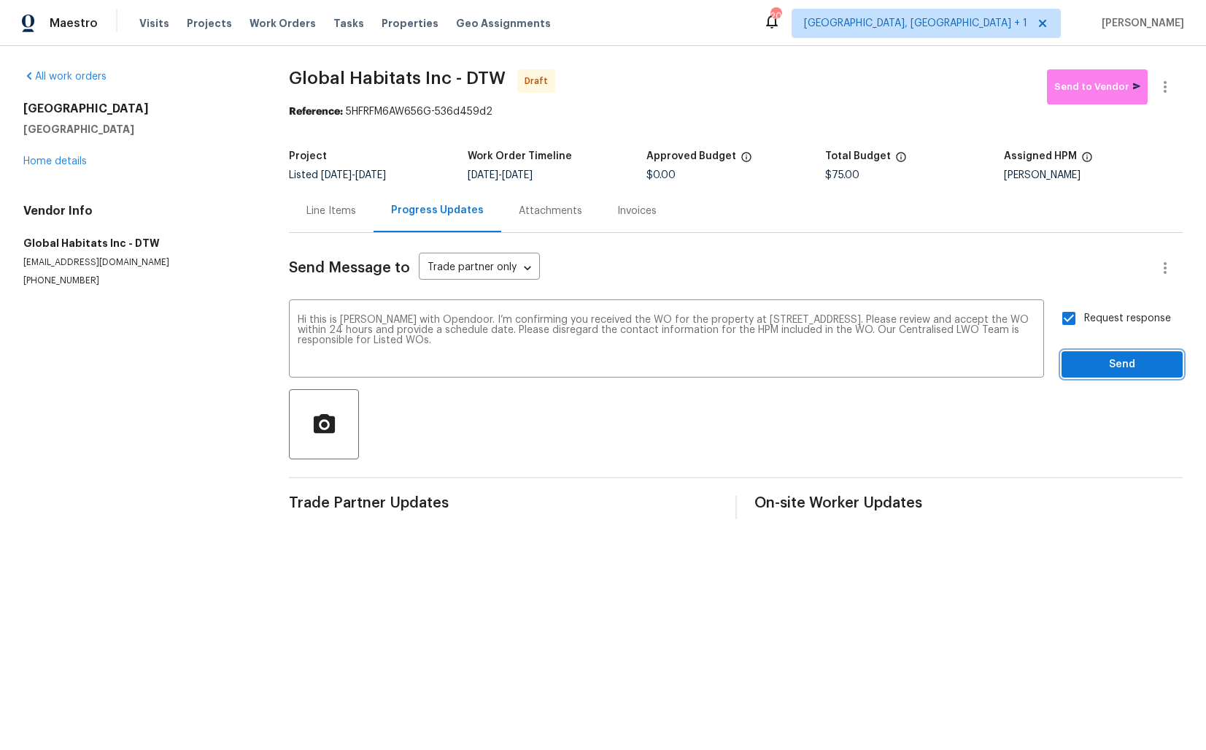
click at [1098, 371] on span "Send" at bounding box center [1123, 364] width 98 height 18
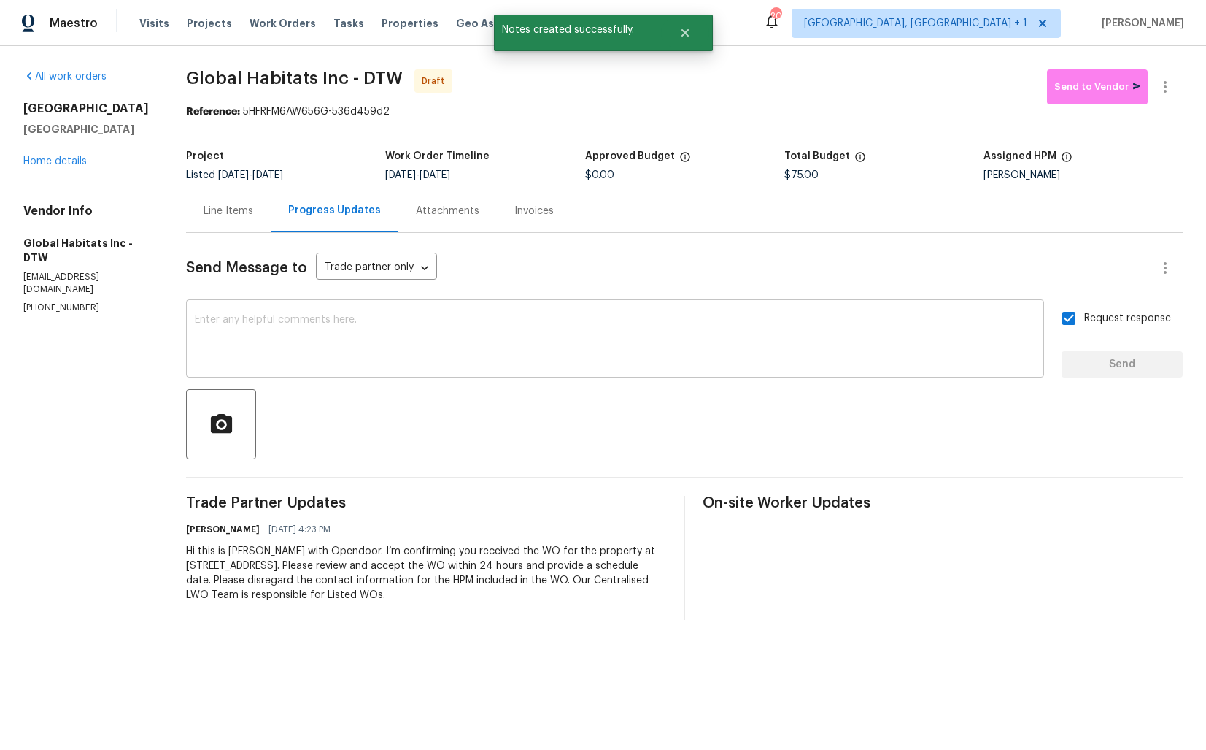
click at [581, 346] on textarea at bounding box center [615, 340] width 841 height 51
paste textarea "Attention All Work Orders must include before-photos (both close-up and wide-an…"
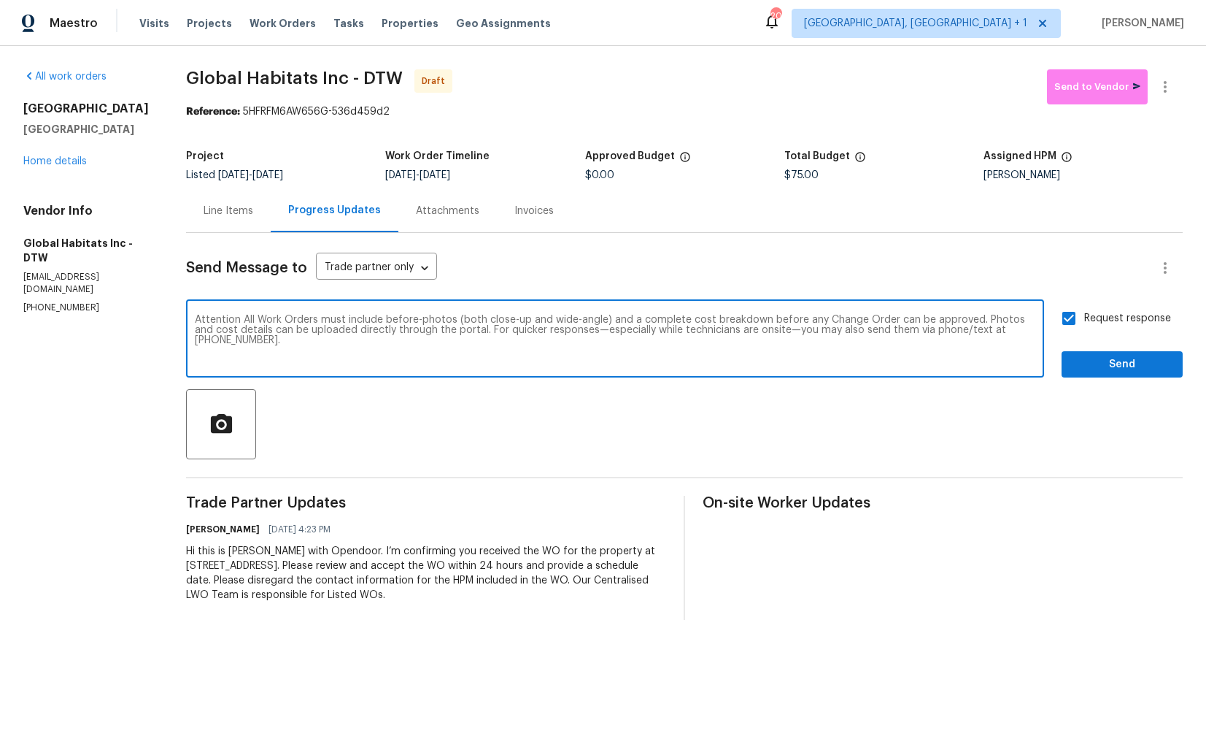
type textarea "Attention All Work Orders must include before-photos (both close-up and wide-an…"
click at [1145, 321] on span "Request response" at bounding box center [1128, 318] width 87 height 15
click at [1085, 321] on input "Request response" at bounding box center [1069, 318] width 31 height 31
checkbox input "false"
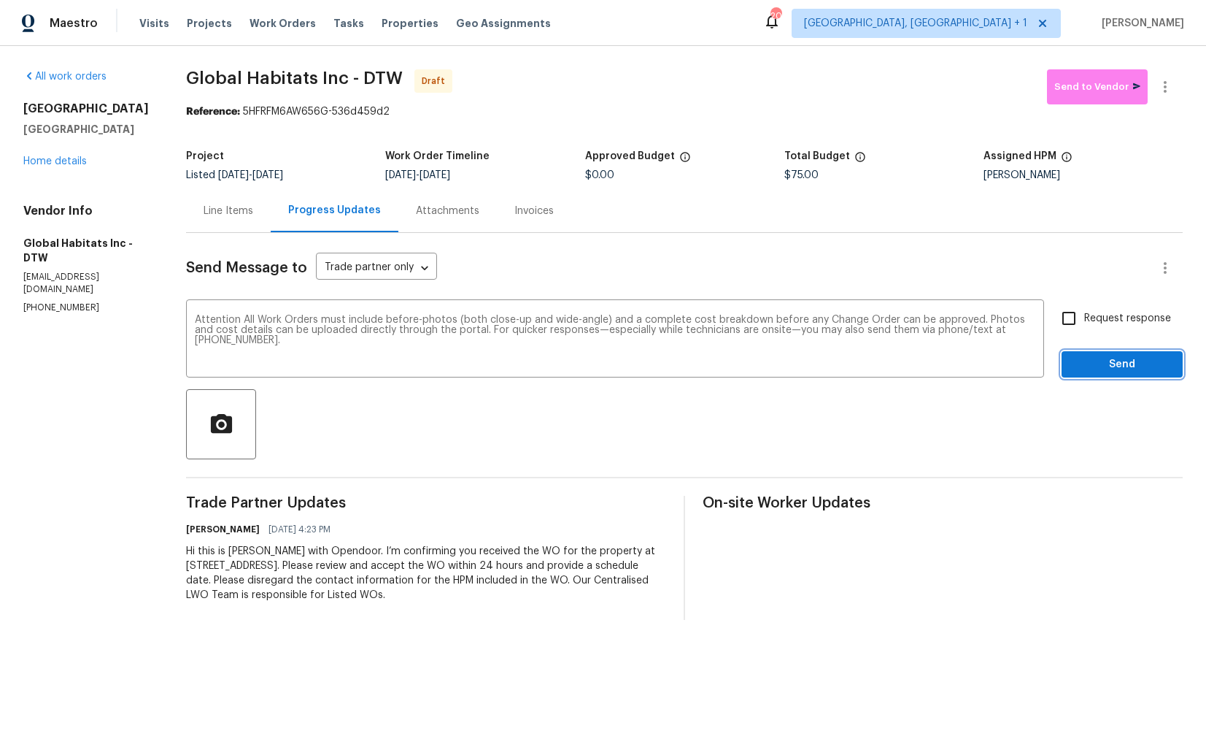
click at [1111, 353] on button "Send" at bounding box center [1122, 364] width 121 height 27
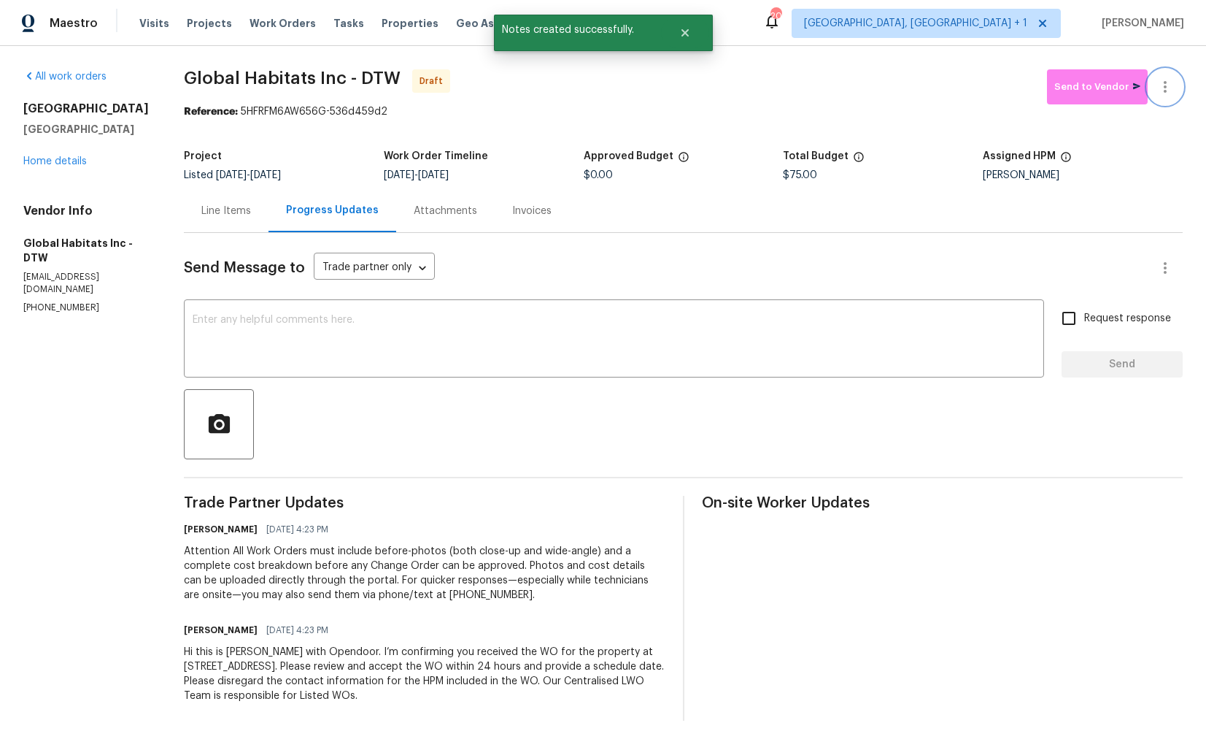
click at [1172, 91] on icon "button" at bounding box center [1166, 87] width 18 height 18
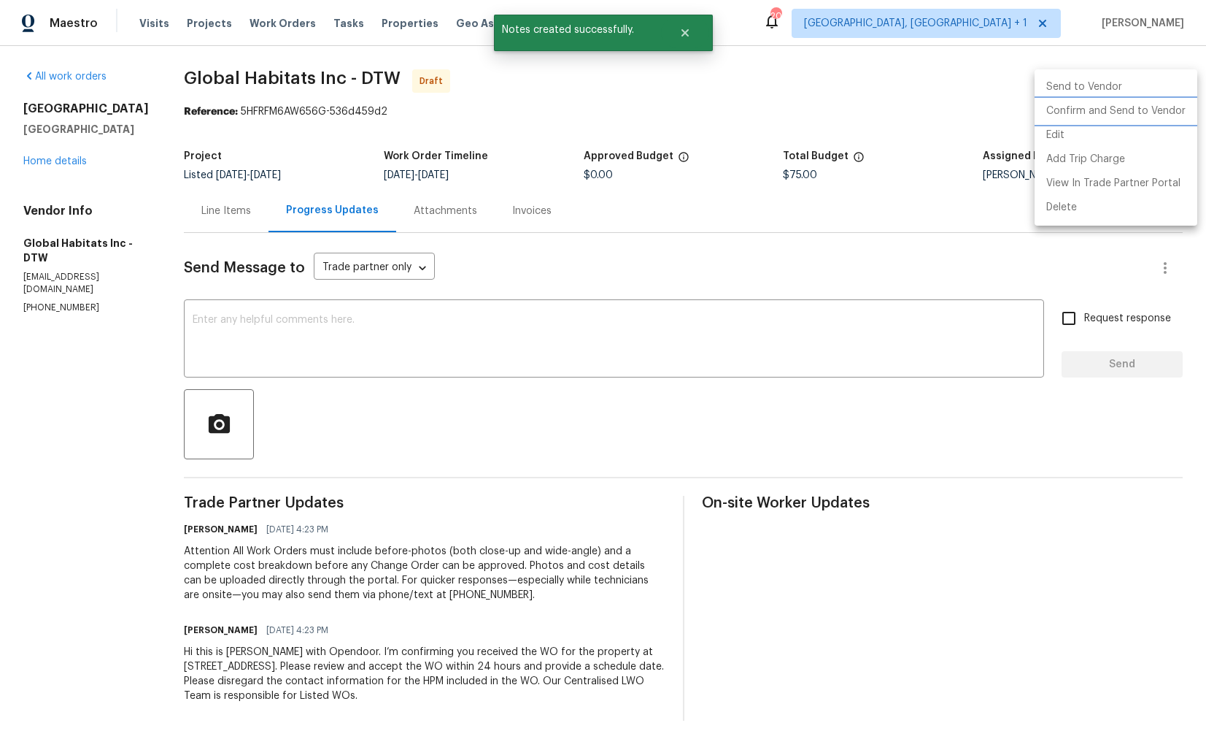
click at [1062, 108] on li "Confirm and Send to Vendor" at bounding box center [1116, 111] width 163 height 24
click at [749, 102] on div at bounding box center [603, 375] width 1206 height 750
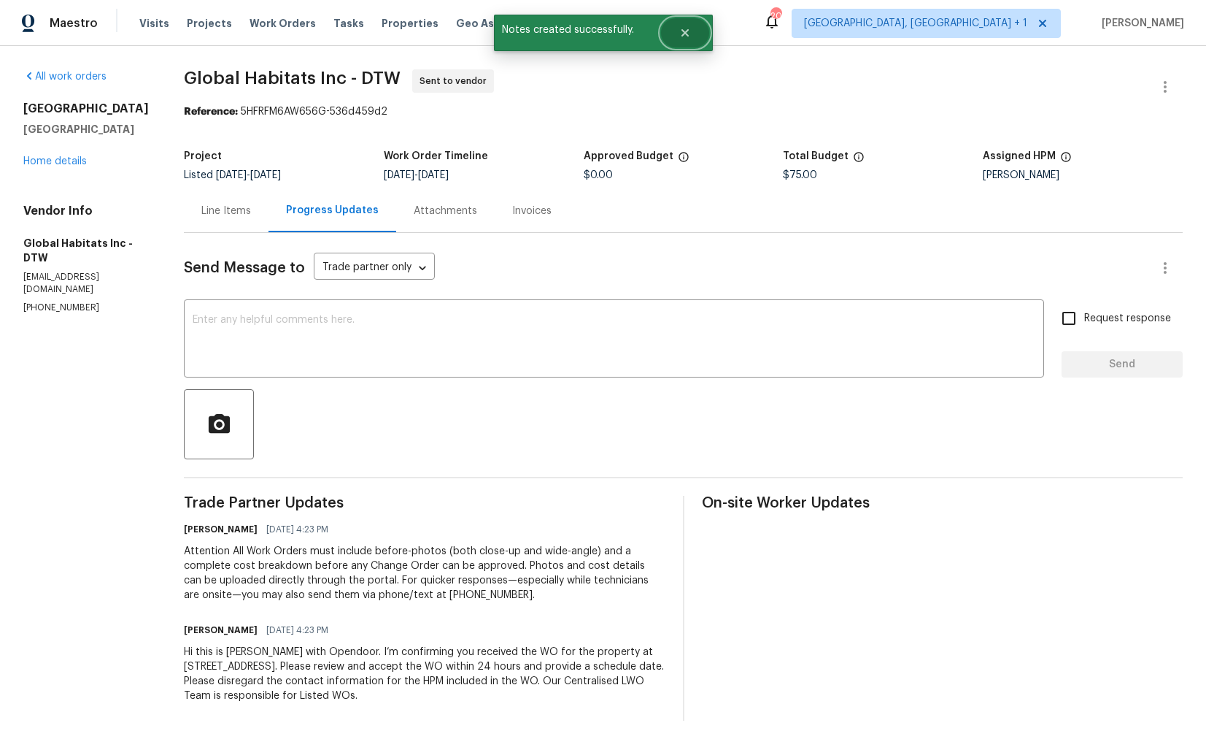
click at [690, 34] on button "Close" at bounding box center [685, 32] width 48 height 29
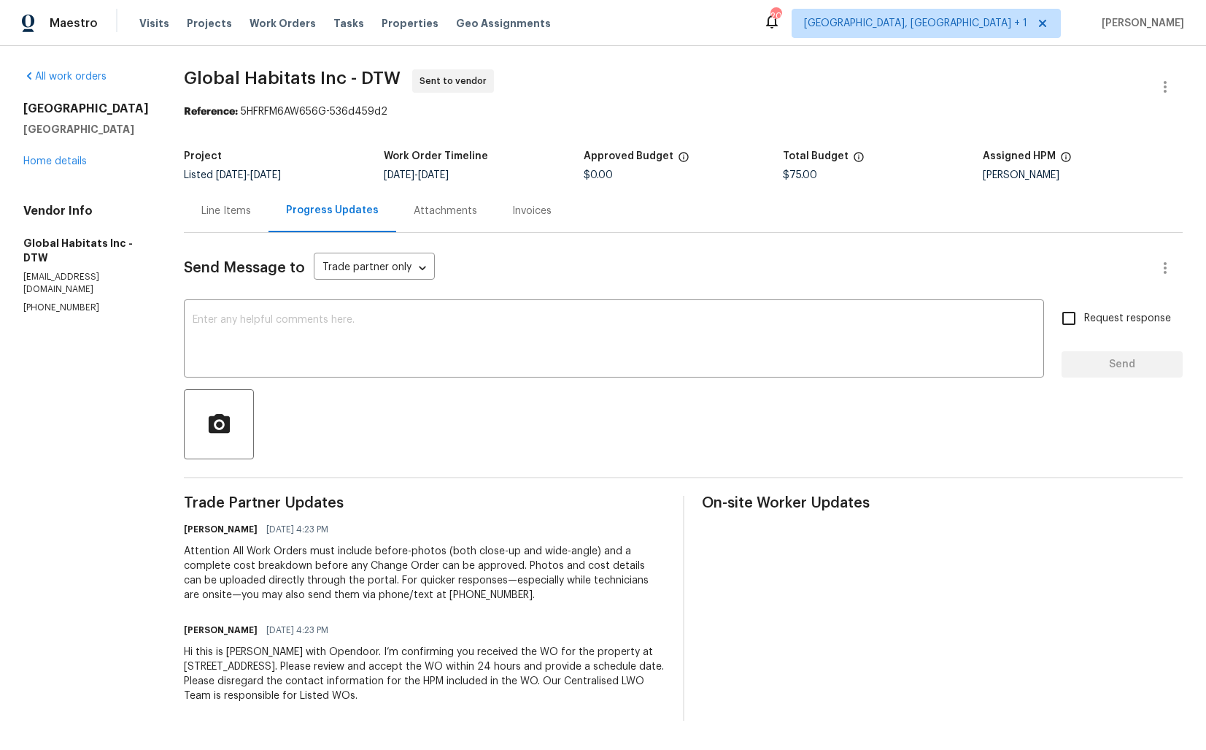
click at [220, 76] on span "Global Habitats Inc - DTW" at bounding box center [292, 78] width 217 height 18
copy span "Global Habitats Inc - DTW"
click at [54, 166] on link "Home details" at bounding box center [54, 161] width 63 height 10
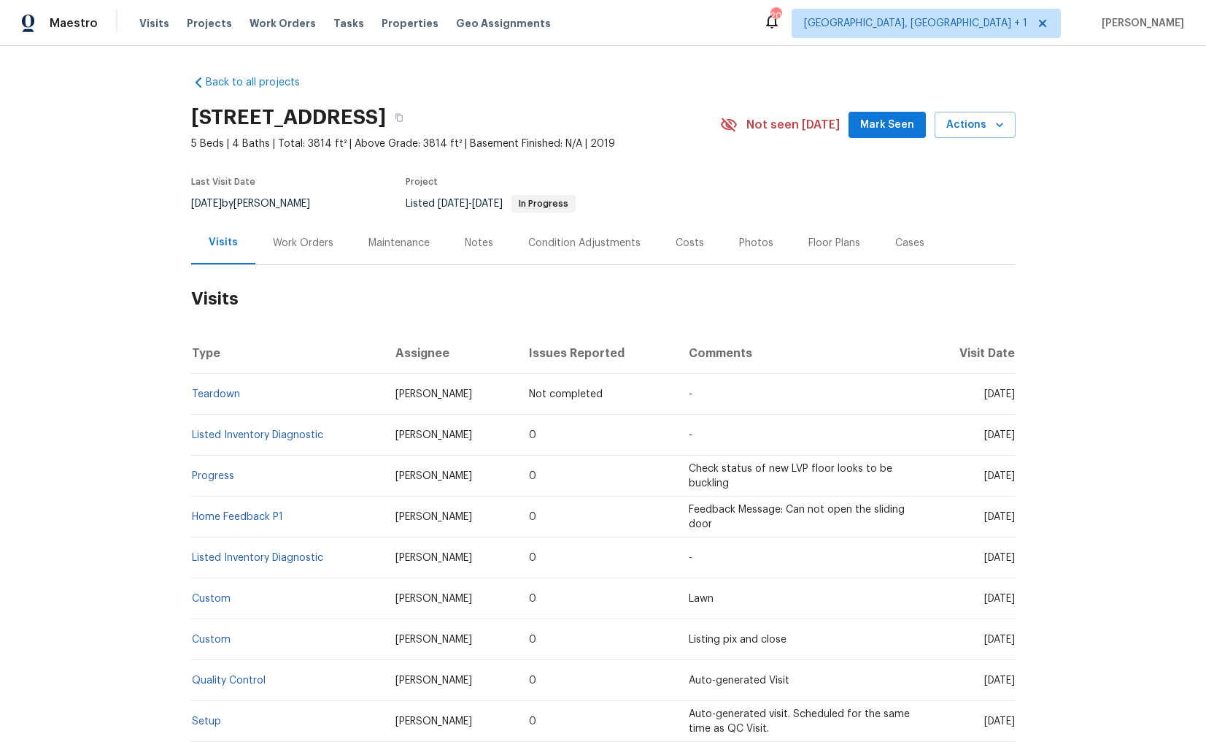
click at [322, 257] on div "Work Orders" at bounding box center [303, 242] width 96 height 43
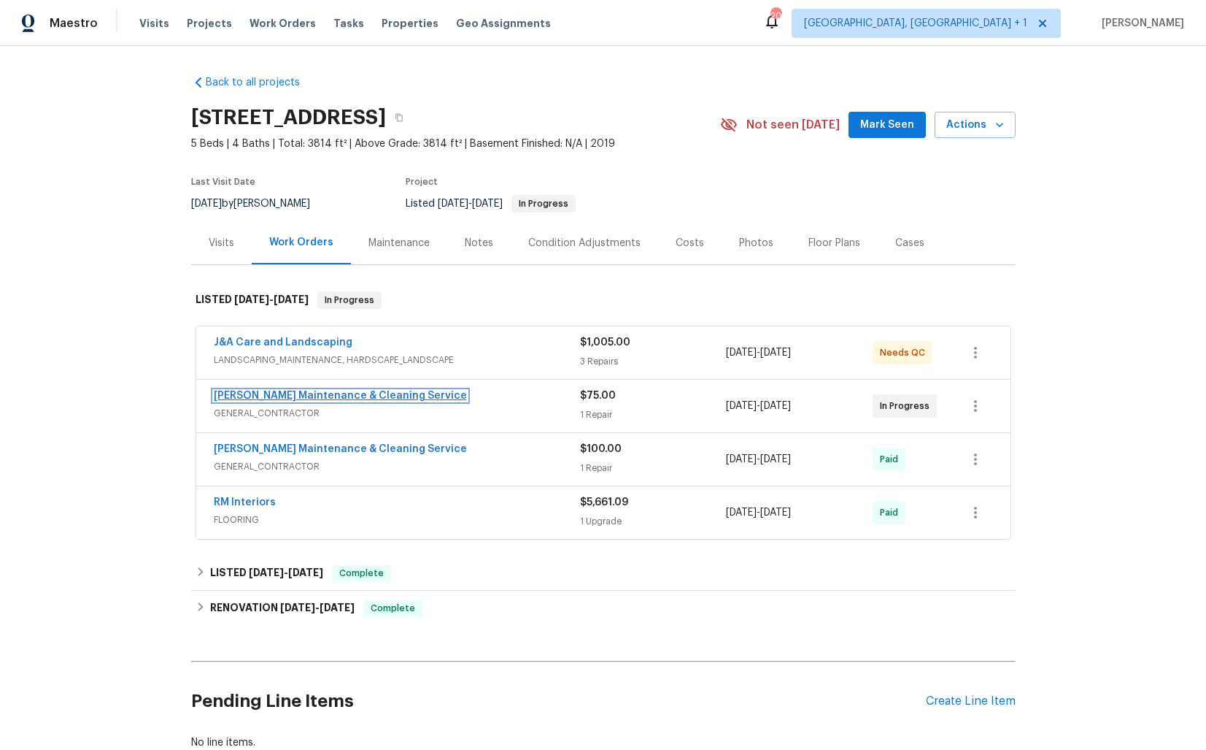
click at [288, 393] on link "Baker's Maintenance & Cleaning Service" at bounding box center [340, 395] width 253 height 10
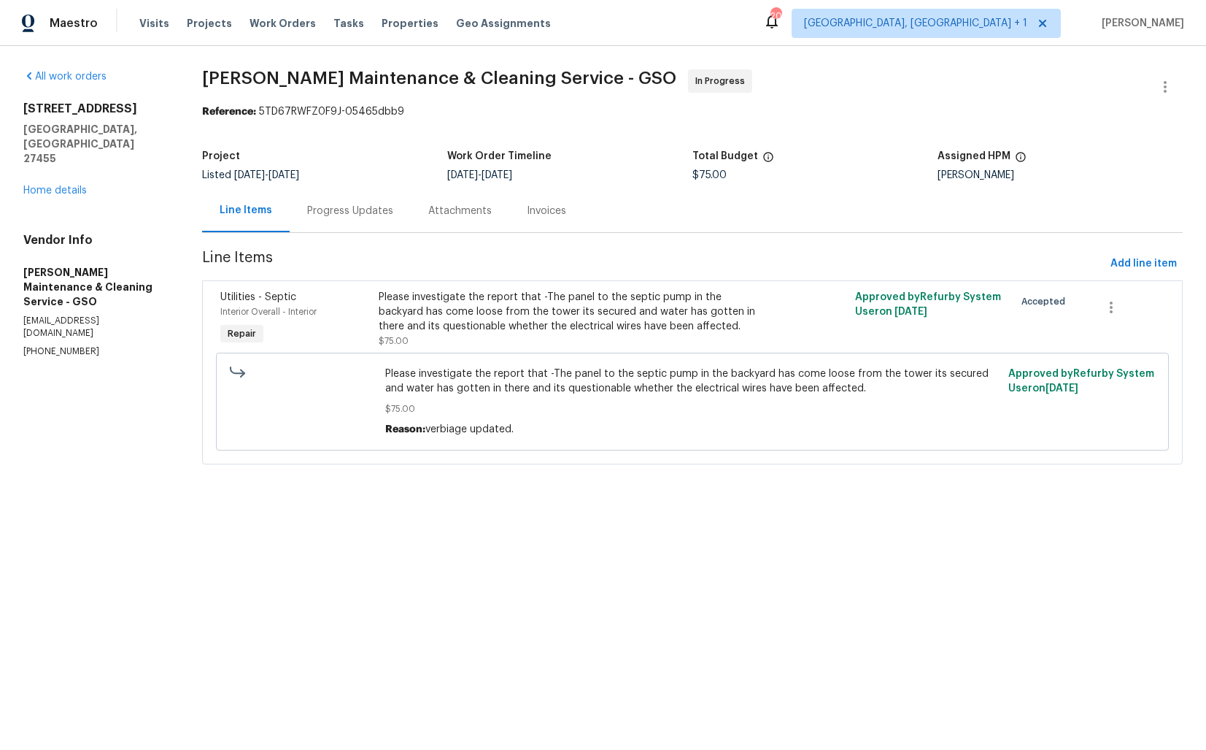
click at [338, 209] on div "Progress Updates" at bounding box center [350, 211] width 86 height 15
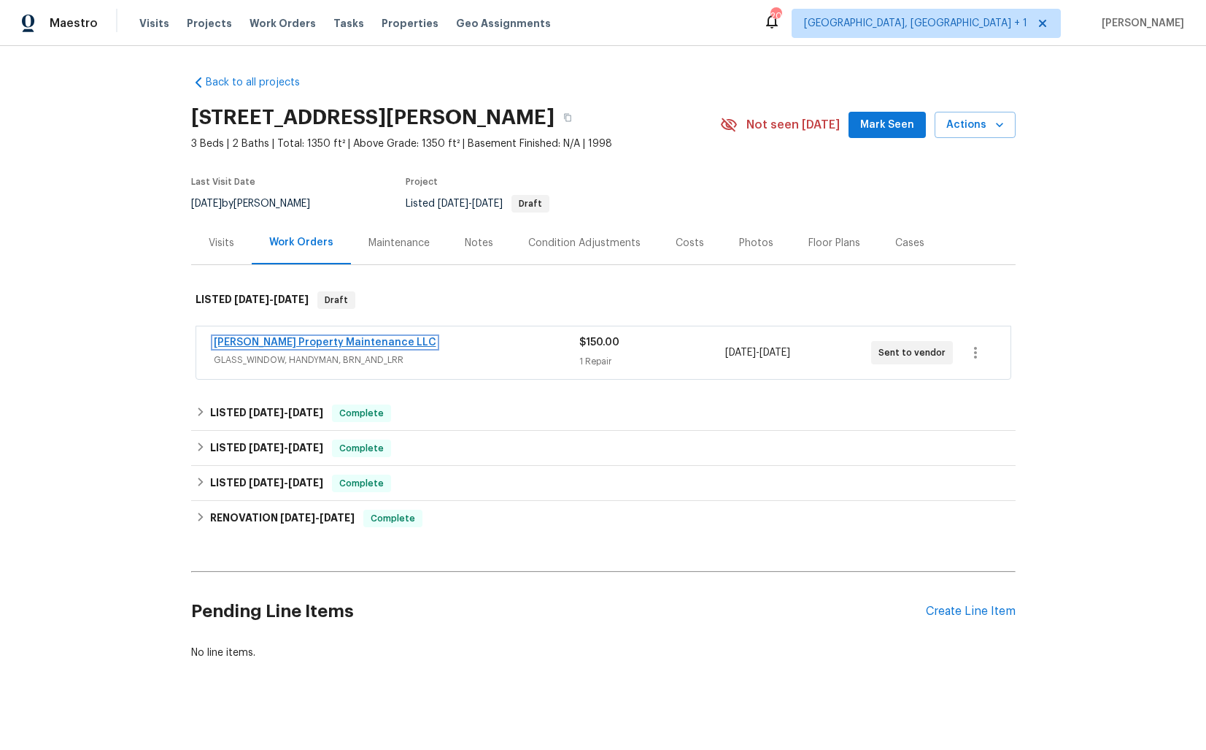
click at [302, 345] on link "[PERSON_NAME] Property Maintenance LLC" at bounding box center [325, 342] width 223 height 10
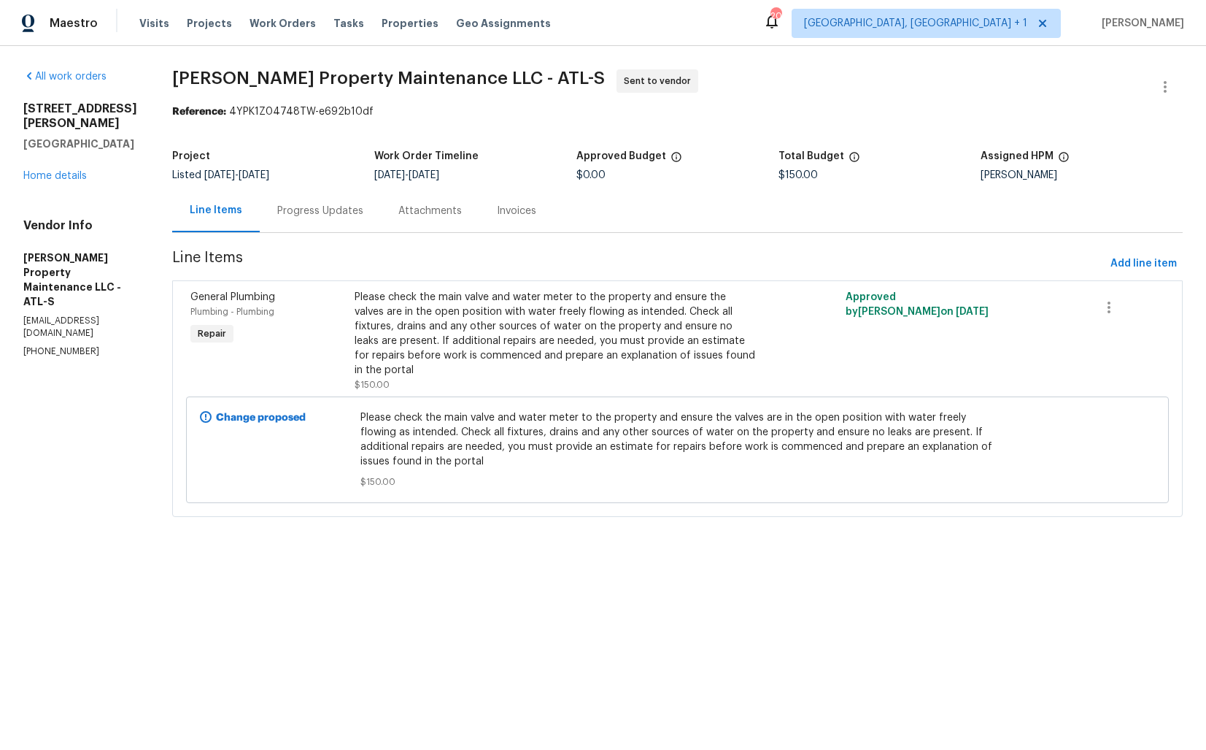
click at [327, 209] on div "Progress Updates" at bounding box center [320, 211] width 86 height 15
